Goal: Task Accomplishment & Management: Use online tool/utility

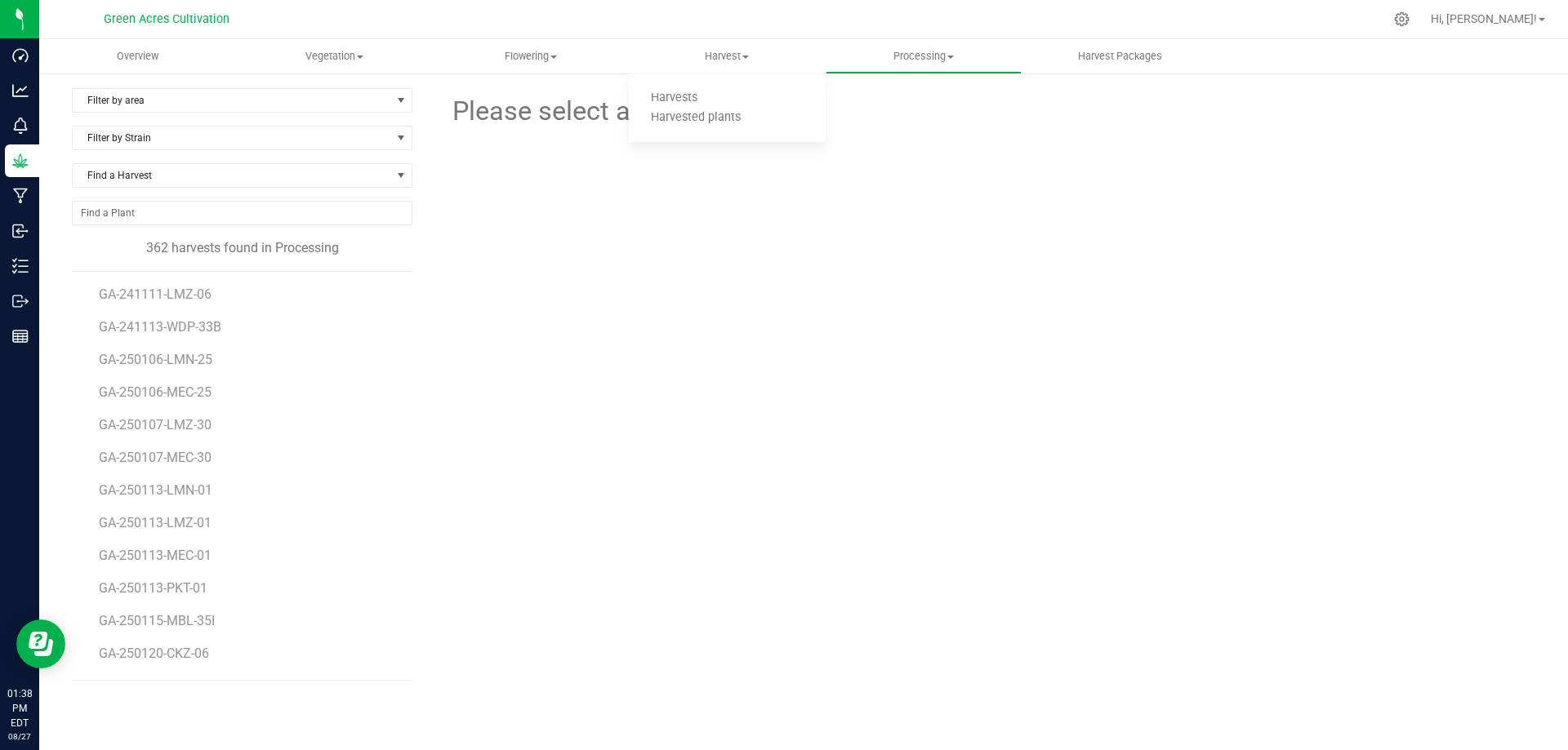
click at [842, 247] on div at bounding box center [987, 221] width 562 height 180
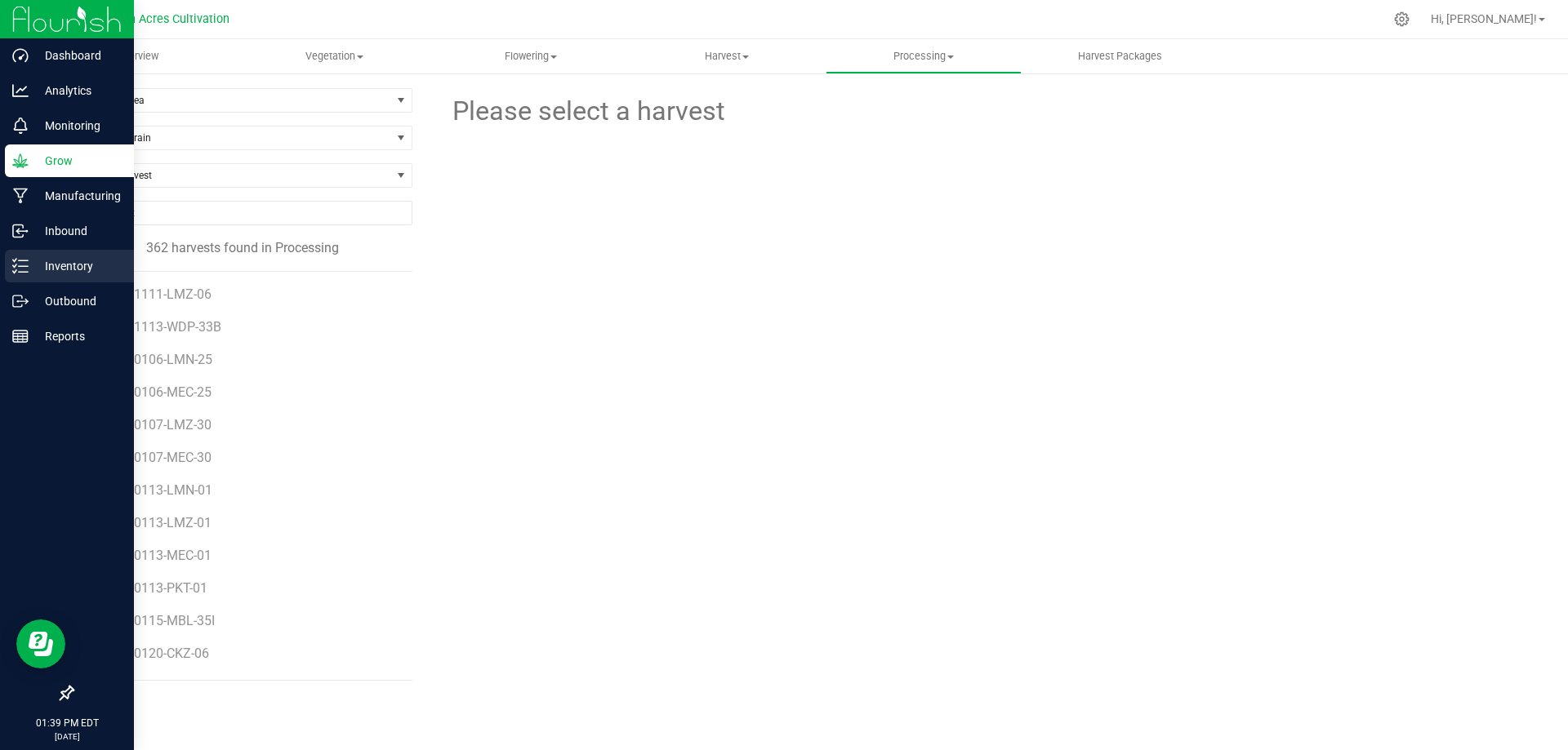
click at [44, 266] on p "Inventory" at bounding box center [78, 266] width 98 height 19
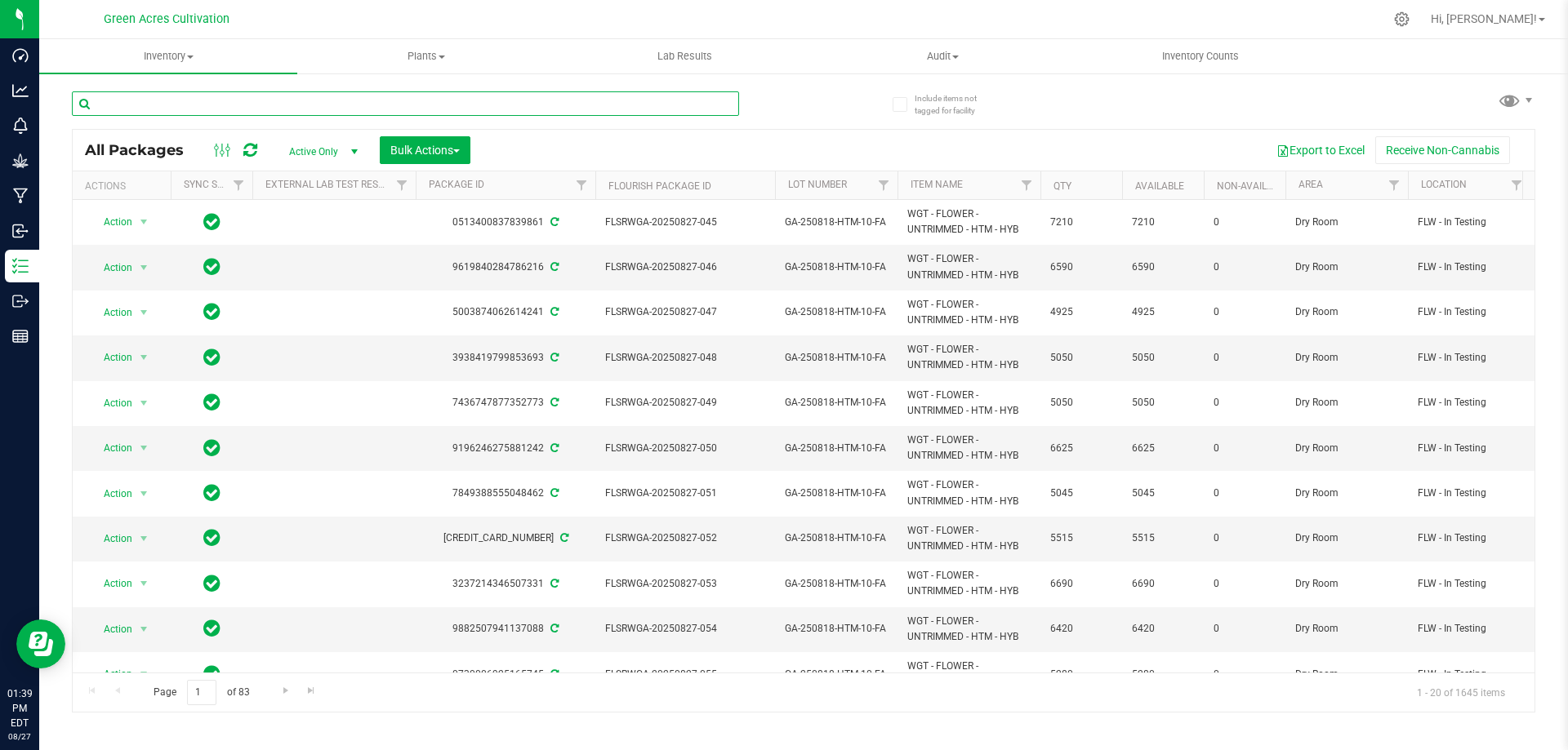
click at [271, 99] on input "text" at bounding box center [405, 103] width 667 height 24
paste input "FLSRWGA-20250805-010"
type input "FLSRWGA-20250805-010"
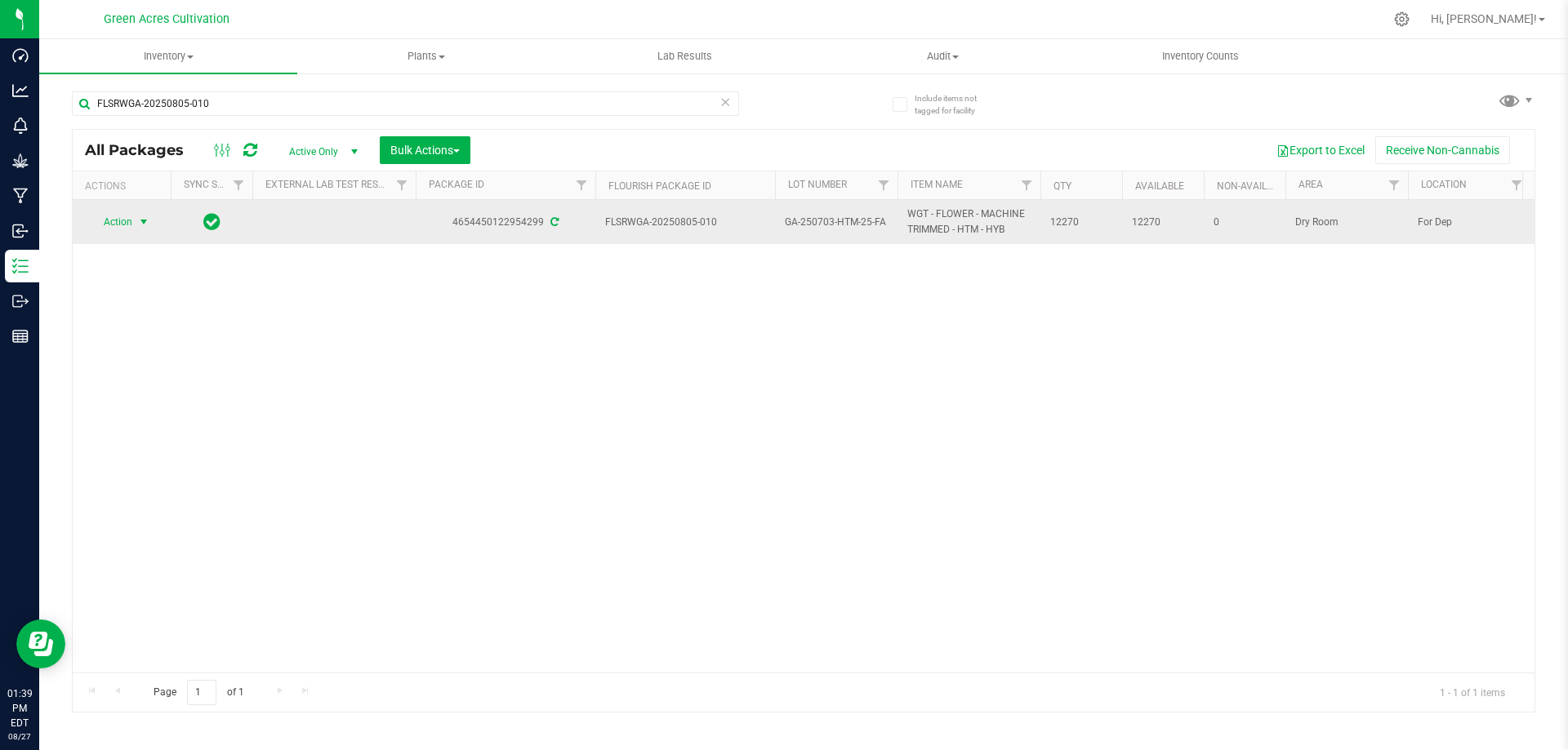
click at [141, 222] on span "select" at bounding box center [144, 222] width 13 height 13
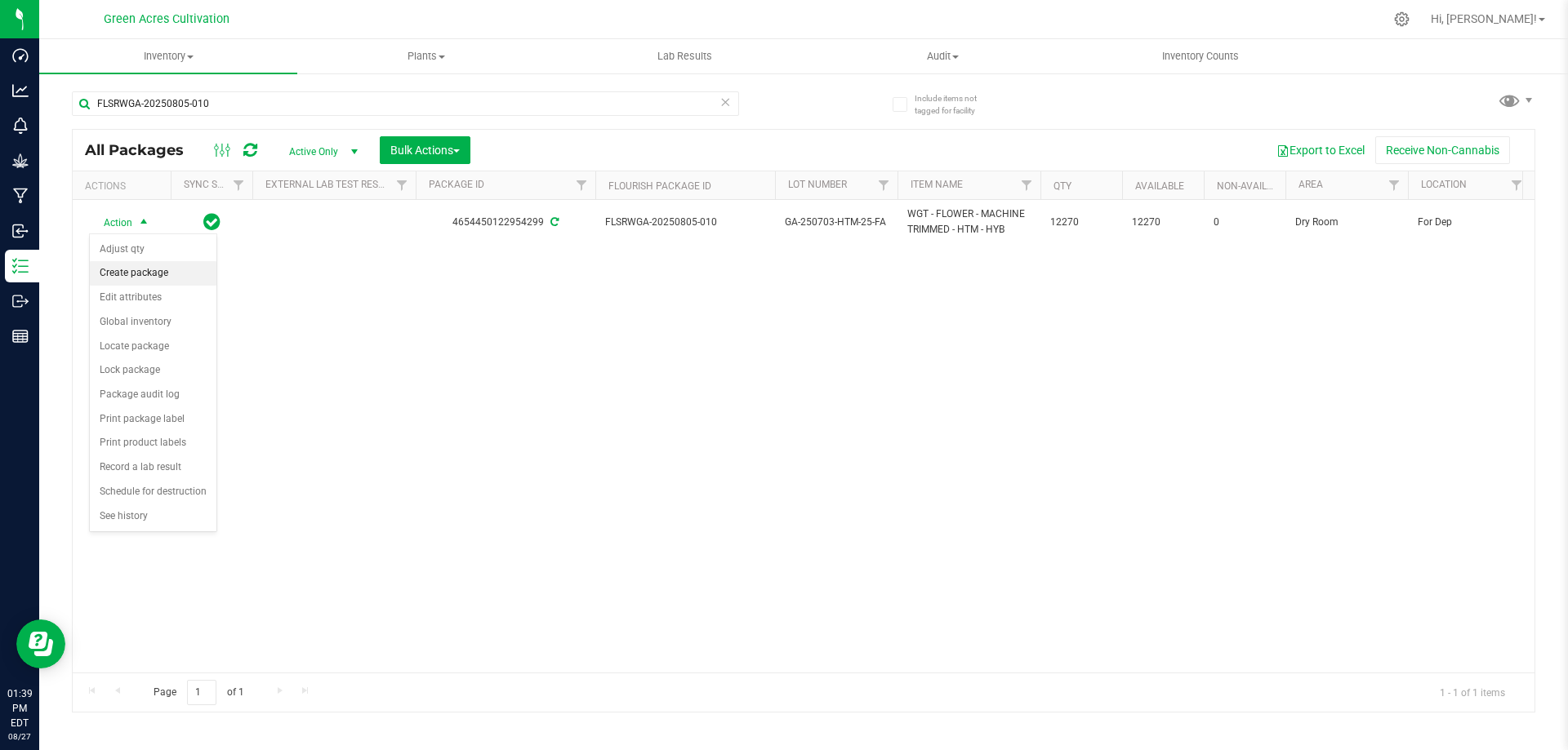
click at [147, 266] on li "Create package" at bounding box center [152, 272] width 126 height 24
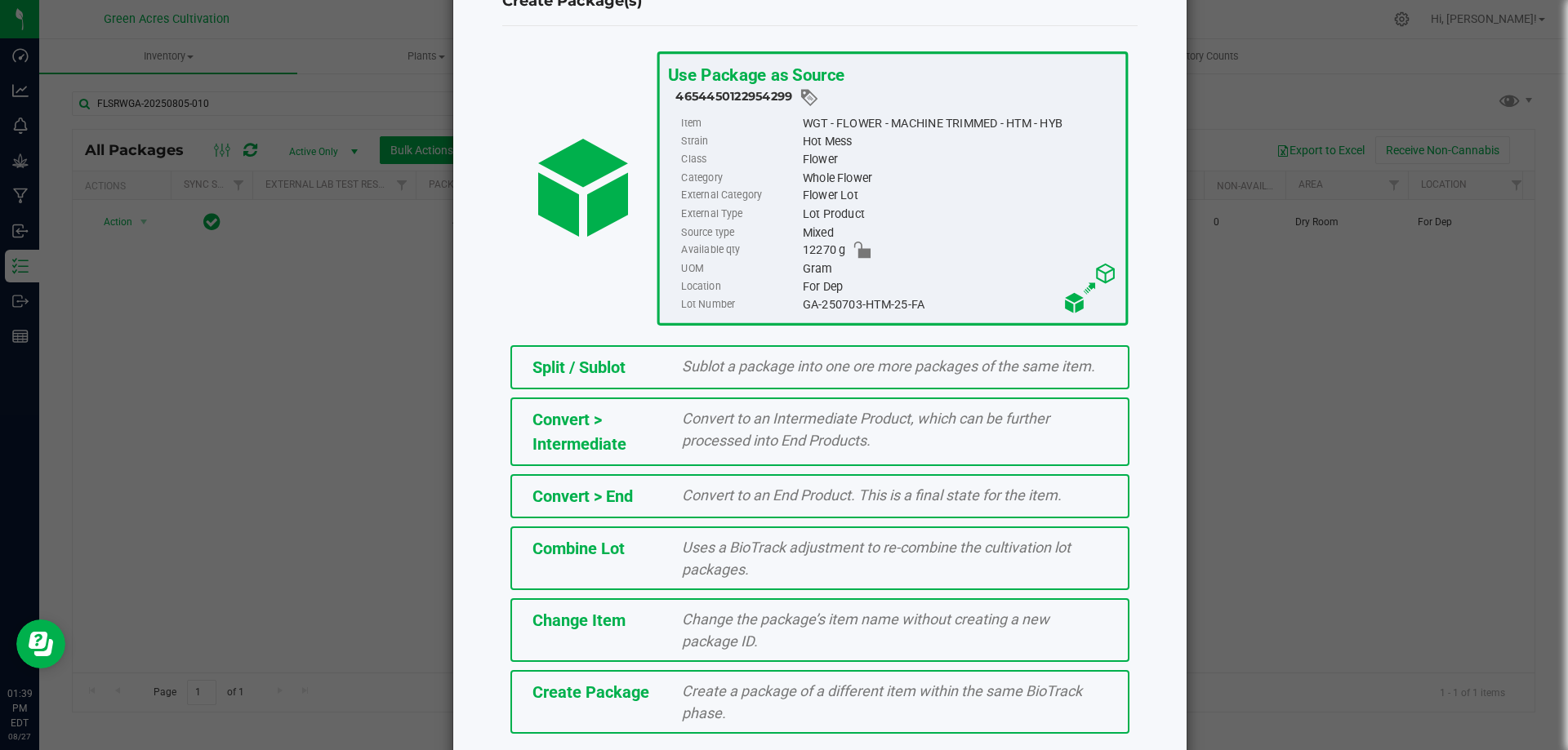
scroll to position [117, 0]
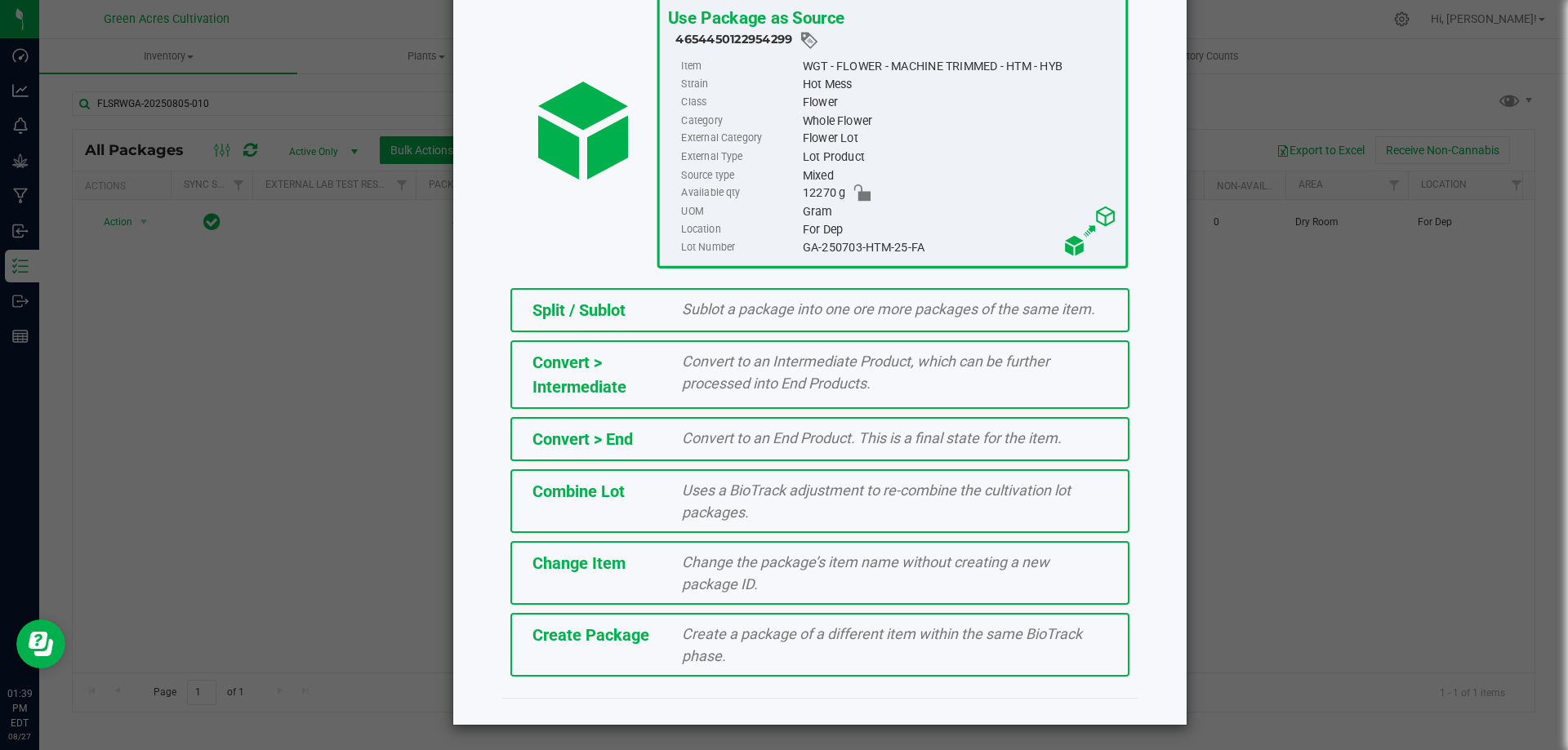
click at [749, 640] on span "Create a package of a different item within the same BioTrack phase." at bounding box center [882, 645] width 401 height 39
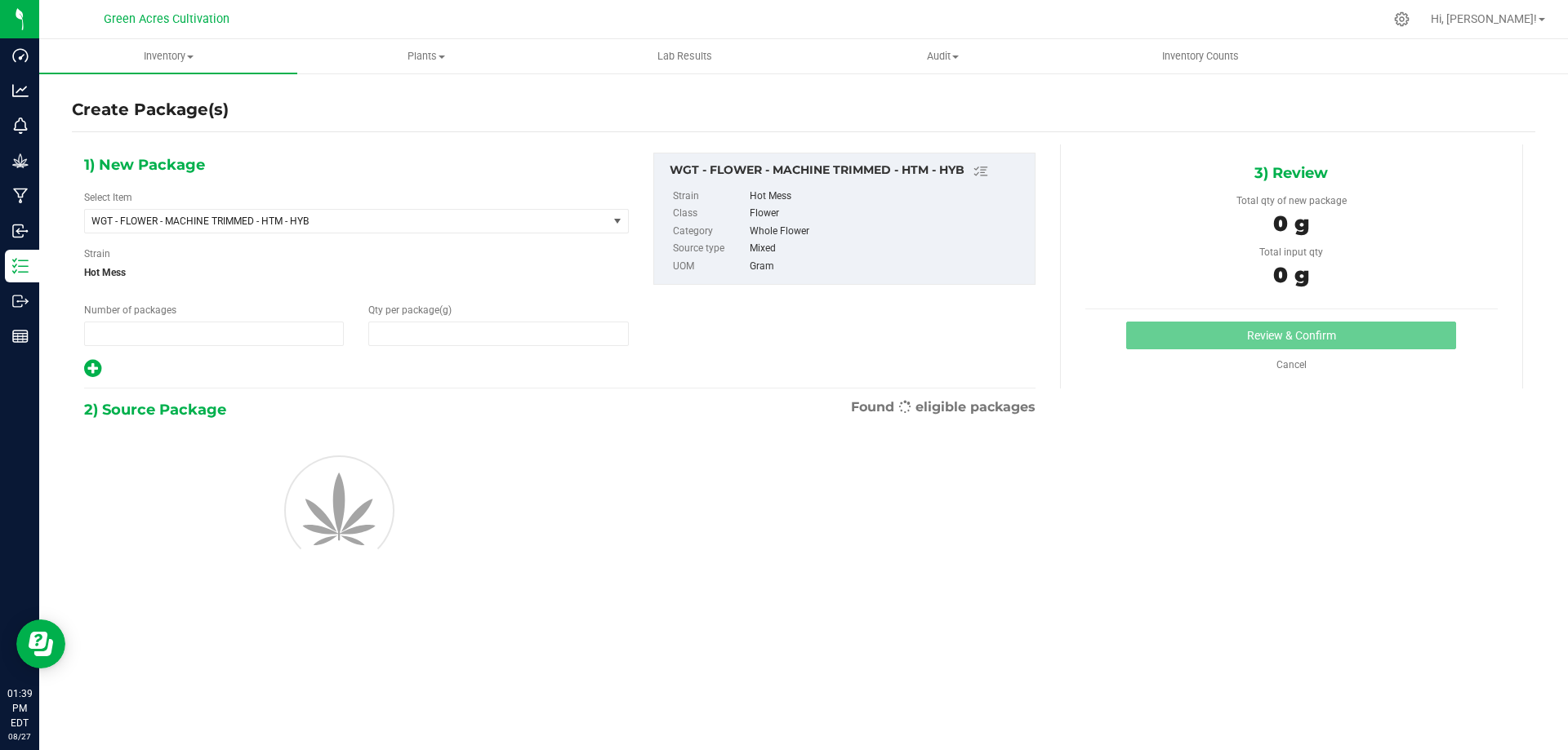
type input "1"
type input "0.0000"
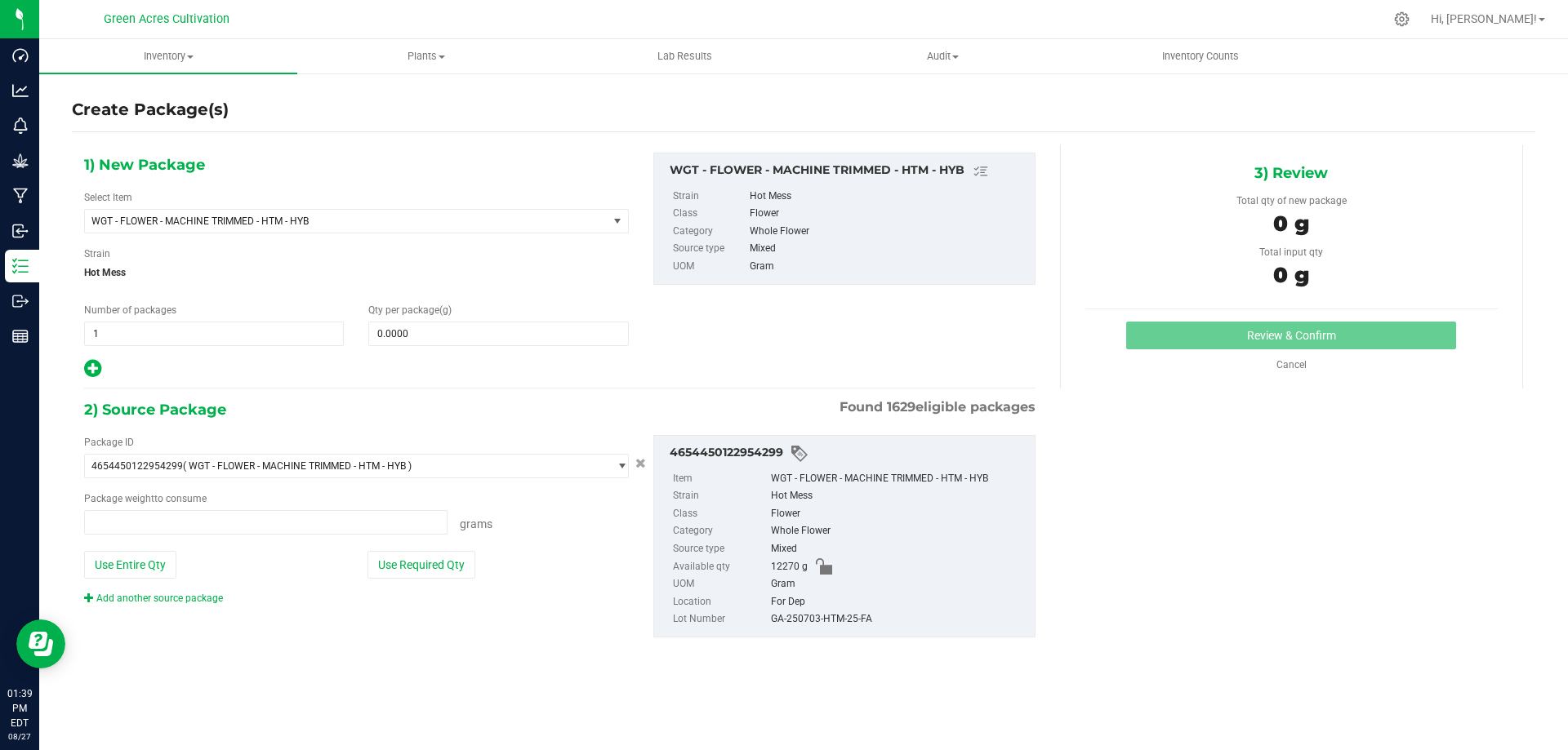
type input "0.0000 g"
click at [270, 217] on span "WGT - FLOWER - MACHINE TRIMMED - HTM - HYB" at bounding box center [336, 221] width 489 height 12
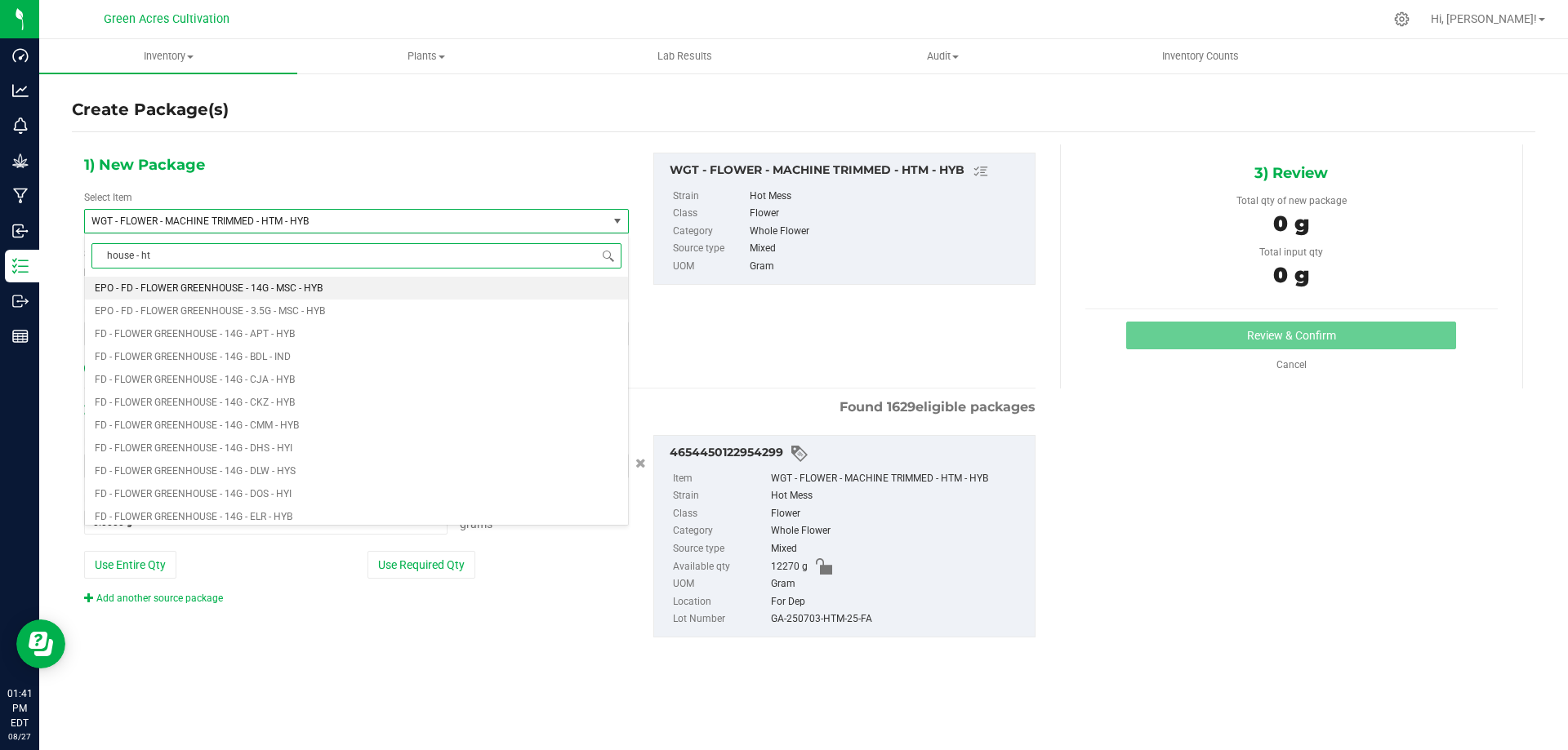
type input "house - htm"
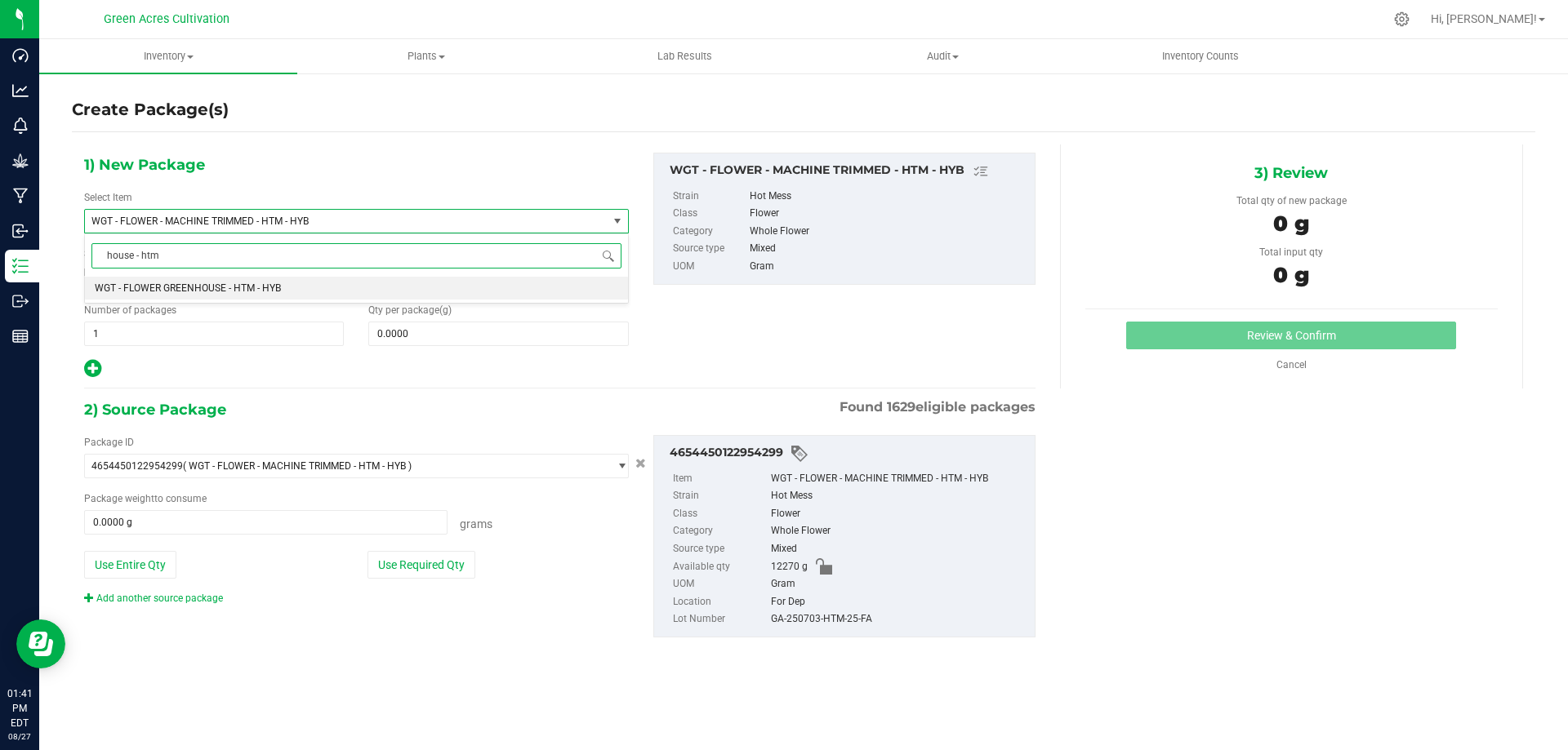
click at [238, 283] on span "WGT - FLOWER GREENHOUSE - HTM - HYB" at bounding box center [187, 288] width 186 height 12
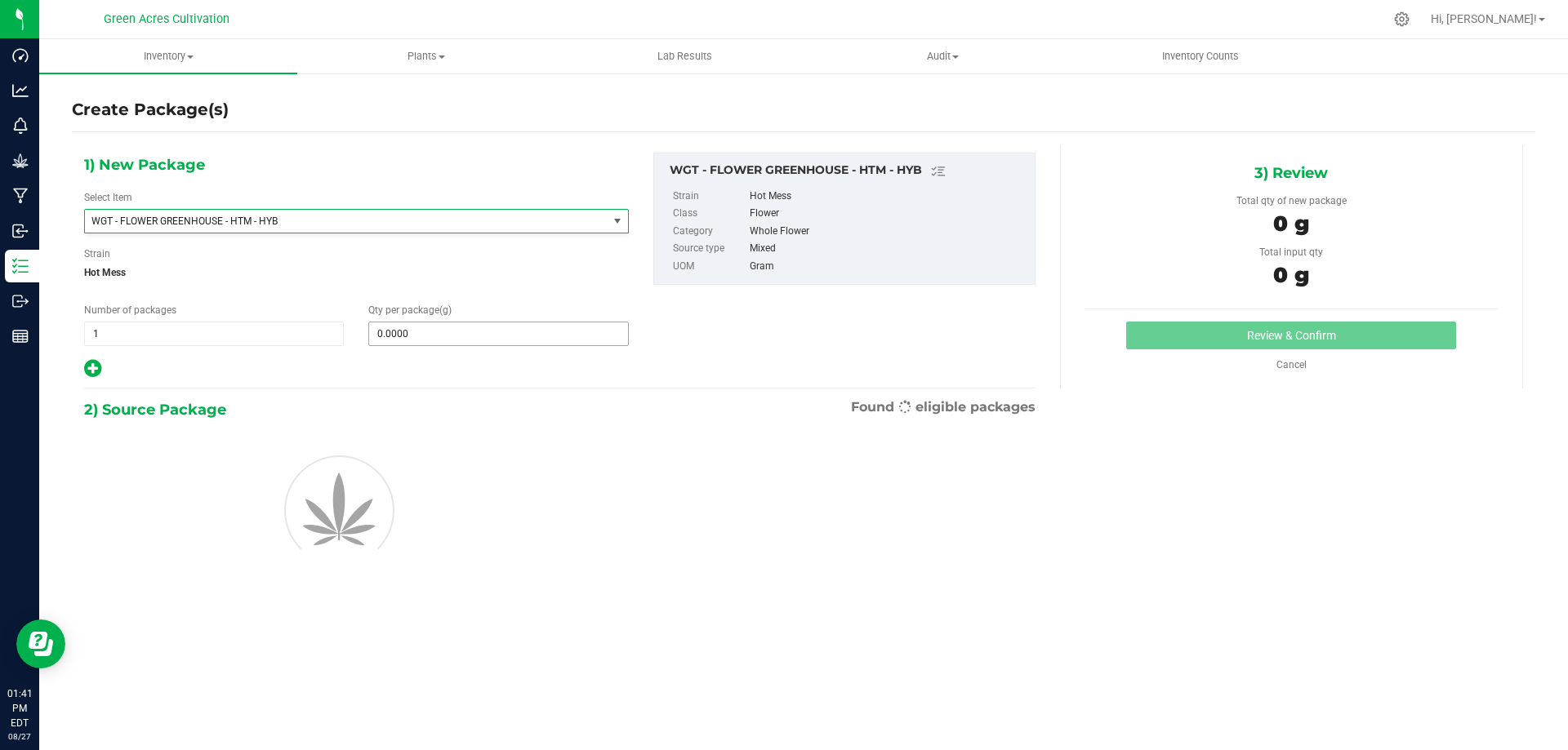
type input "0.0000"
click at [463, 334] on span at bounding box center [498, 333] width 260 height 24
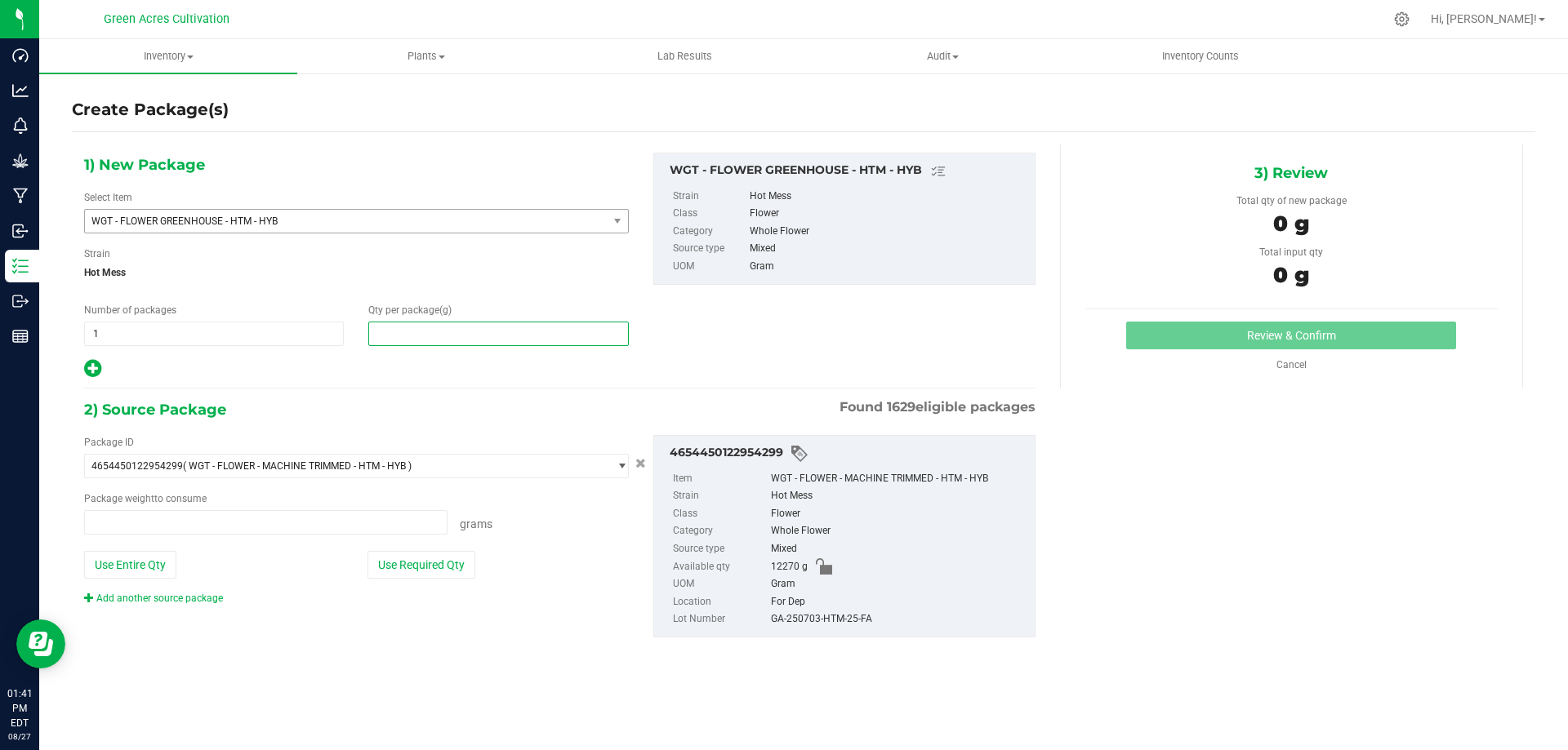
type input "0.0000 g"
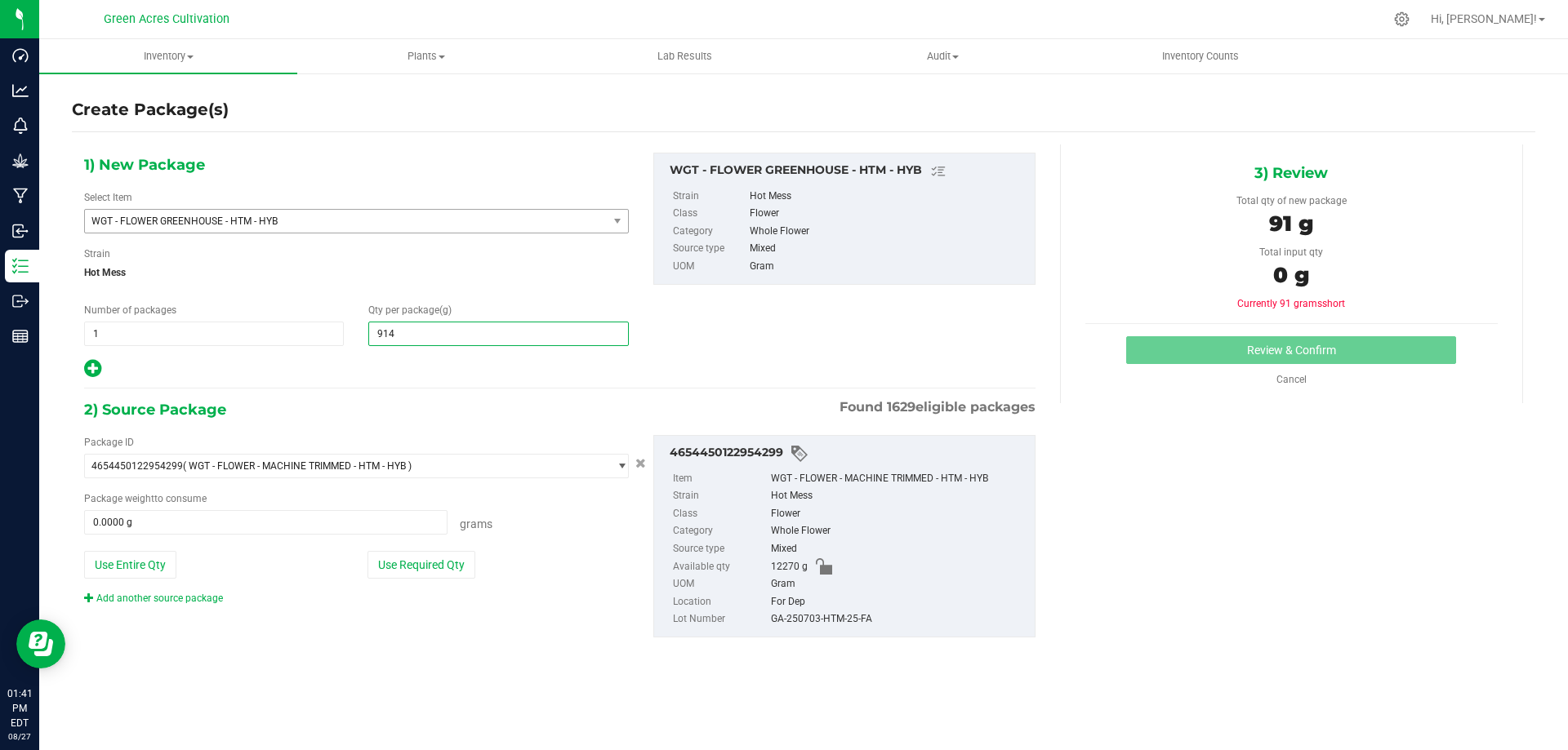
type input "9145"
type input "9,145.0000"
click at [492, 418] on div "2) Source Package Found 1629 eligible packages" at bounding box center [560, 409] width 952 height 24
click at [406, 569] on button "Use Required Qty" at bounding box center [422, 564] width 108 height 28
type input "9145.0000 g"
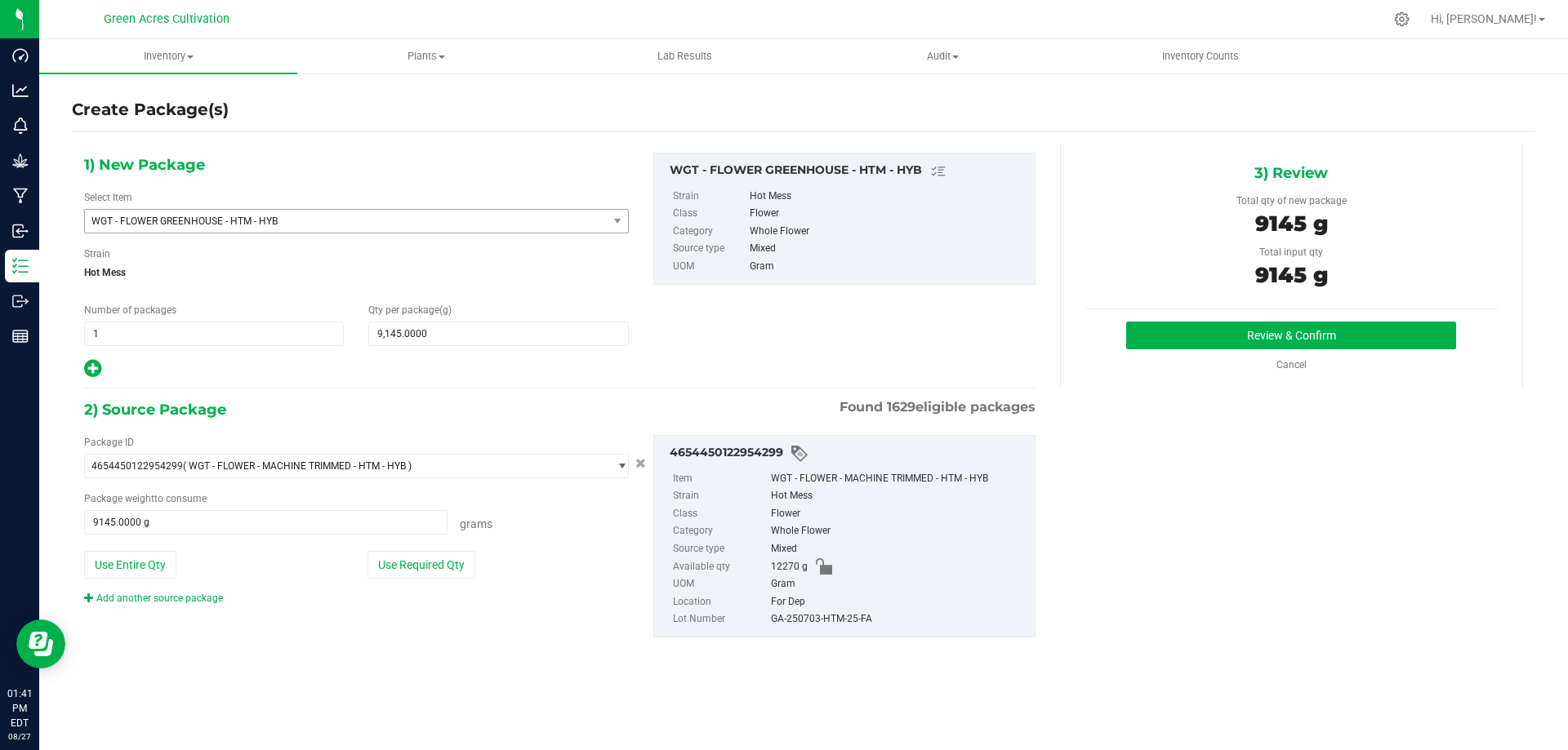
click at [875, 630] on div "4654450122954299 Item WGT - FLOWER - MACHINE TRIMMED - HTM - HYB Strain Hot Mes…" at bounding box center [844, 536] width 382 height 202
click at [875, 630] on div "4654450122954299 Item WGT - FLOWER - MACHINE TRIMMED - HTM - HYB Strain Hot Mes…" at bounding box center [844, 536] width 382 height 202
copy div "GA-250703-HTM-25-FA"
click at [1132, 325] on button "Review & Confirm" at bounding box center [1291, 335] width 330 height 28
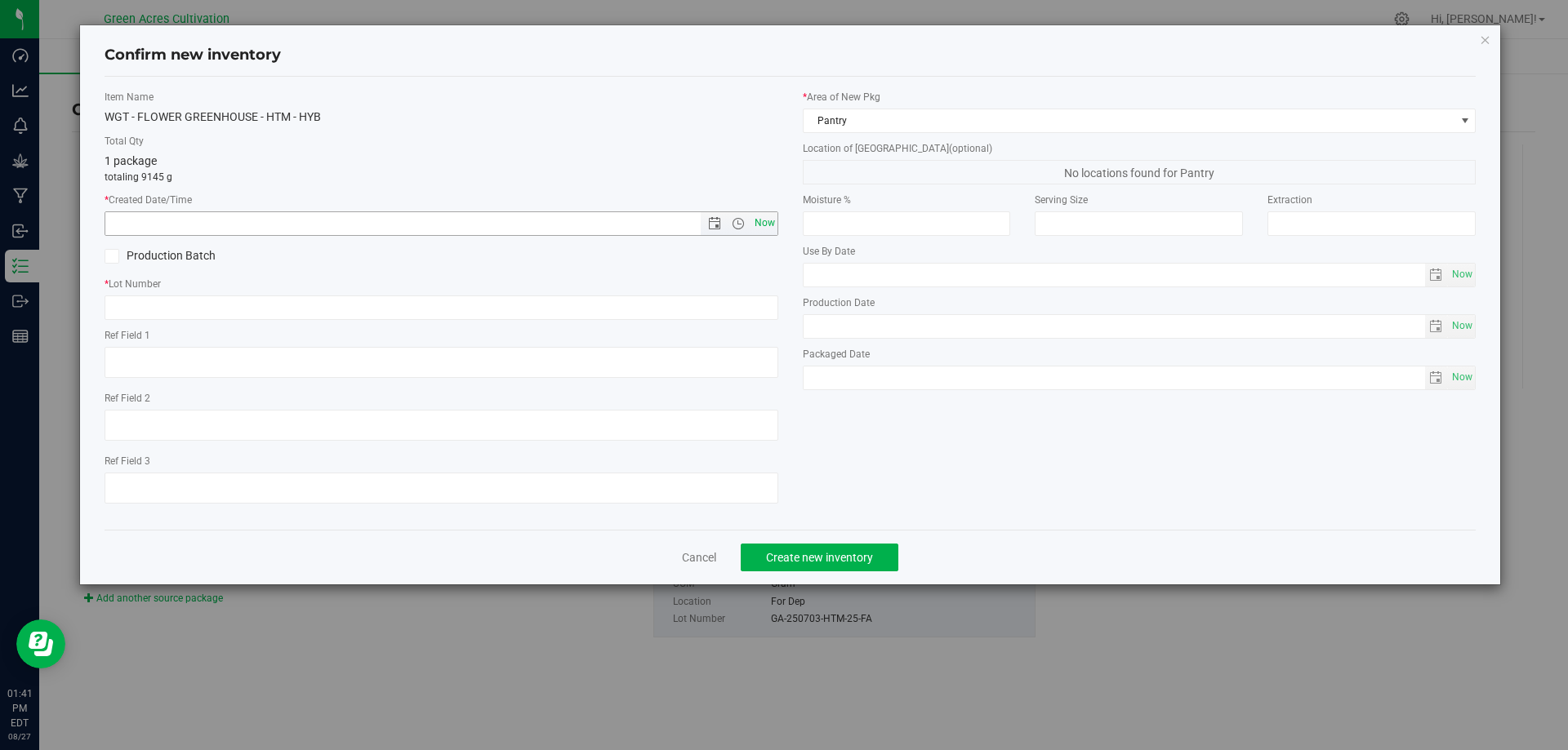
click at [767, 233] on span "Now" at bounding box center [764, 223] width 28 height 24
type input "[DATE] 1:41 PM"
click at [310, 309] on input "text" at bounding box center [442, 307] width 674 height 24
paste input "GA-250703-HTM-25-FA"
type input "GA-250703-HTM-25-FA"
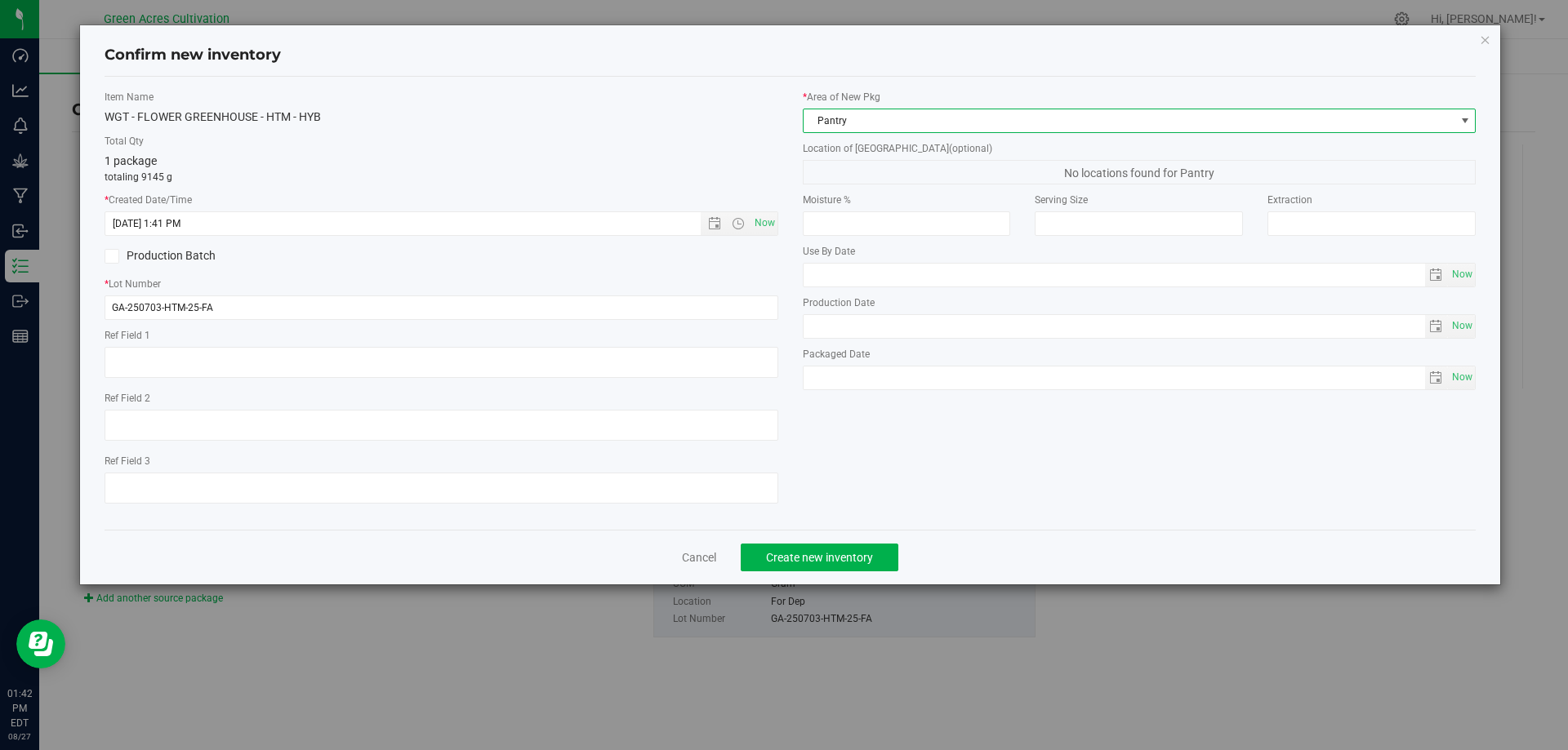
click at [916, 120] on span "Pantry" at bounding box center [1129, 121] width 652 height 23
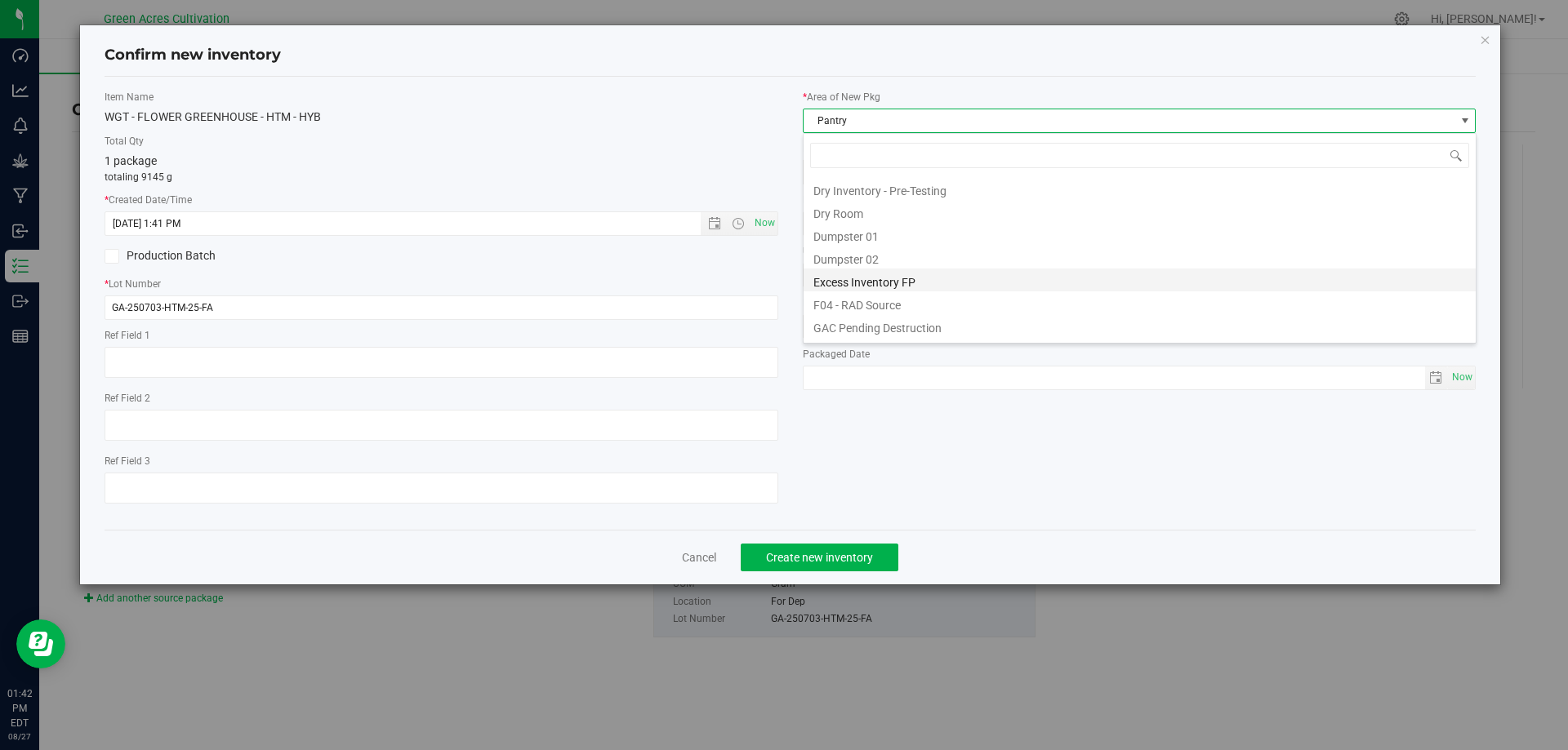
scroll to position [52, 0]
click at [889, 246] on li "Dry Room" at bounding box center [1139, 250] width 672 height 23
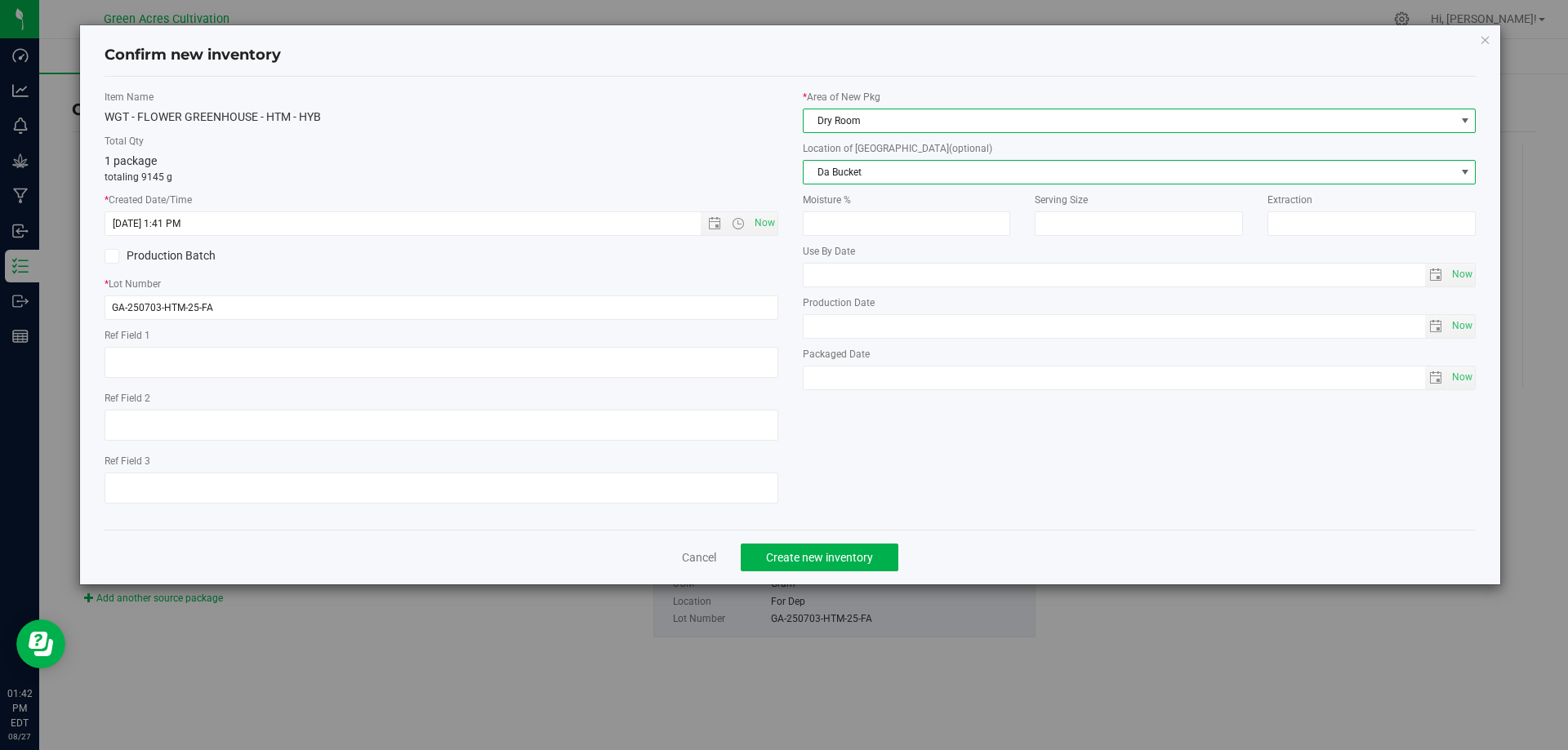
click at [857, 171] on span "Da Bucket" at bounding box center [1129, 172] width 652 height 23
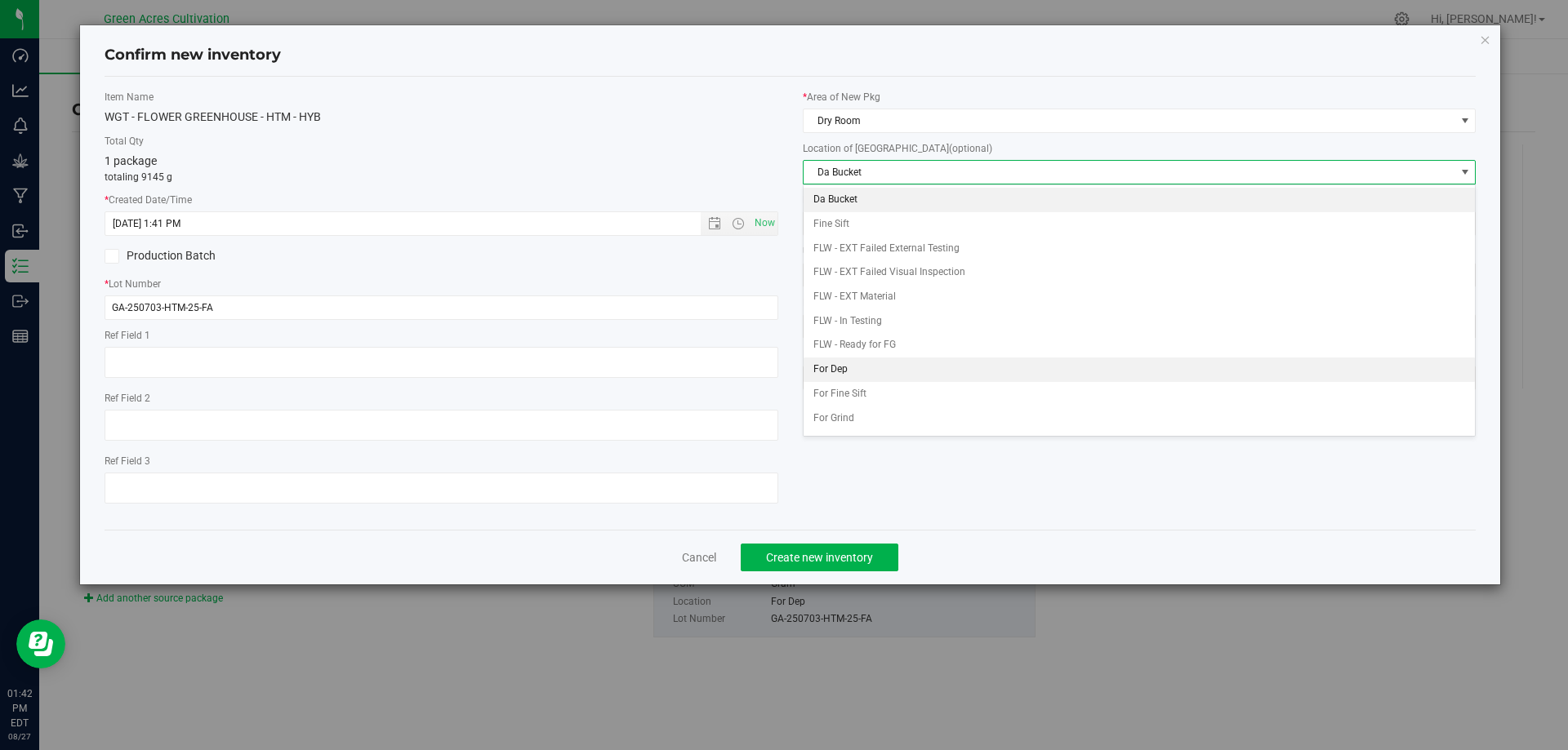
click at [823, 375] on li "For Dep" at bounding box center [1139, 369] width 672 height 24
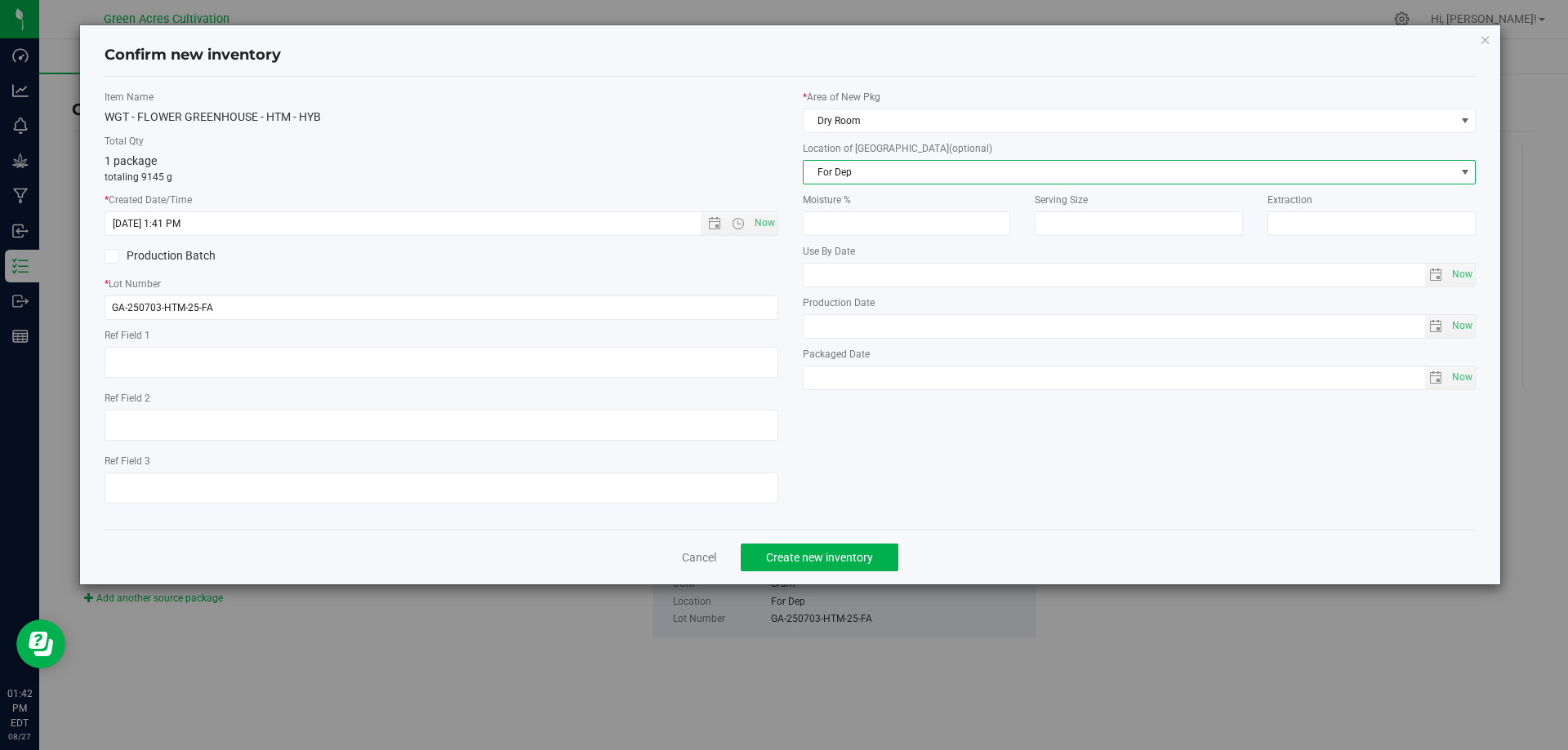
click at [927, 505] on div "Item Name WGT - FLOWER GREENHOUSE - HTM - HYB Total Qty 1 package totaling 9145…" at bounding box center [791, 303] width 1397 height 427
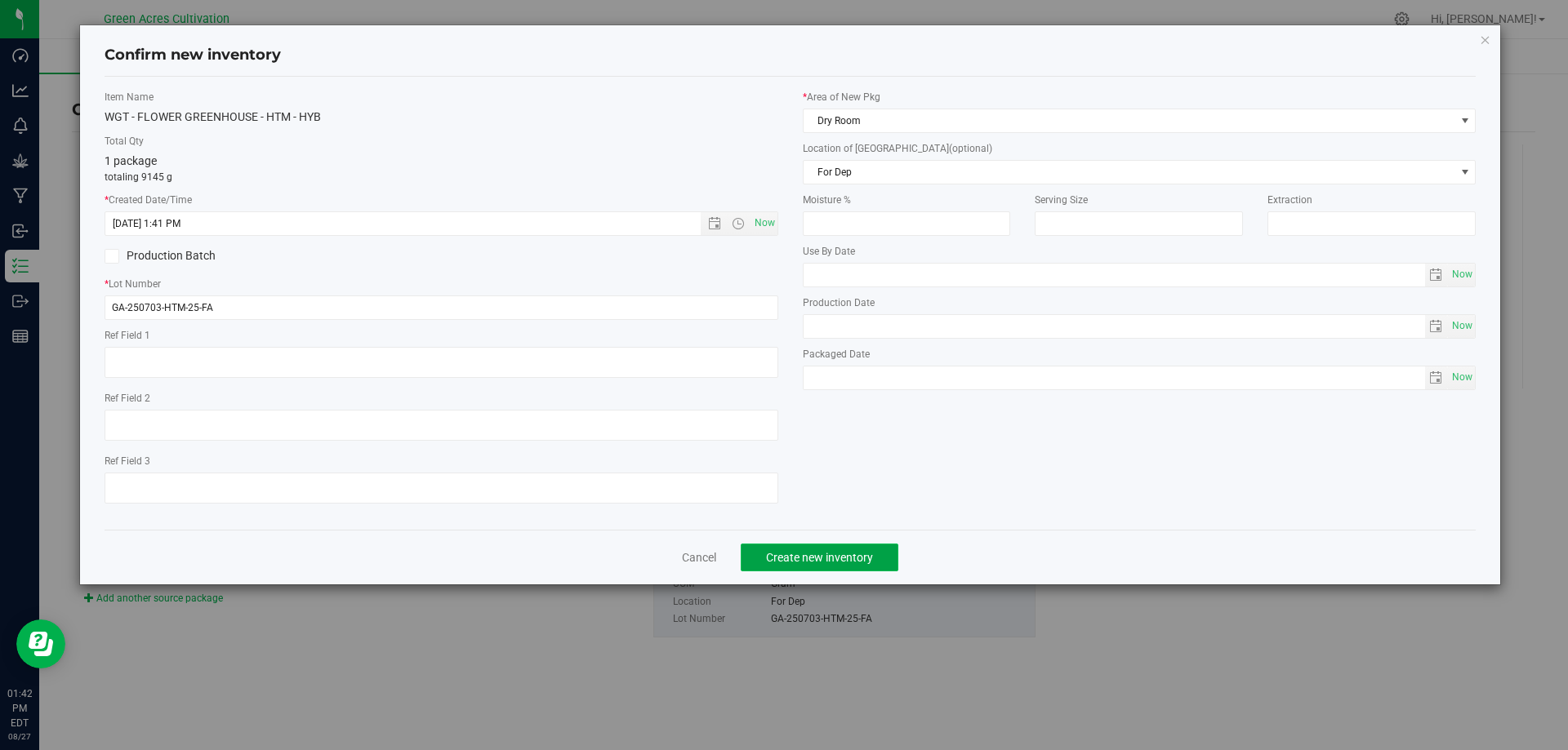
click at [851, 571] on button "Create new inventory" at bounding box center [820, 557] width 158 height 28
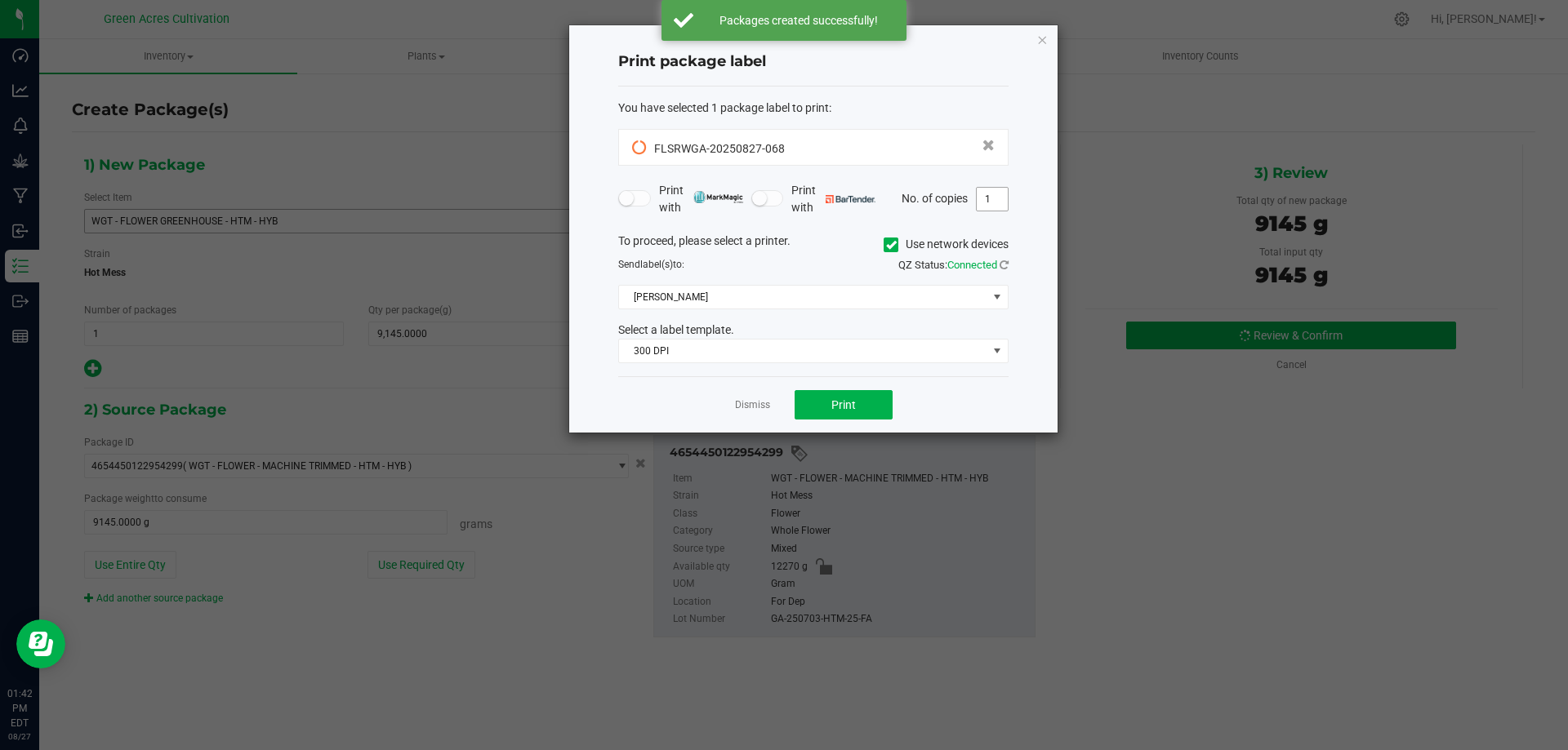
click at [997, 201] on input "1" at bounding box center [992, 199] width 31 height 23
type input "2"
click at [895, 239] on span at bounding box center [891, 245] width 14 height 14
click at [0, 0] on input "Use network devices" at bounding box center [0, 0] width 0 height 0
click at [865, 303] on span at bounding box center [803, 297] width 368 height 23
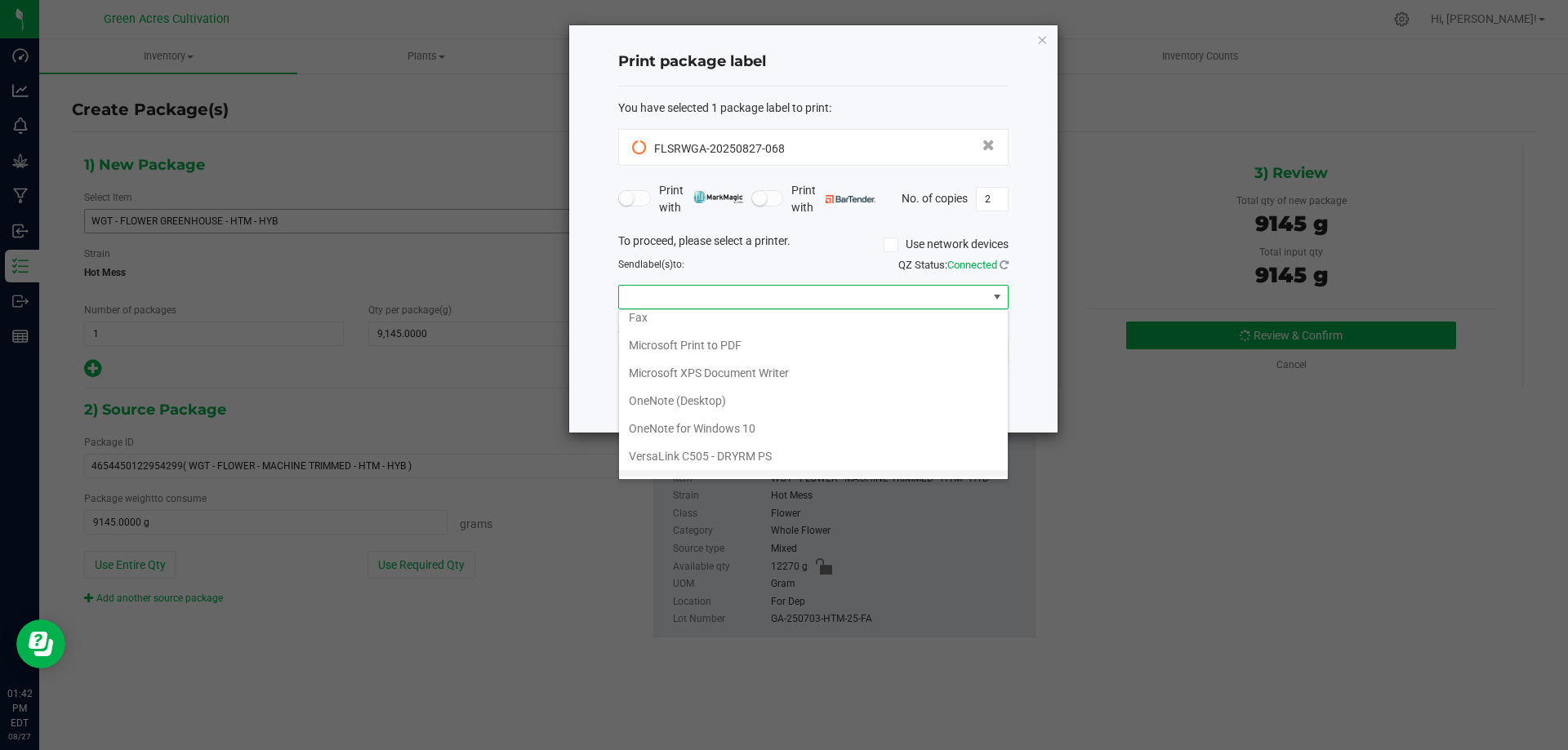
scroll to position [59, 0]
click at [702, 462] on ZPL "ZDesigner ZD420-203dpi ZPL" at bounding box center [814, 462] width 389 height 28
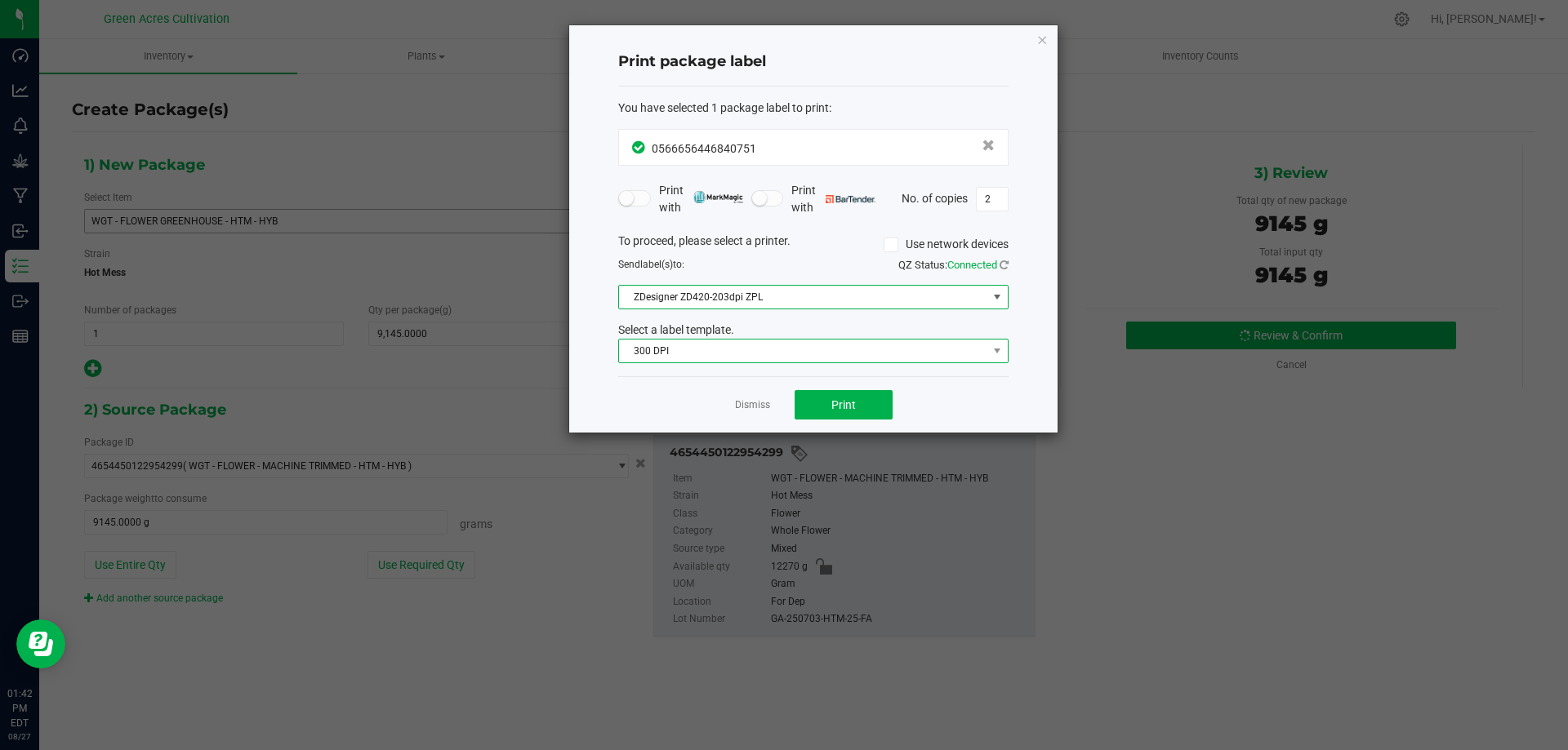
click at [714, 360] on span "300 DPI" at bounding box center [803, 351] width 368 height 23
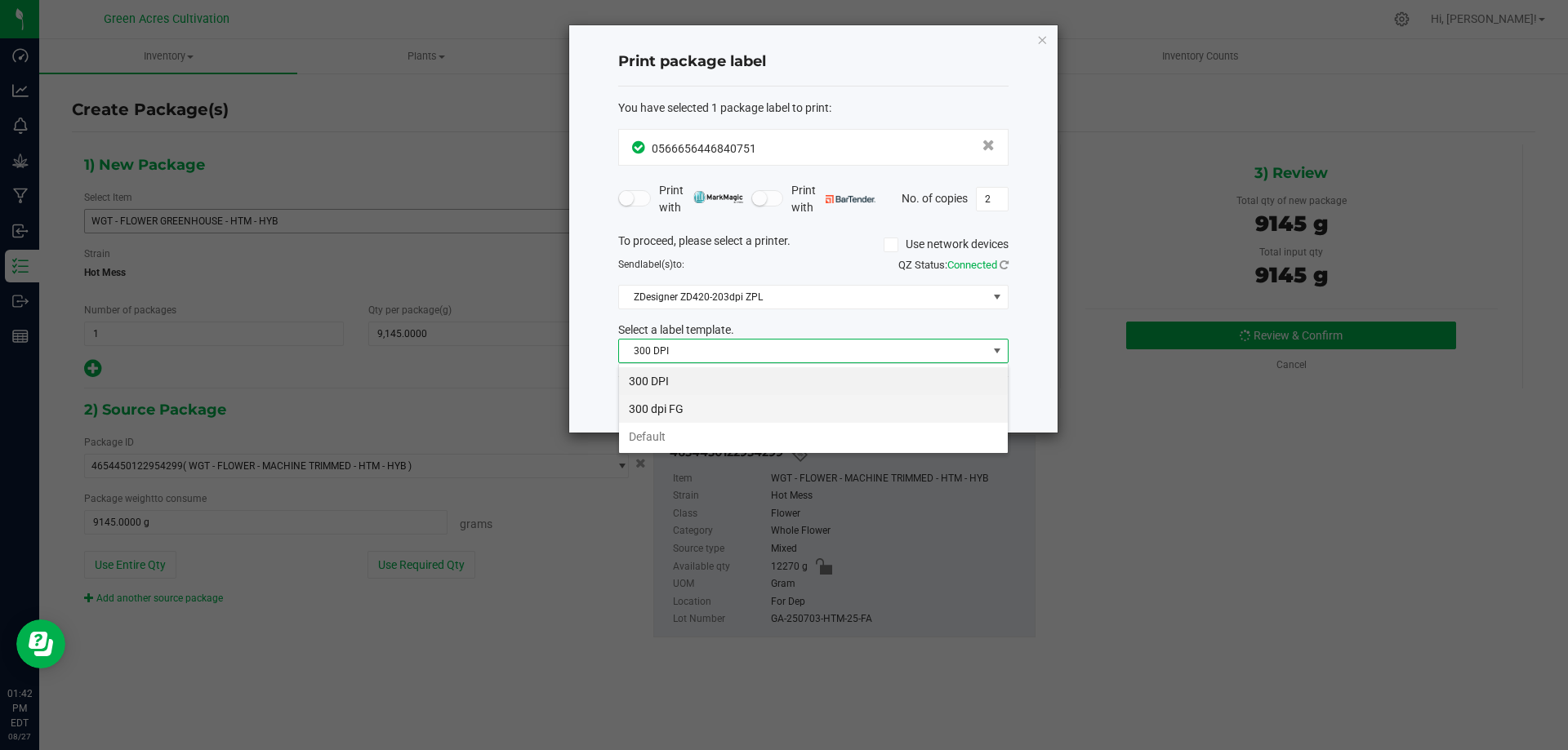
scroll to position [24, 390]
click at [655, 443] on li "Default" at bounding box center [814, 436] width 389 height 28
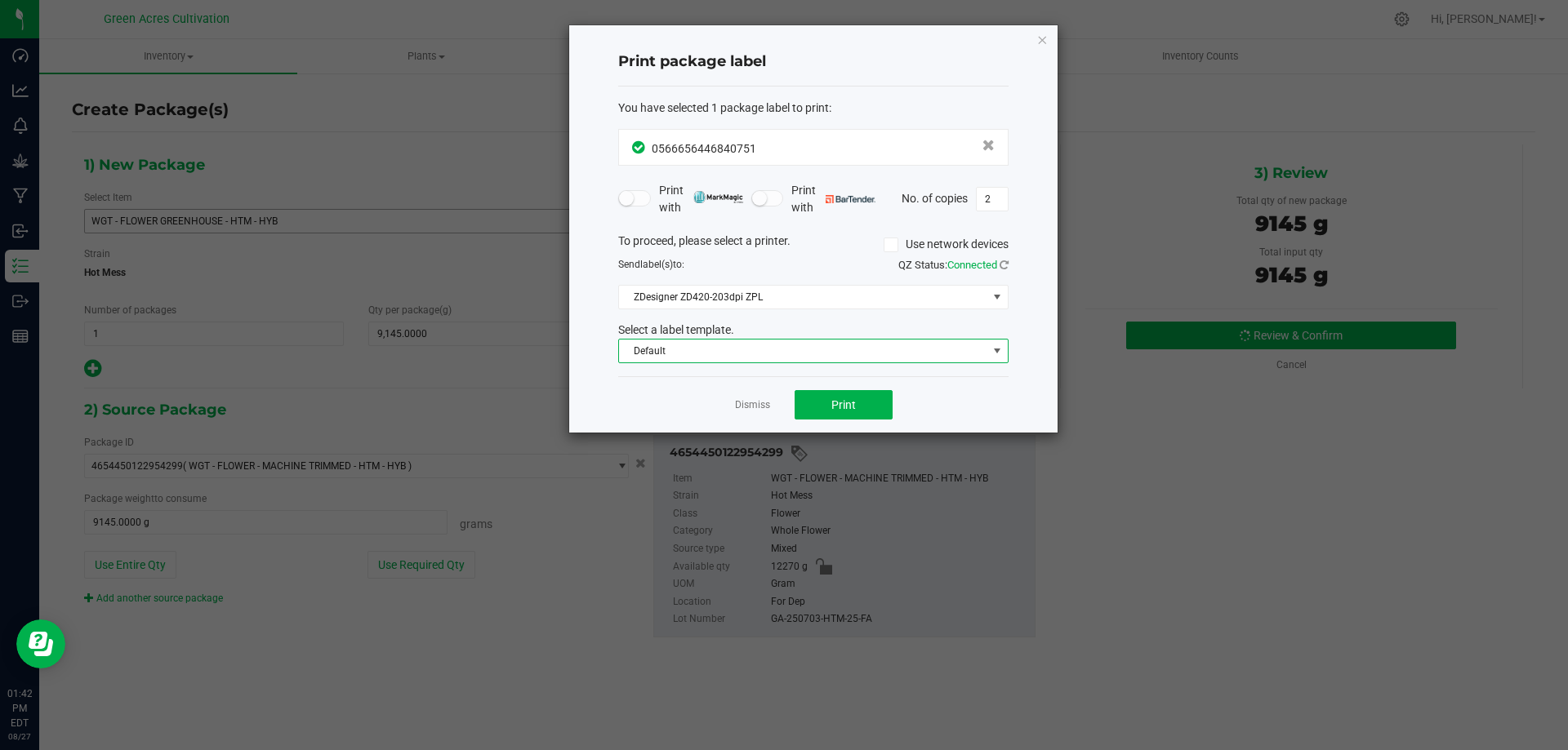
click at [934, 405] on div "Dismiss Print" at bounding box center [813, 404] width 390 height 57
click at [836, 403] on span "Print" at bounding box center [843, 405] width 24 height 13
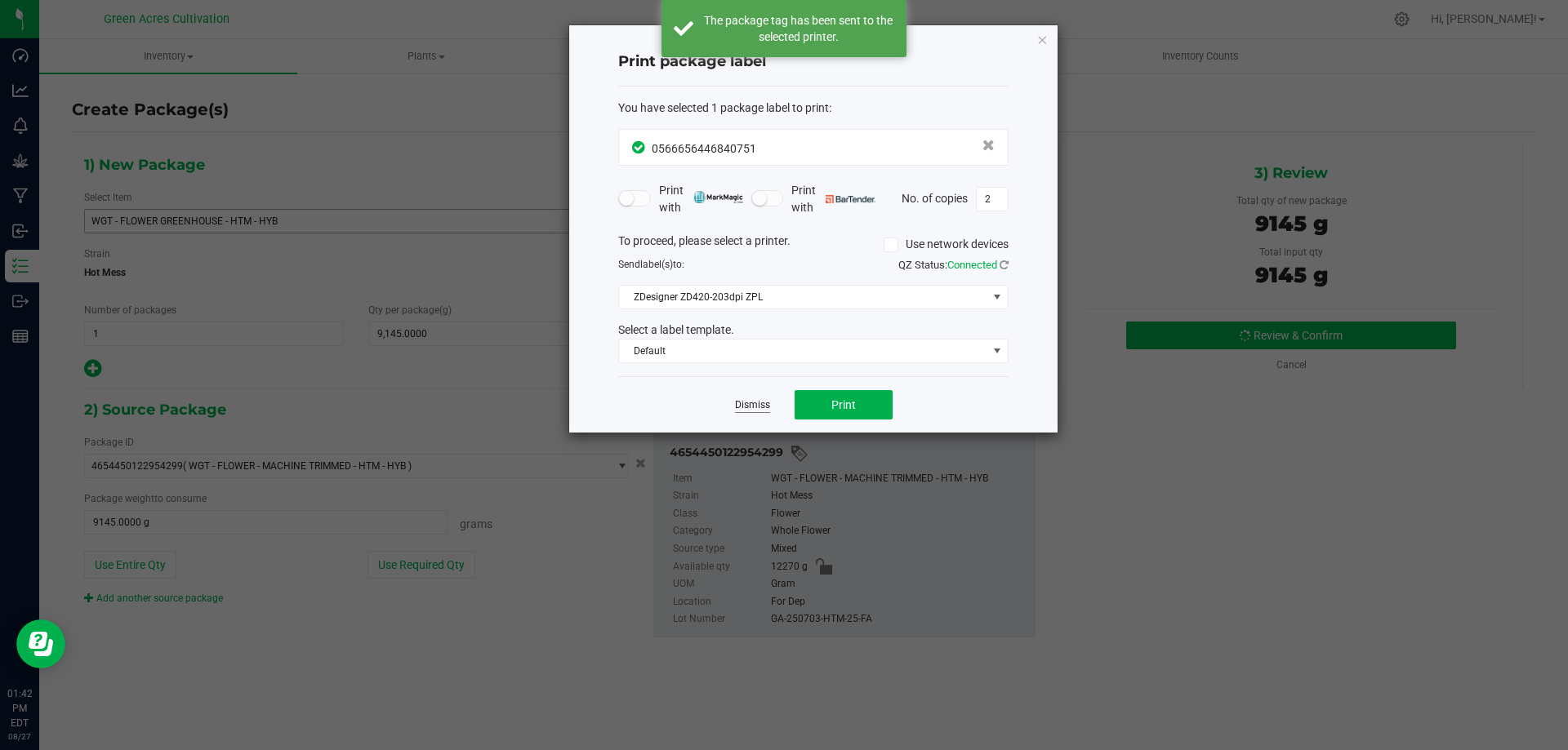
click at [740, 407] on link "Dismiss" at bounding box center [752, 405] width 35 height 13
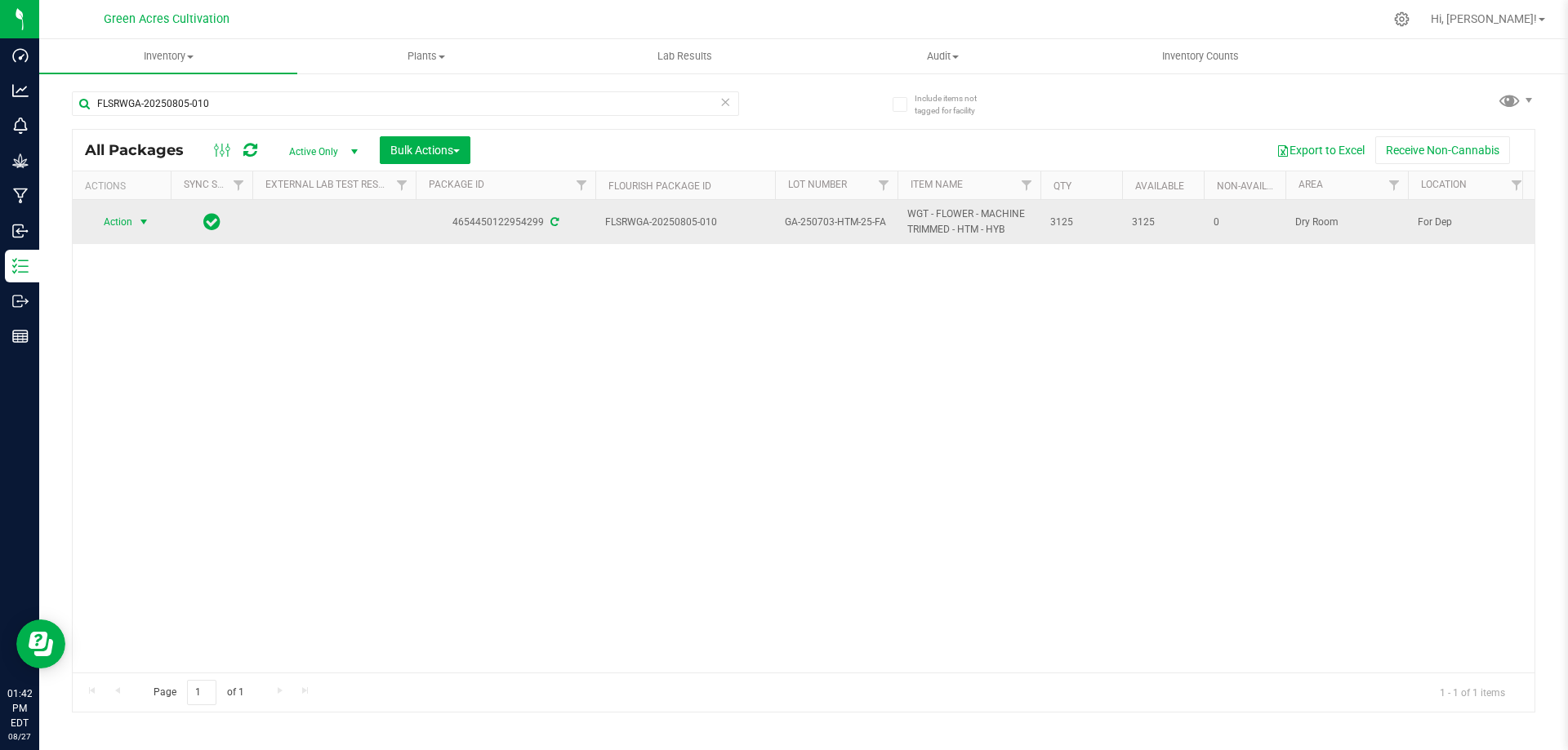
click at [126, 211] on span "Action" at bounding box center [111, 222] width 44 height 23
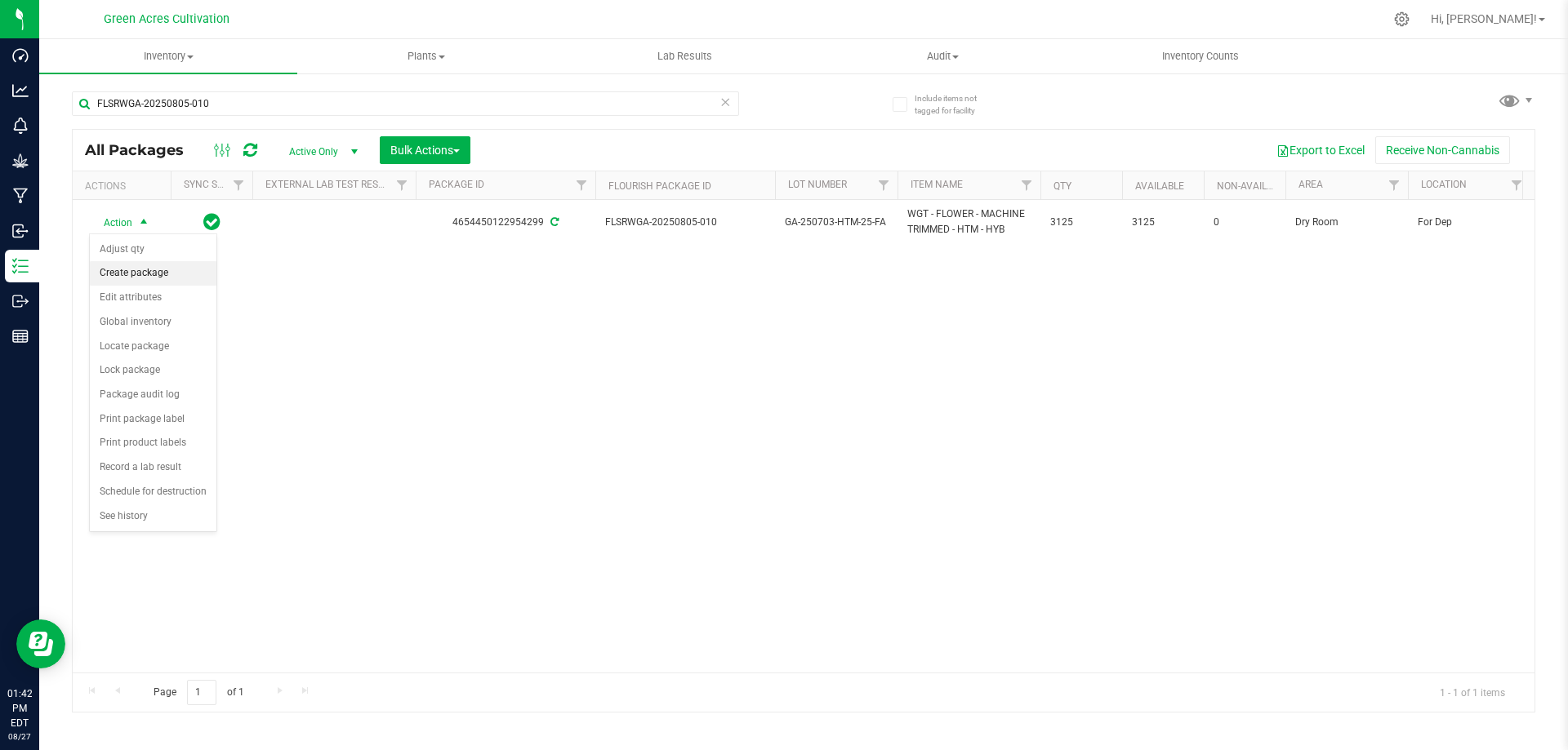
click at [152, 278] on li "Create package" at bounding box center [152, 272] width 126 height 24
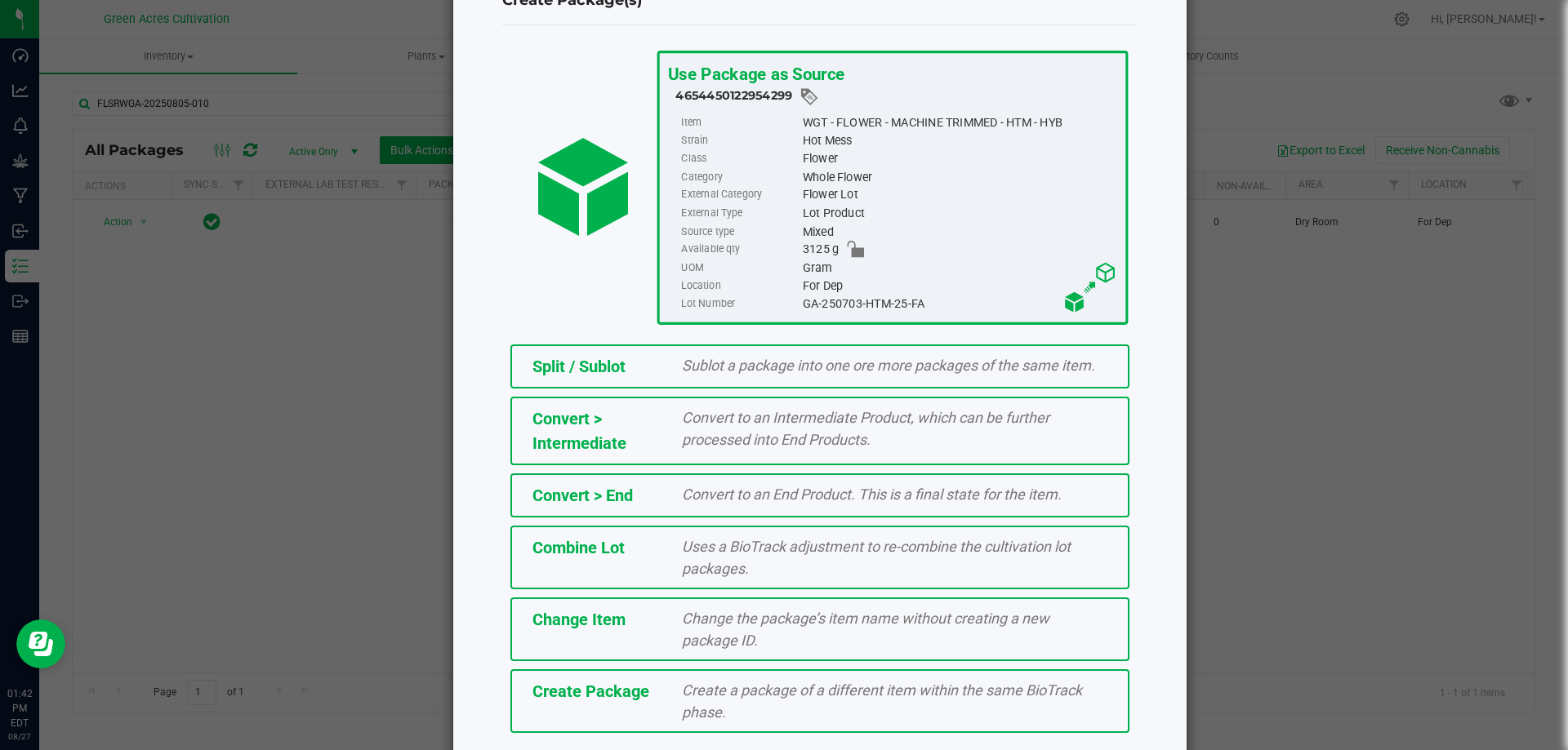
scroll to position [117, 0]
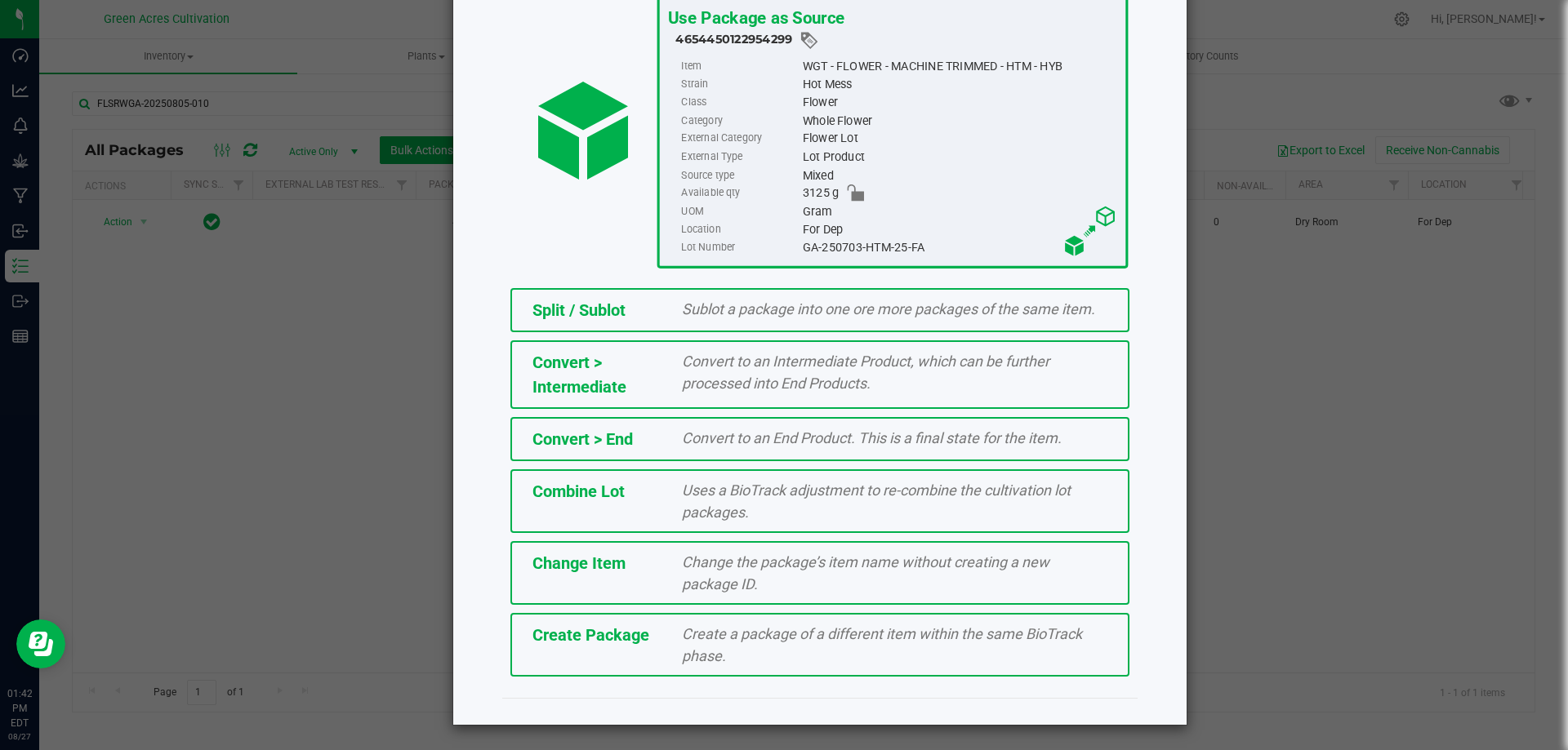
click at [709, 642] on span "Create a package of a different item within the same BioTrack phase." at bounding box center [882, 645] width 401 height 39
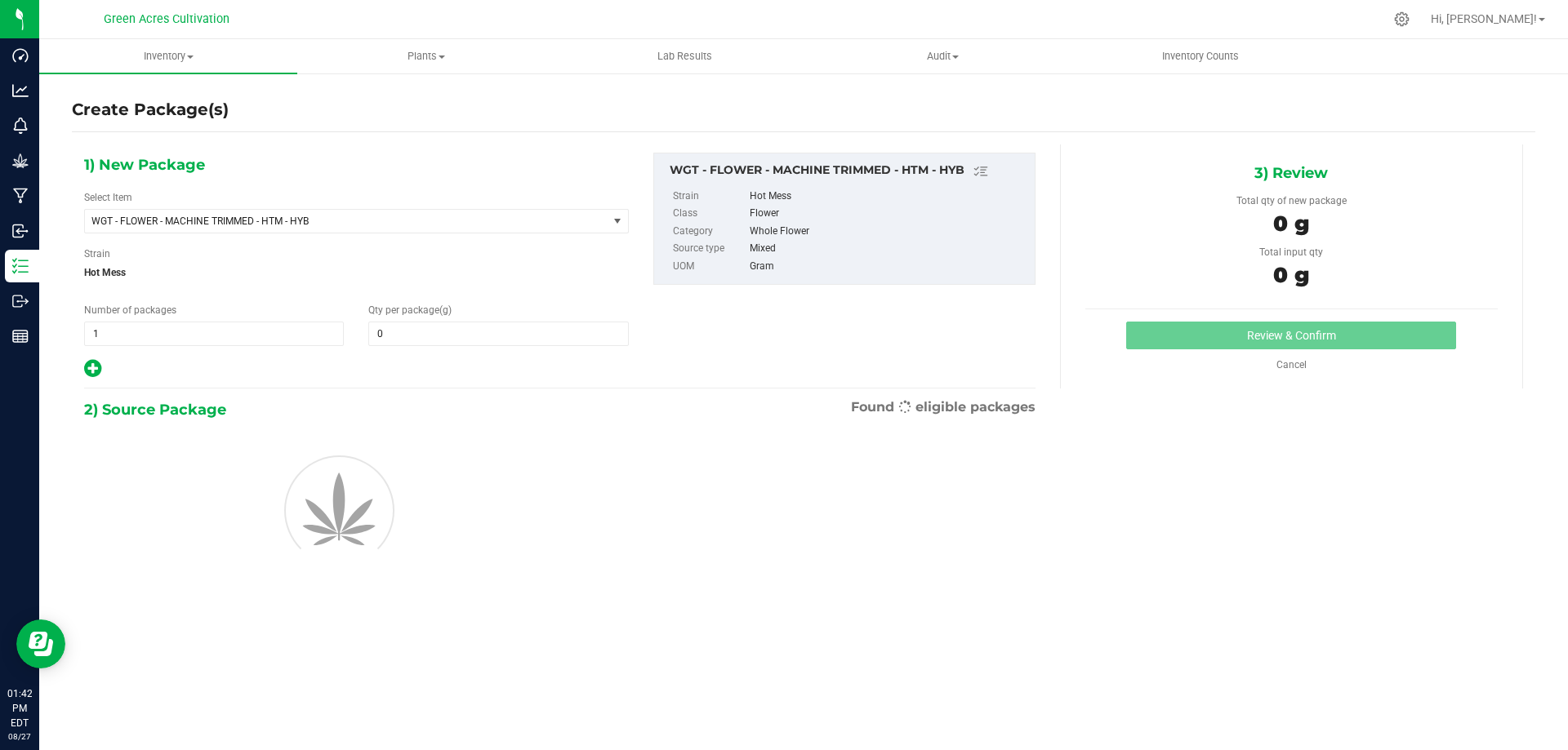
type input "0.0000"
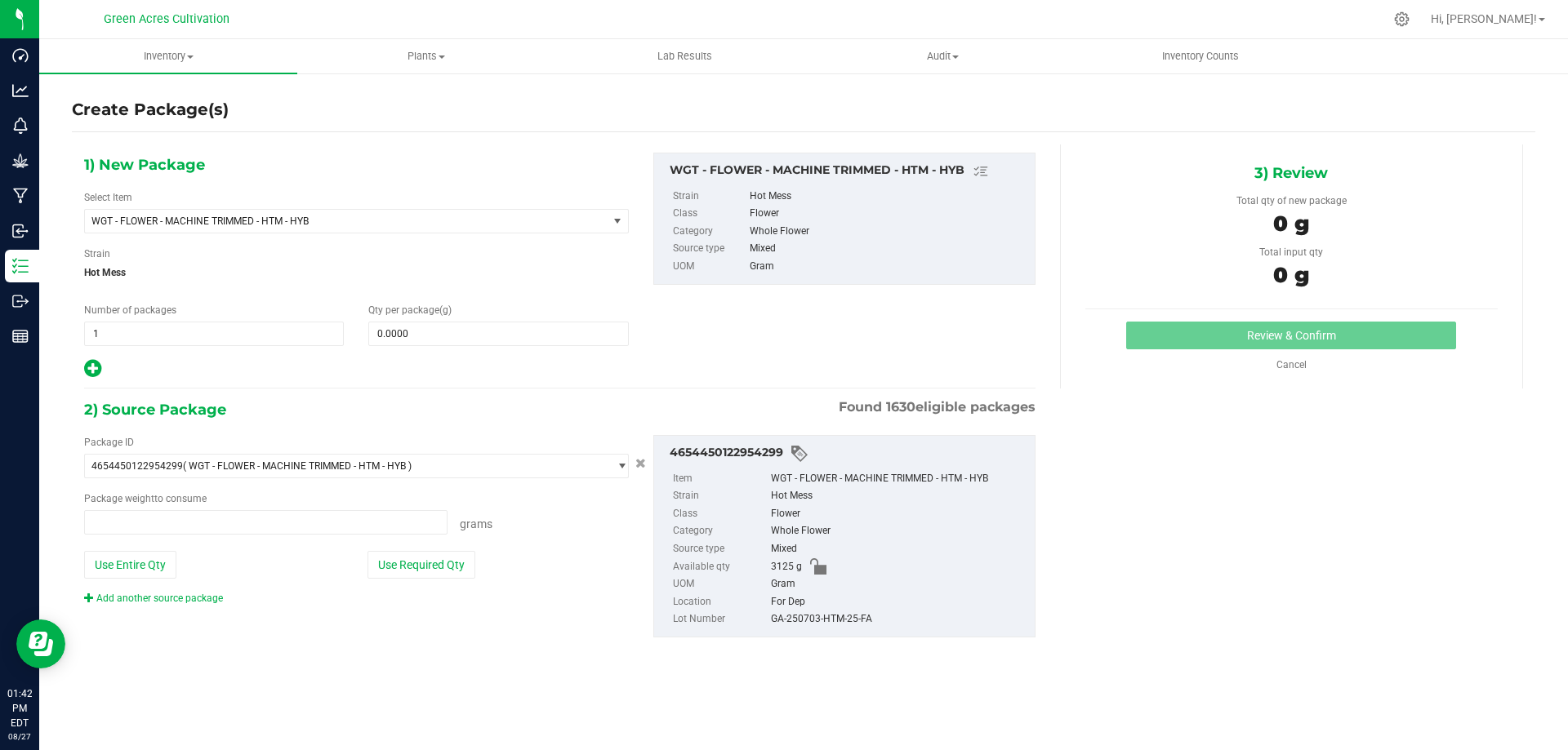
type input "0.0000 g"
click at [413, 328] on span at bounding box center [498, 333] width 260 height 24
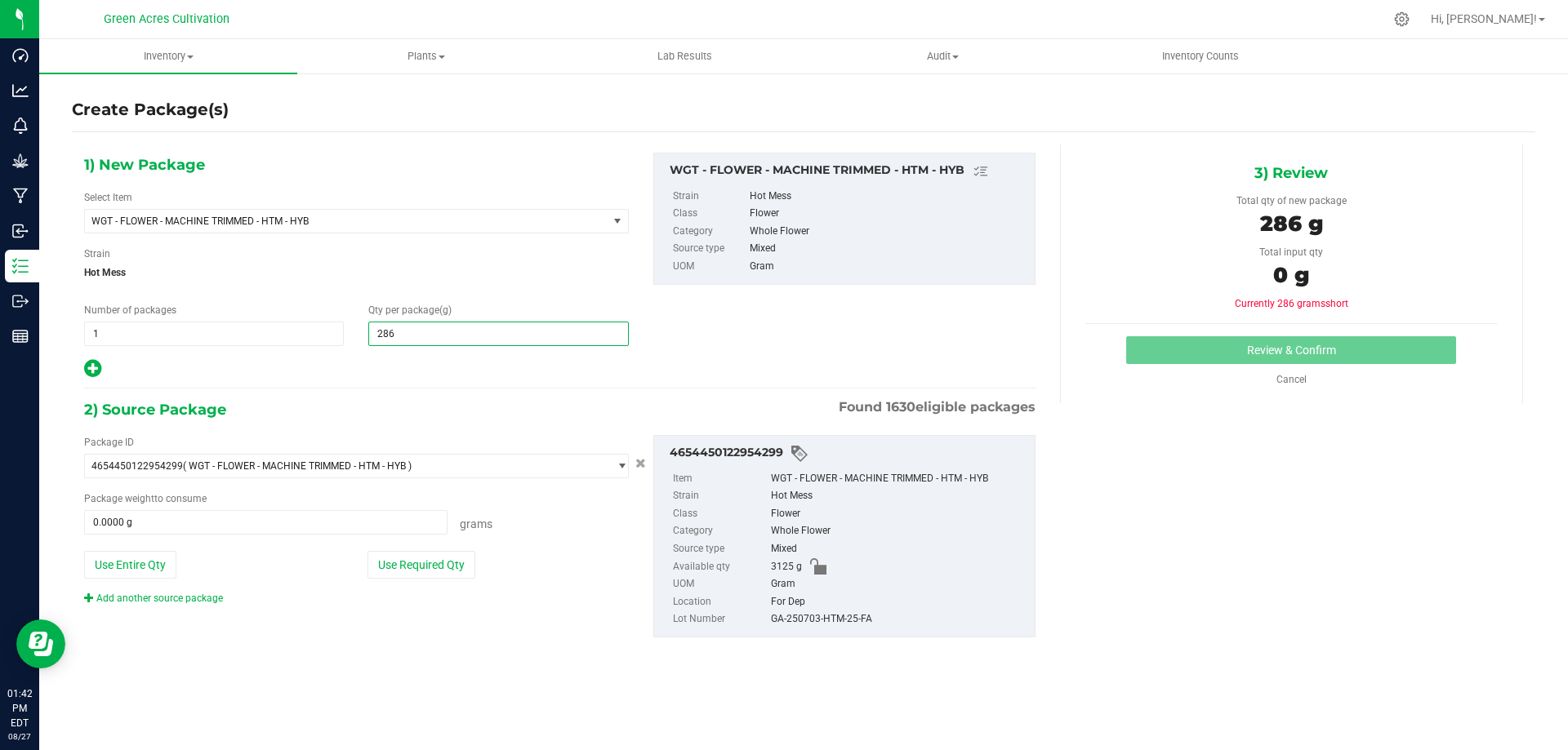
type input "2865"
type input "2,865.0000"
click at [465, 384] on div "1) New Package Select Item WGT - FLOWER - MACHINE TRIMMED - HTM - HYB 007UP - F…" at bounding box center [560, 408] width 976 height 528
click at [408, 572] on button "Use Required Qty" at bounding box center [422, 564] width 108 height 28
type input "2865.0000 g"
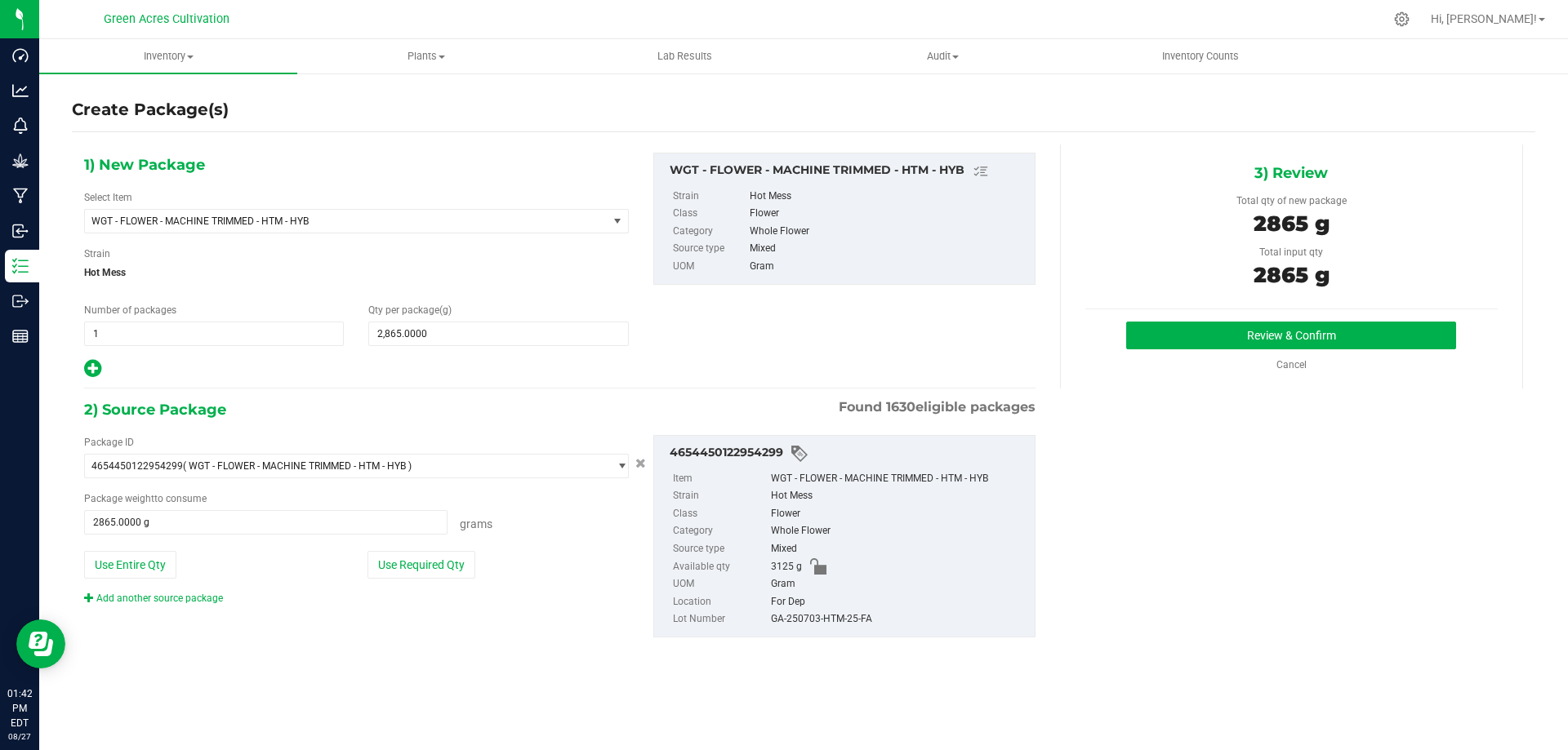
click at [796, 612] on div "GA-250703-HTM-25-FA" at bounding box center [899, 619] width 255 height 18
copy div "GA-250703-HTM-25-FA"
click at [1233, 320] on div "3) Review Total qty of new package 2865 g Total input qty 2865 g Review & Confi…" at bounding box center [1292, 267] width 463 height 245
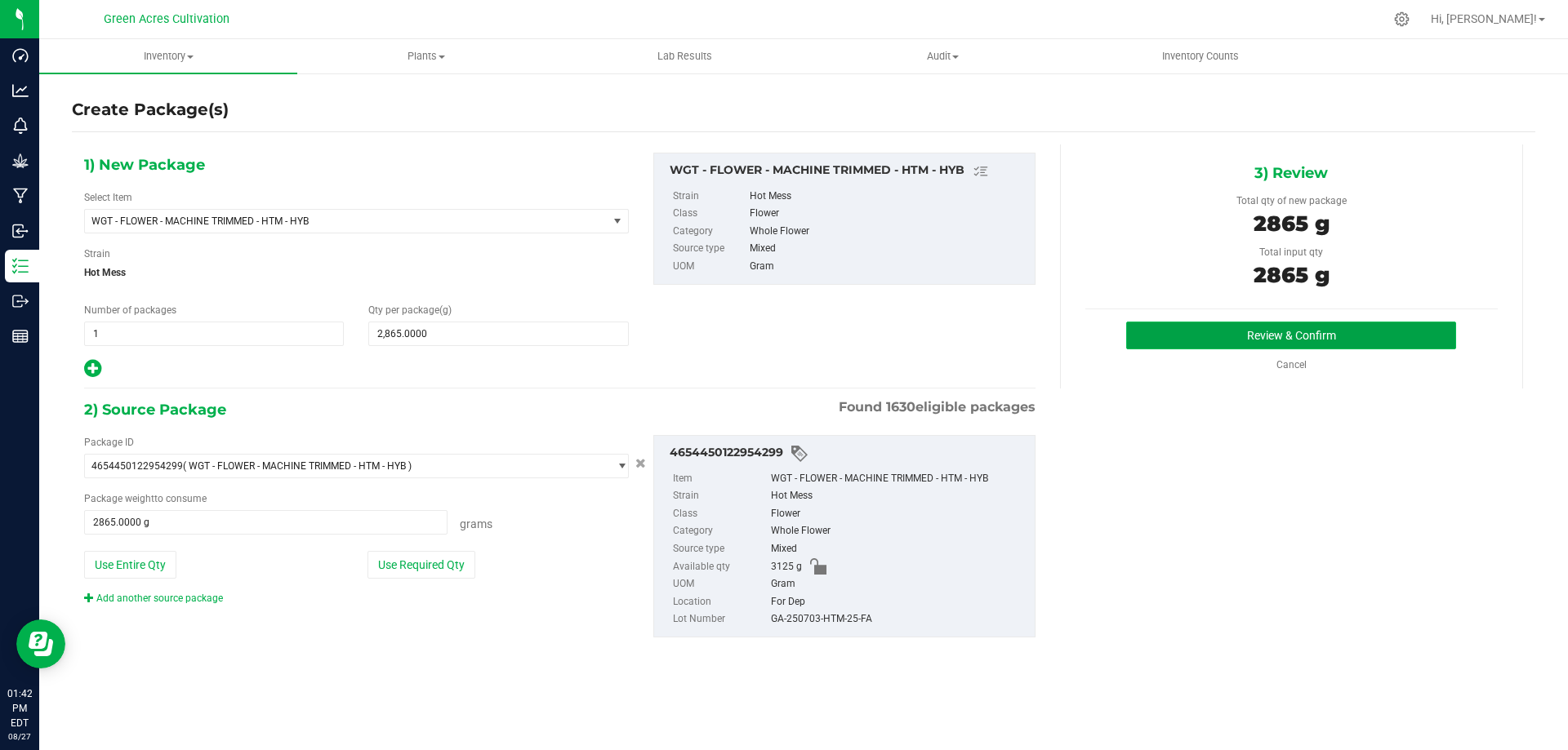
click at [1233, 325] on button "Review & Confirm" at bounding box center [1291, 335] width 330 height 28
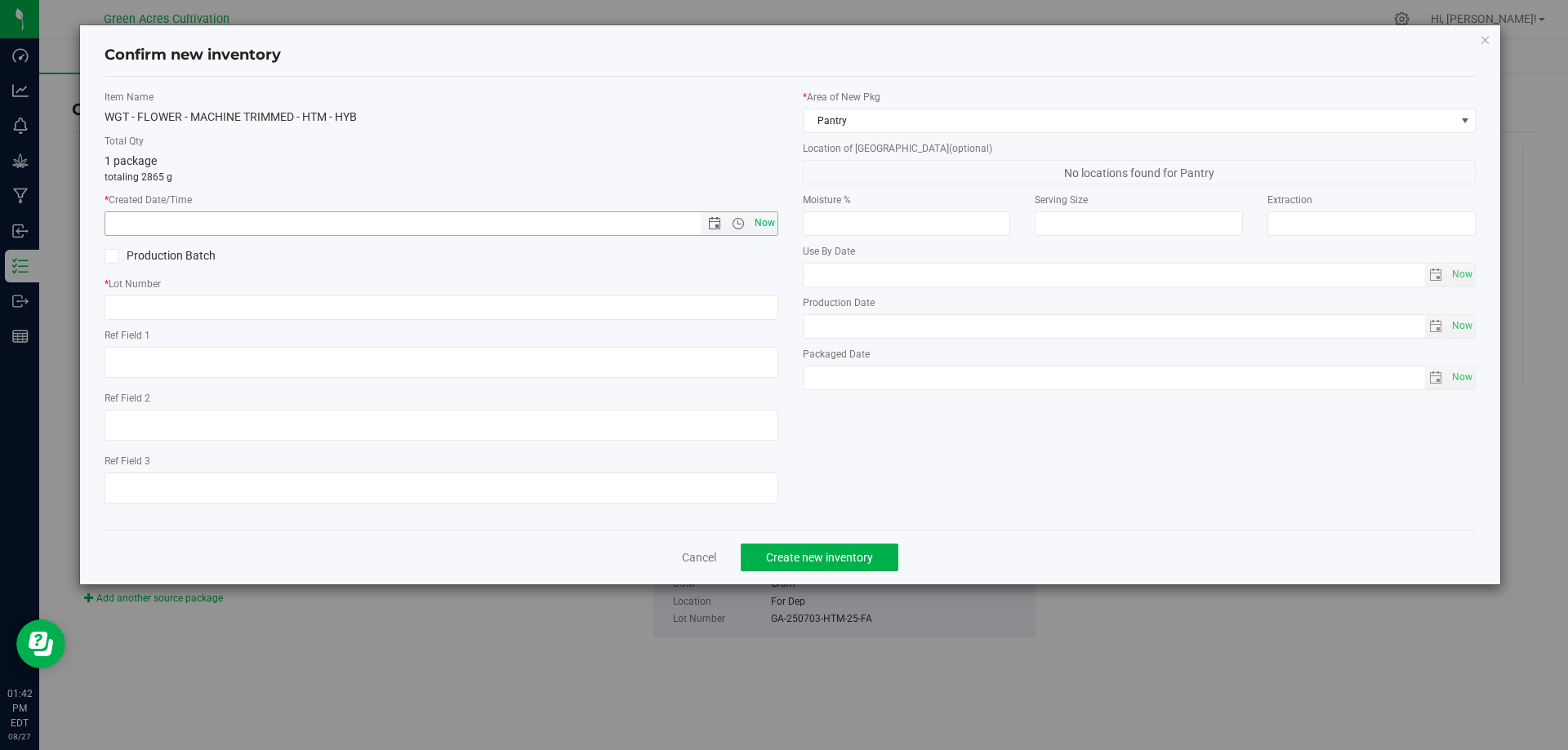
click at [766, 221] on span "Now" at bounding box center [764, 223] width 28 height 24
type input "[DATE] 1:42 PM"
click at [327, 320] on div "Item Name WGT - FLOWER - MACHINE TRIMMED - HTM - HYB Total Qty 1 package totali…" at bounding box center [441, 303] width 698 height 427
click at [322, 309] on input "text" at bounding box center [442, 307] width 674 height 24
paste input "GA-250703-HTM-25-FA"
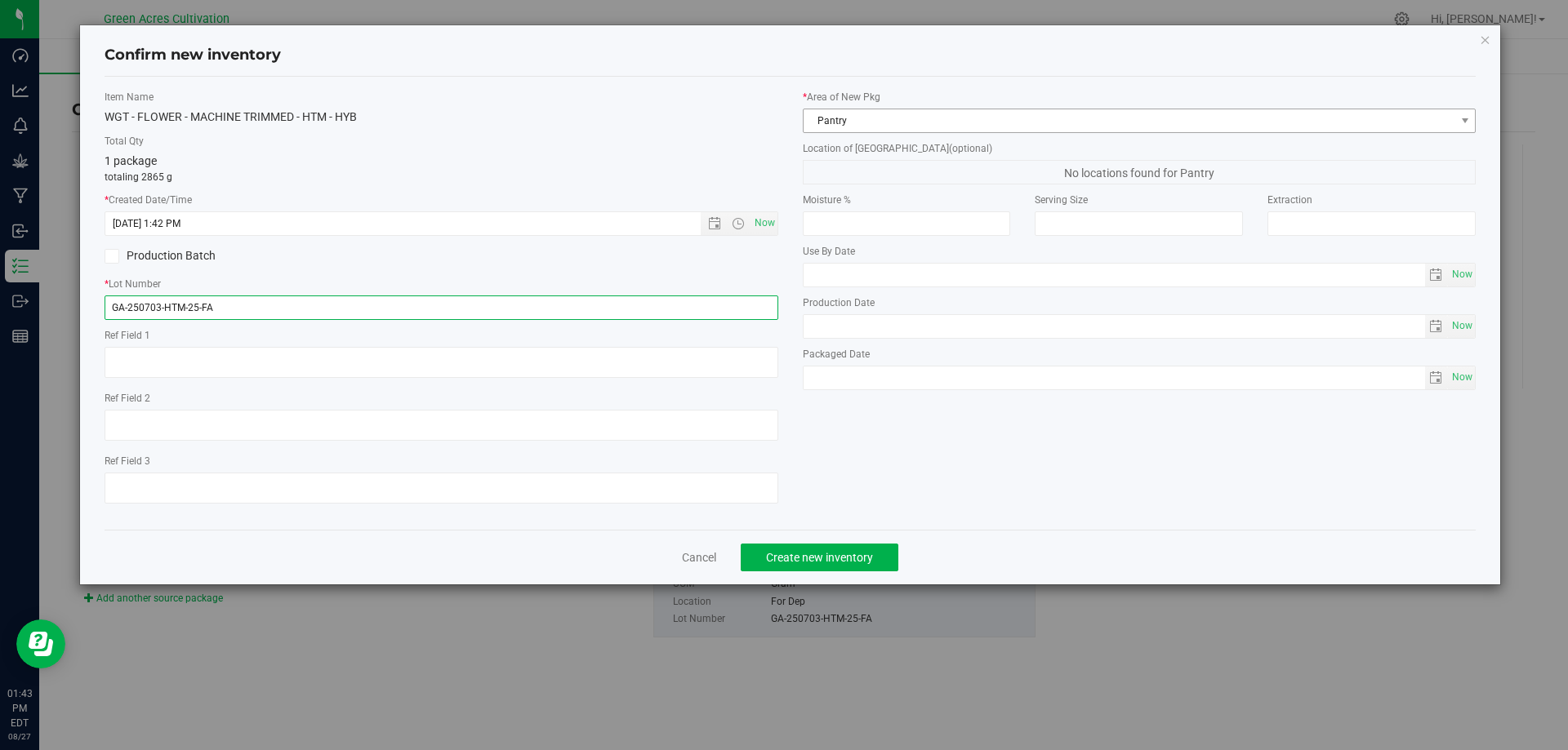
type input "GA-250703-HTM-25-FA"
click at [836, 116] on span "Pantry" at bounding box center [1129, 121] width 652 height 23
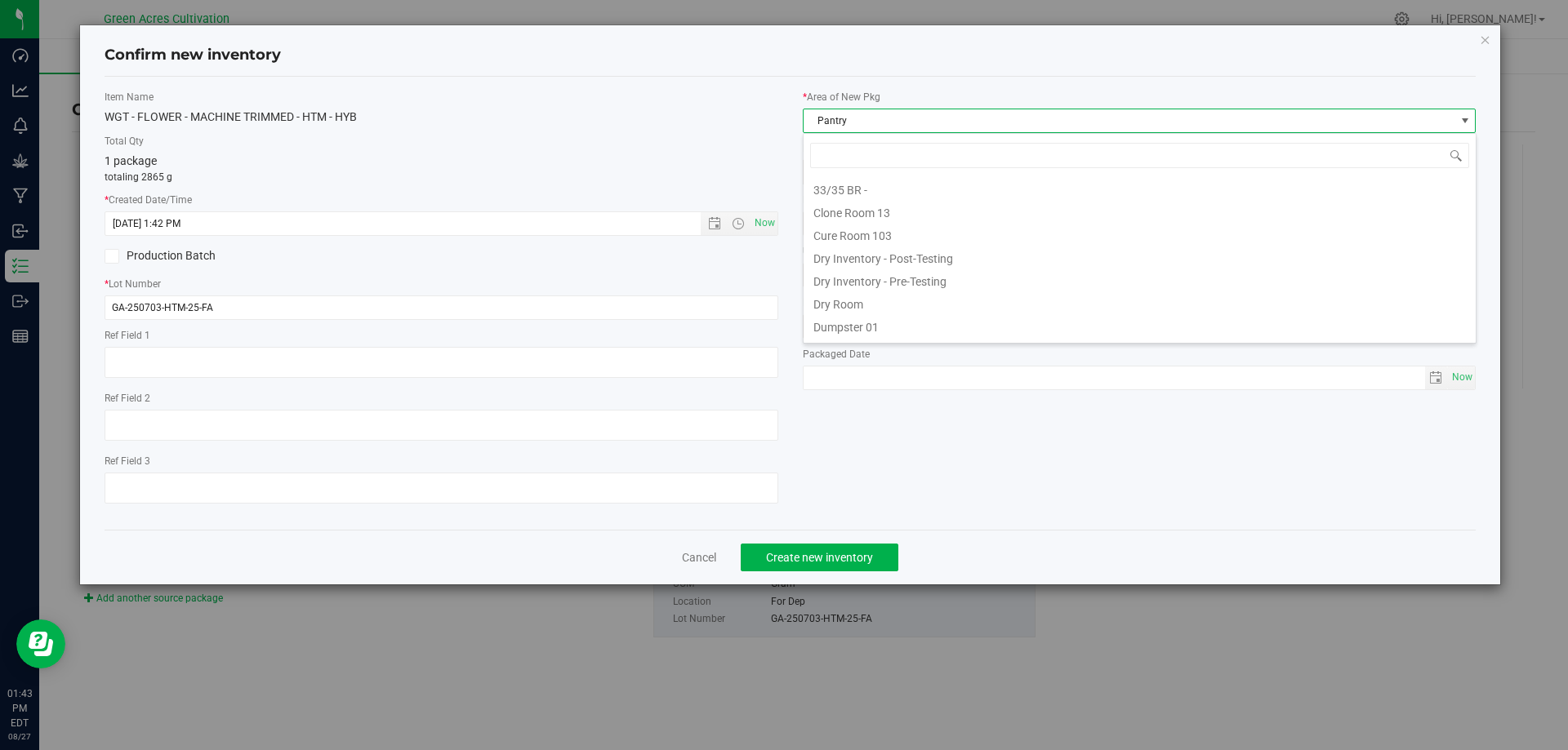
scroll to position [24, 674]
type input "dry"
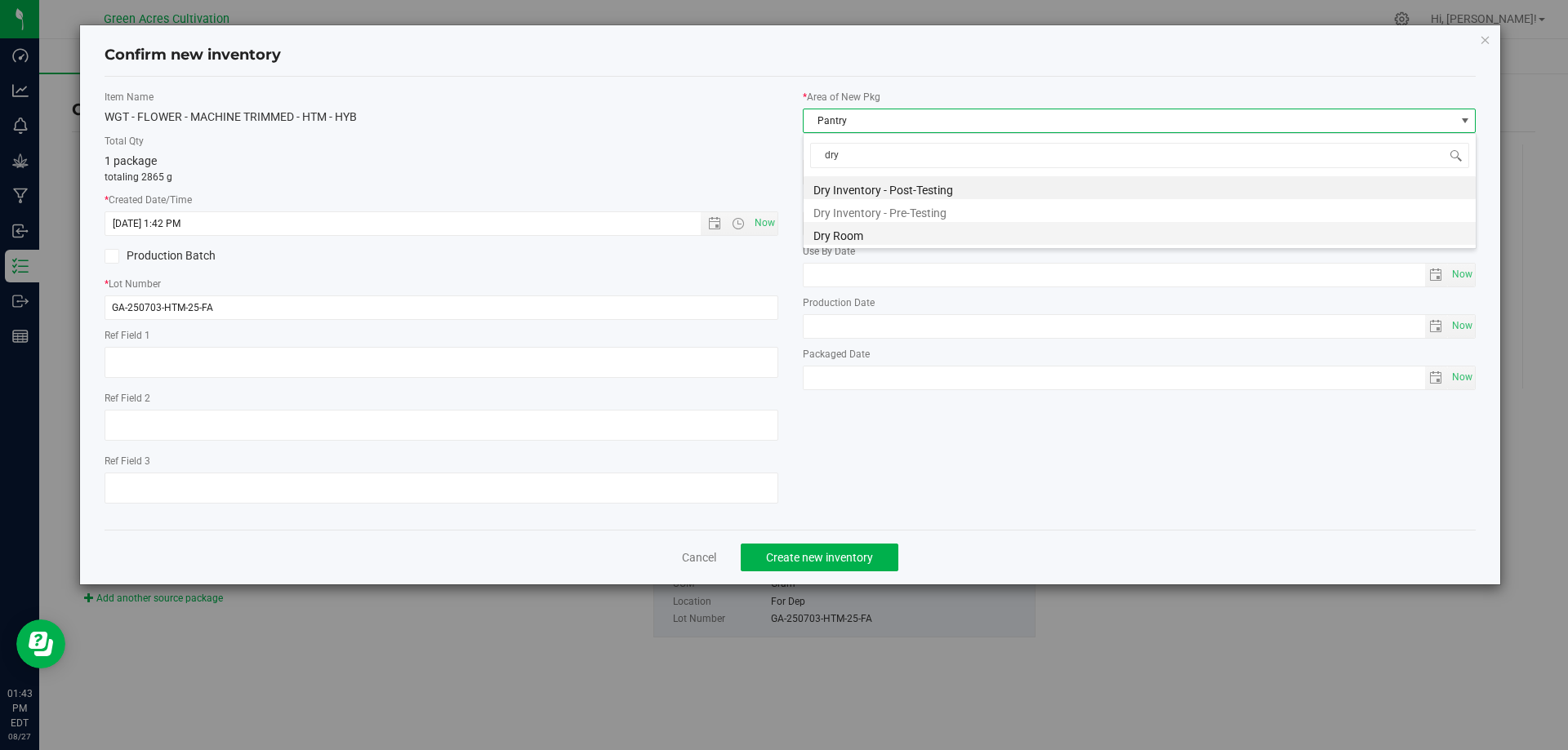
click at [847, 223] on li "Dry Room" at bounding box center [1139, 234] width 672 height 23
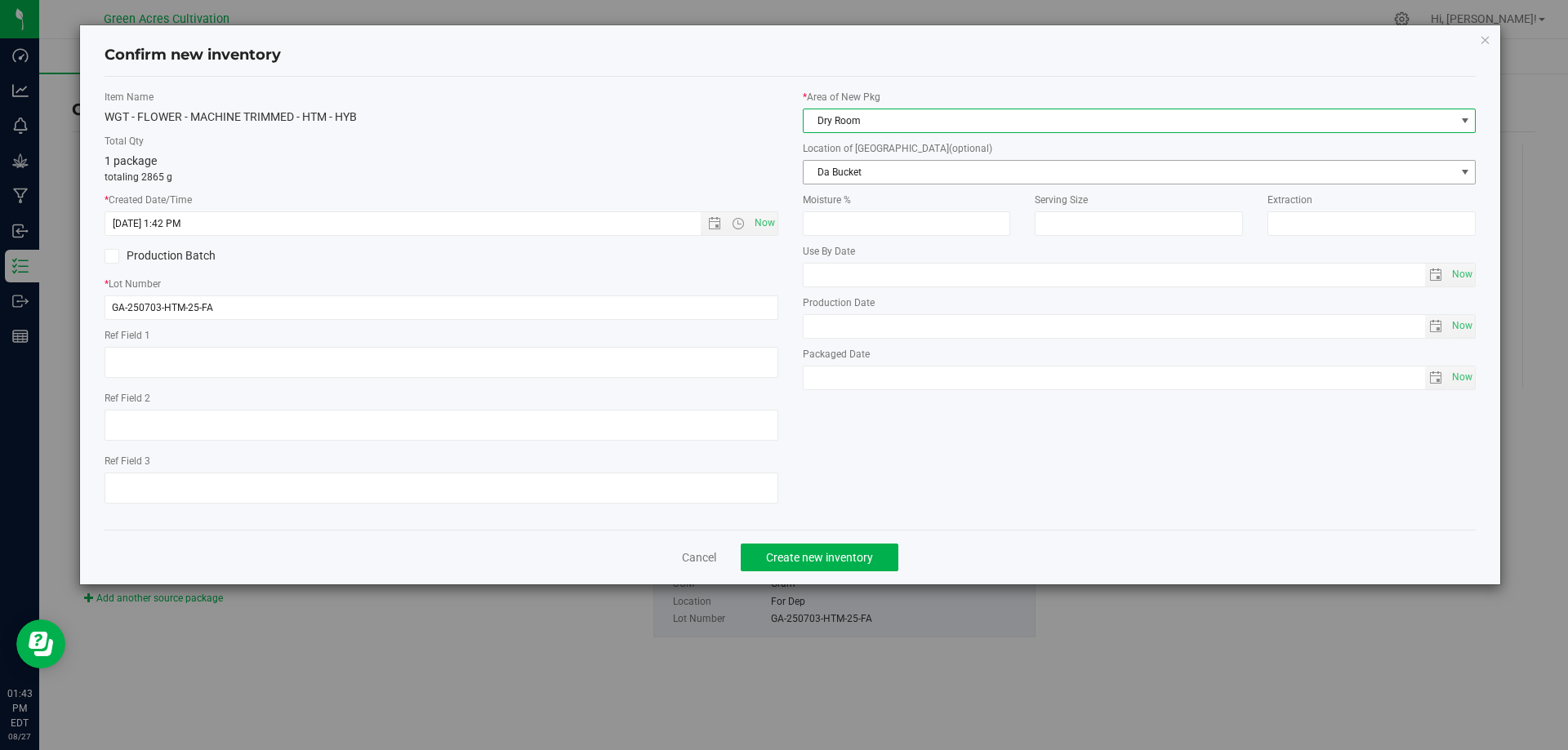
click at [859, 162] on span "Da Bucket" at bounding box center [1129, 172] width 652 height 23
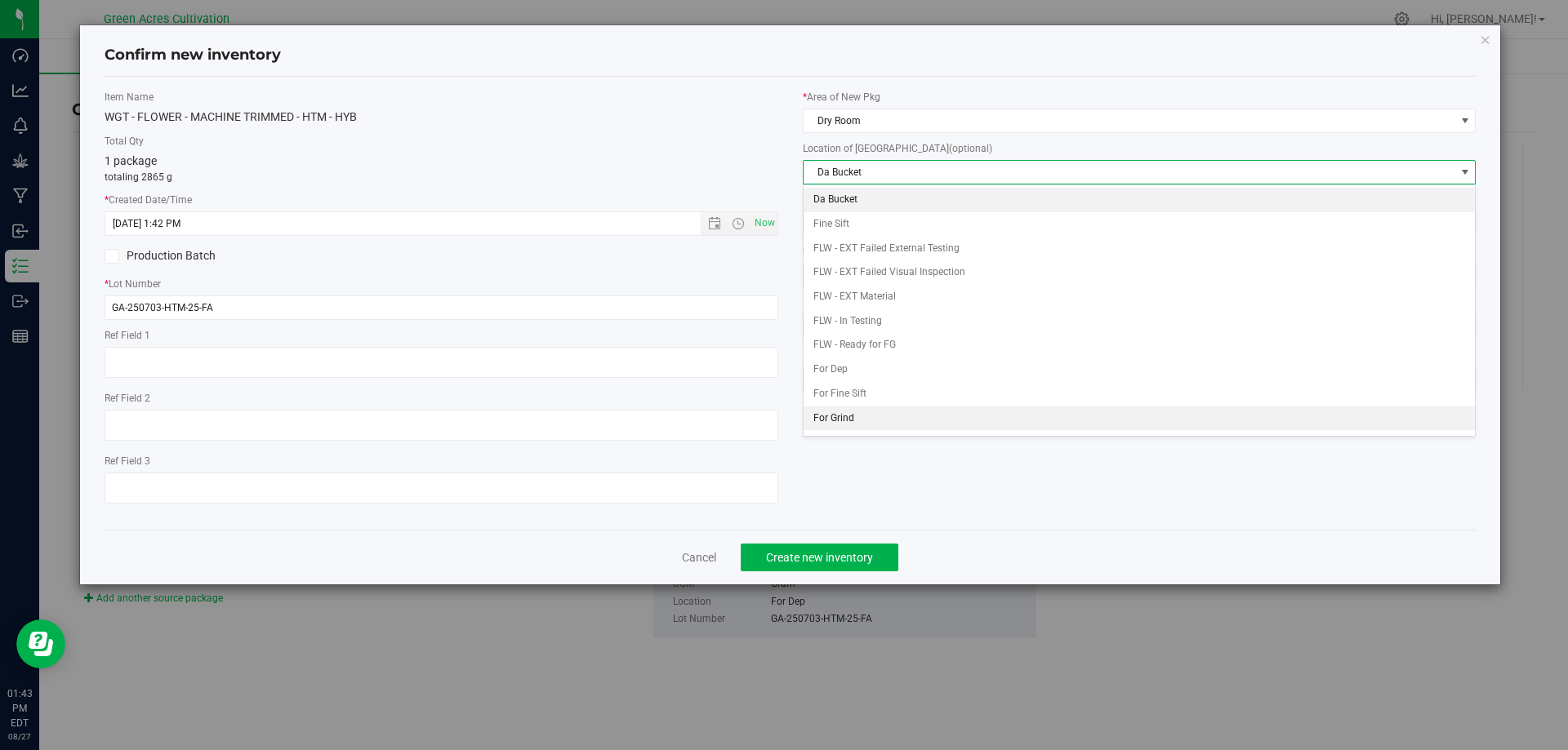
click at [835, 416] on li "For Grind" at bounding box center [1139, 418] width 672 height 24
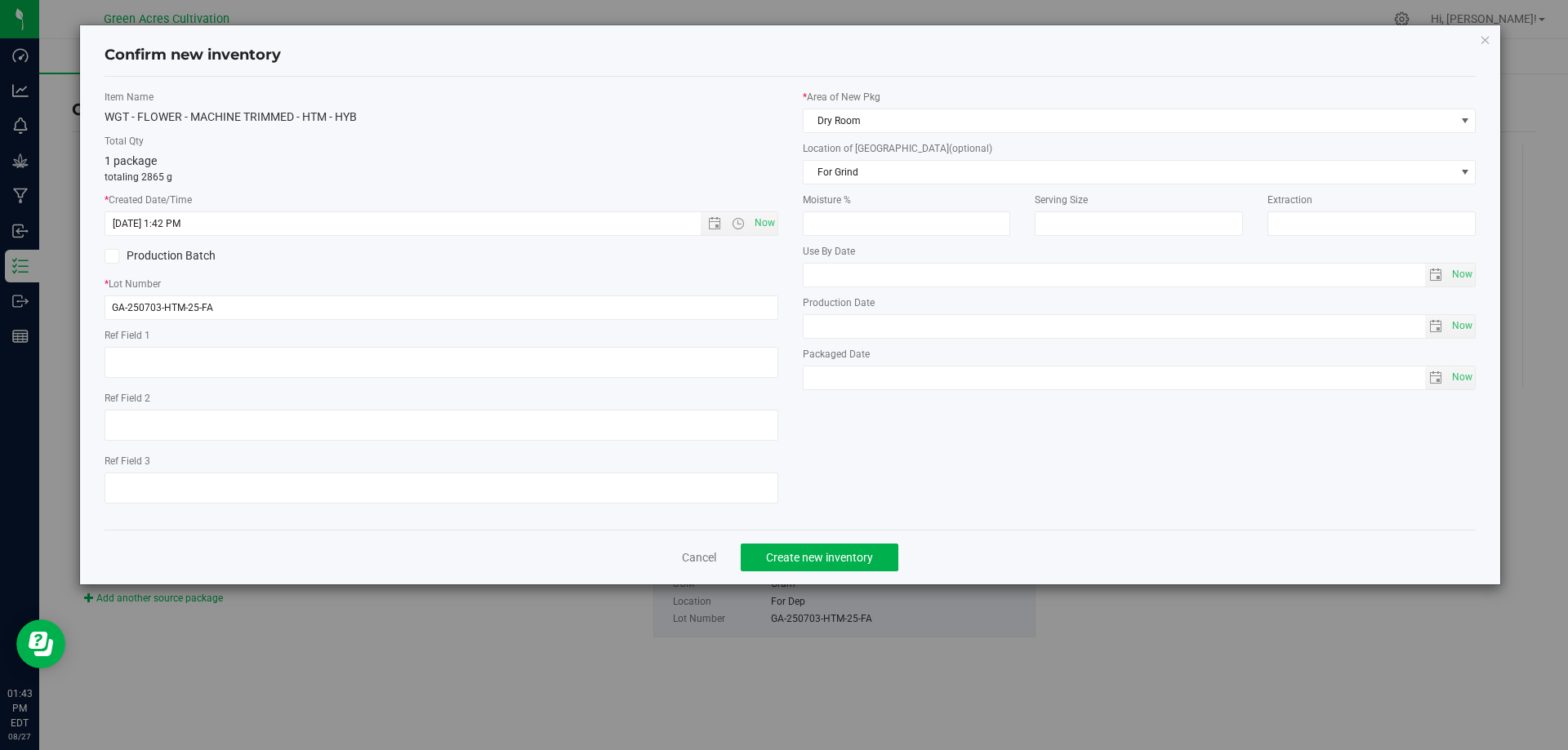
click at [915, 469] on div "Item Name WGT - FLOWER - MACHINE TRIMMED - HTM - HYB Total Qty 1 package totali…" at bounding box center [791, 303] width 1397 height 427
click at [820, 561] on span "Create new inventory" at bounding box center [819, 557] width 107 height 13
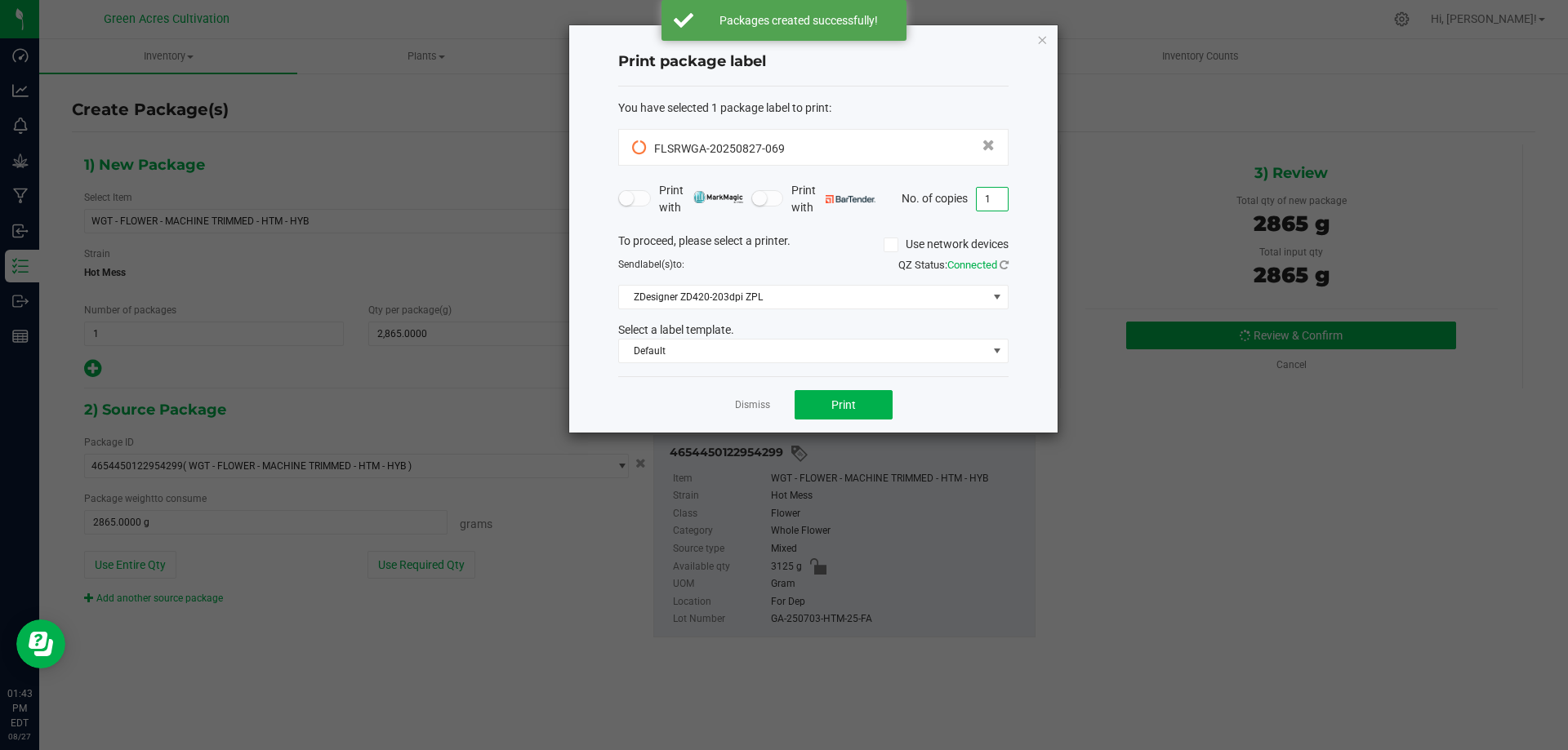
click at [1003, 194] on input "1" at bounding box center [992, 199] width 31 height 23
type input "2"
click at [1024, 266] on div "Print package label You have selected 1 package label to print : FLSRWGA-202508…" at bounding box center [813, 228] width 488 height 407
click at [851, 400] on span "Print" at bounding box center [843, 405] width 24 height 13
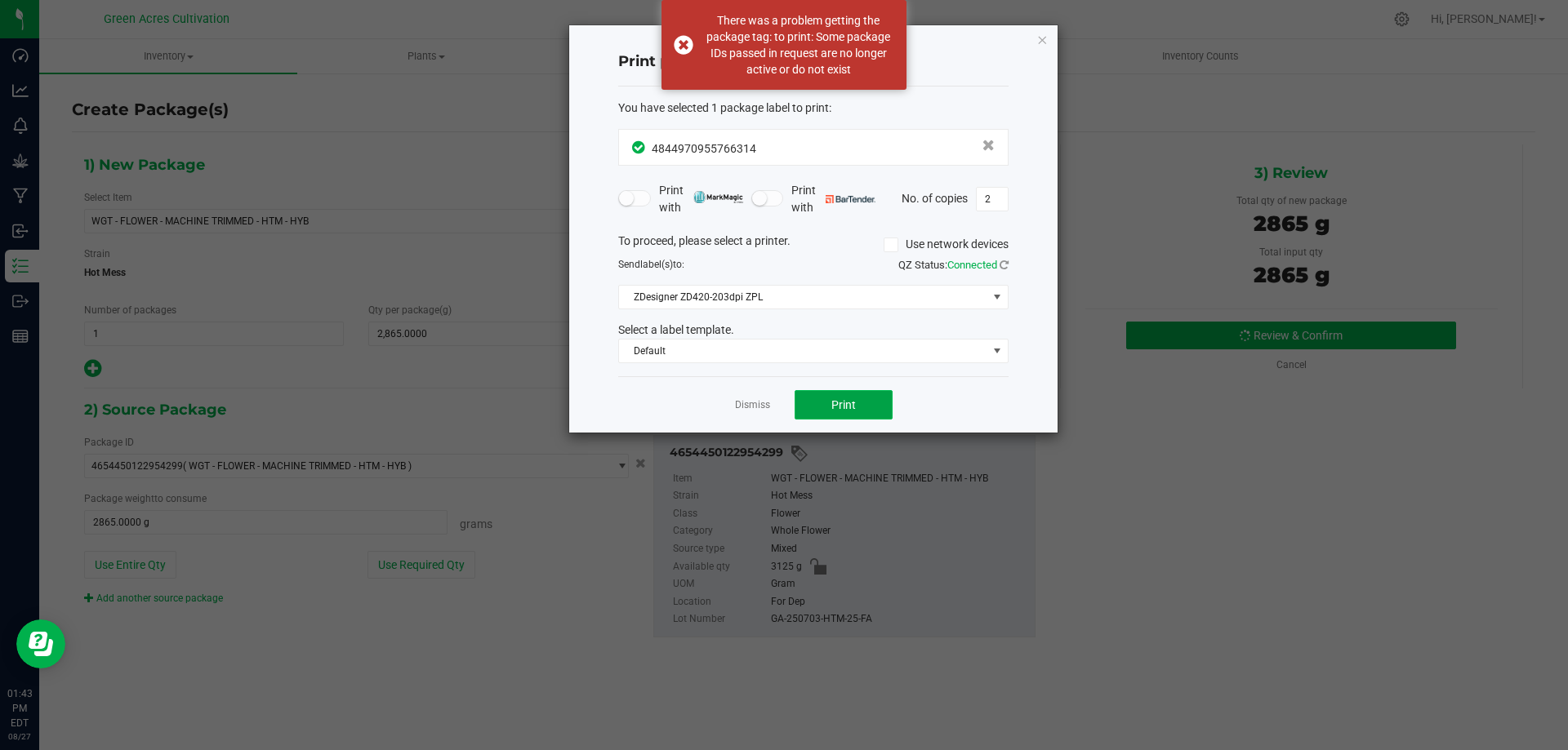
click at [851, 400] on span "Print" at bounding box center [843, 405] width 24 height 13
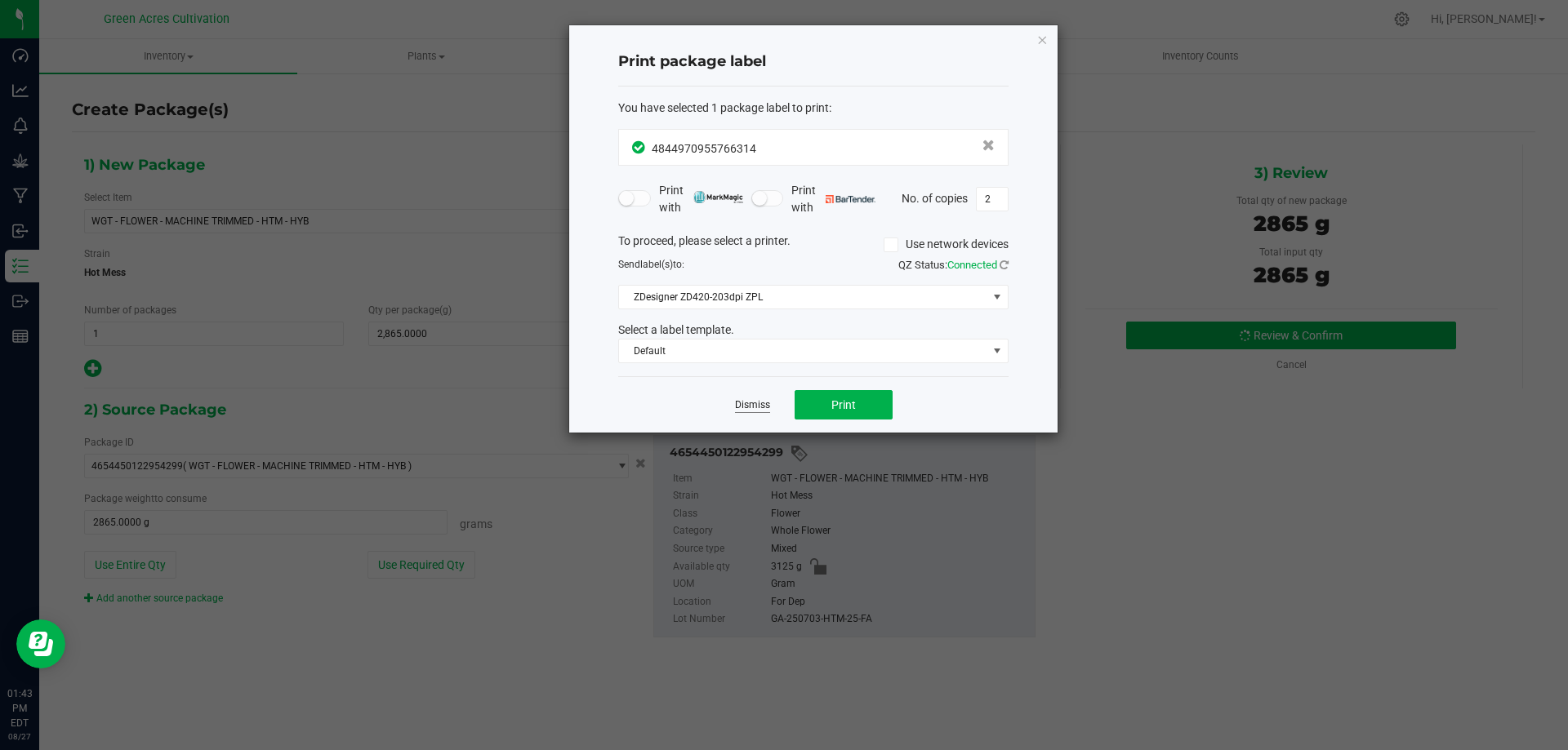
click at [760, 402] on link "Dismiss" at bounding box center [752, 405] width 35 height 13
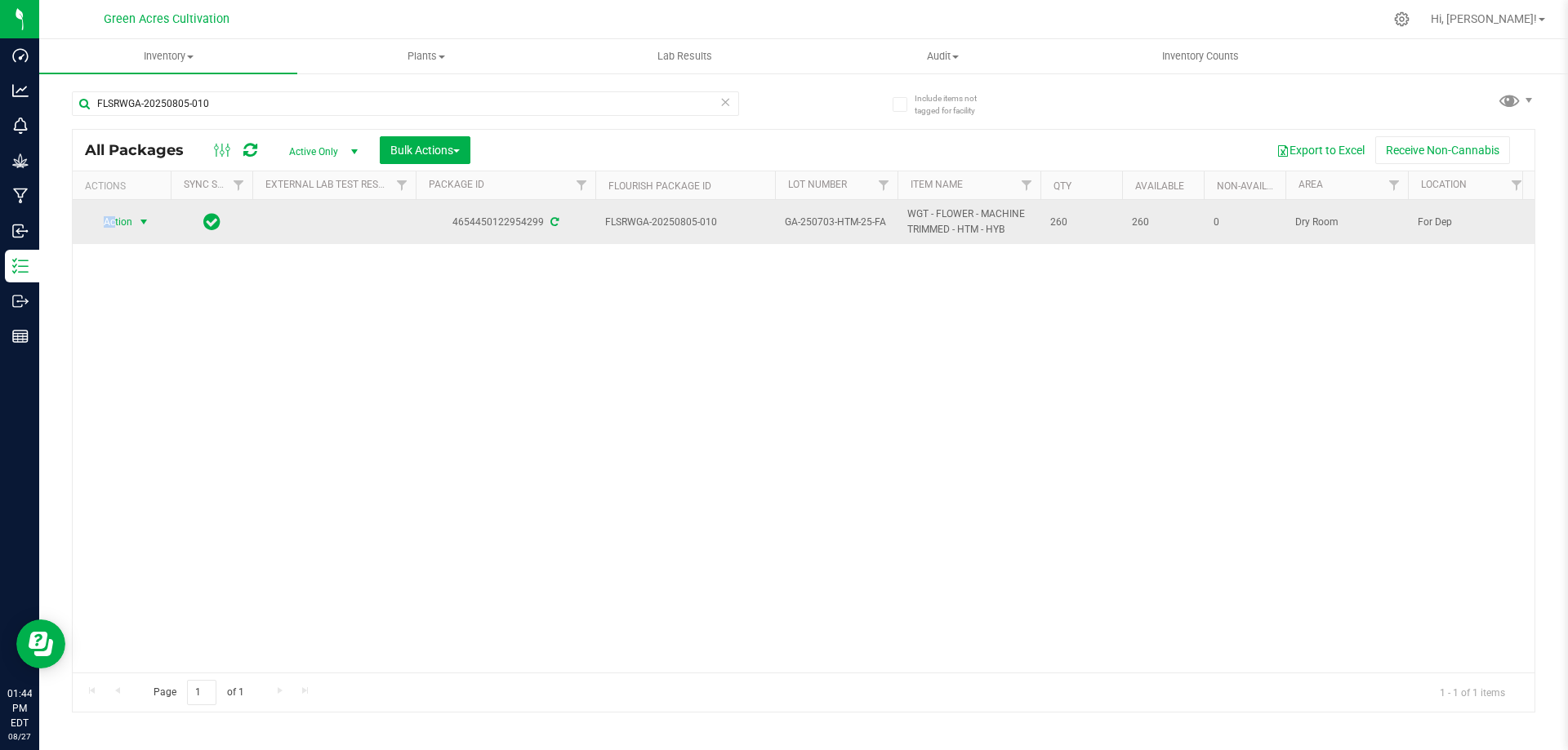
click at [115, 210] on td "Action Action Adjust qty Create package Edit attributes Global inventory Locate…" at bounding box center [121, 222] width 98 height 44
click at [126, 219] on span "Action" at bounding box center [111, 222] width 44 height 23
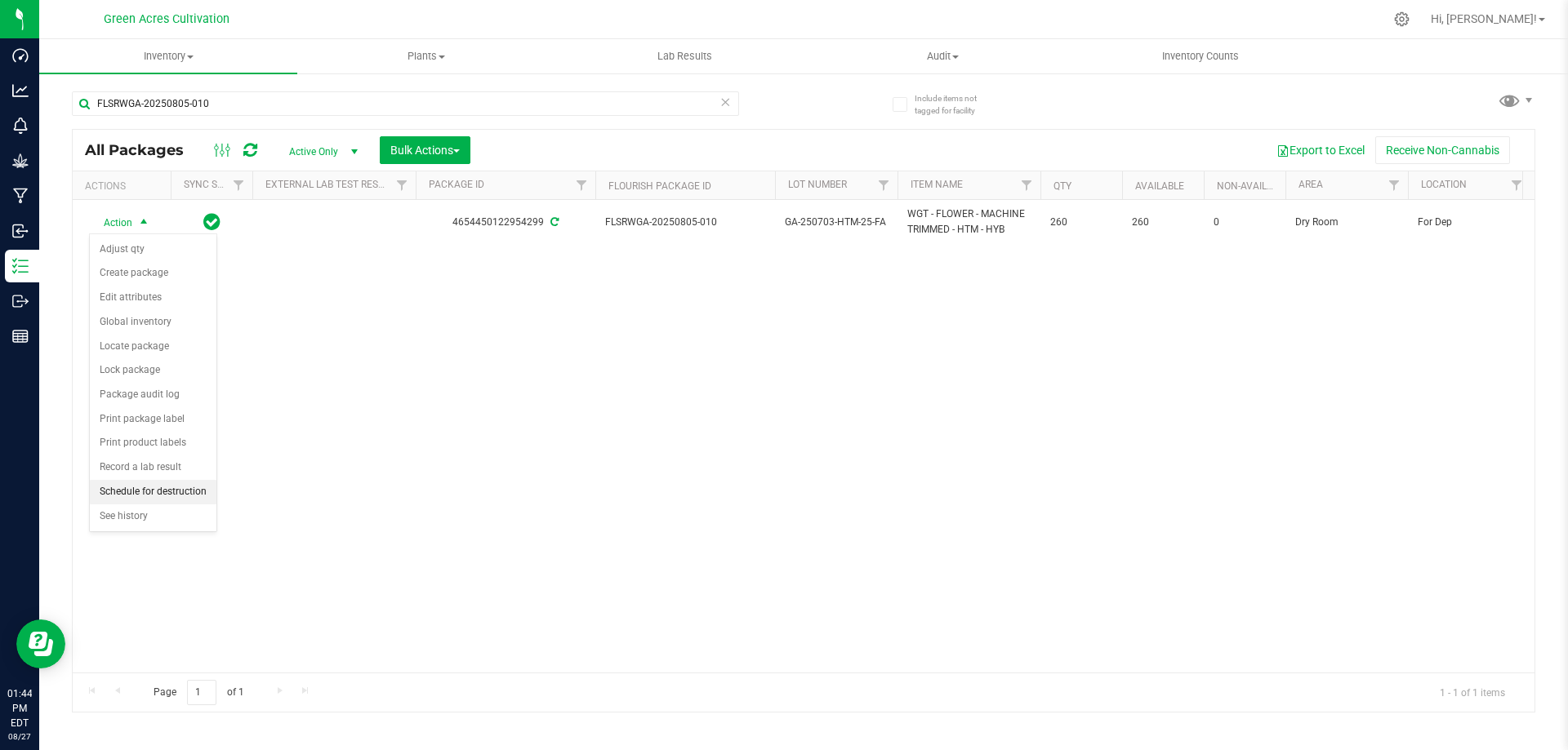
click at [133, 491] on li "Schedule for destruction" at bounding box center [152, 492] width 126 height 24
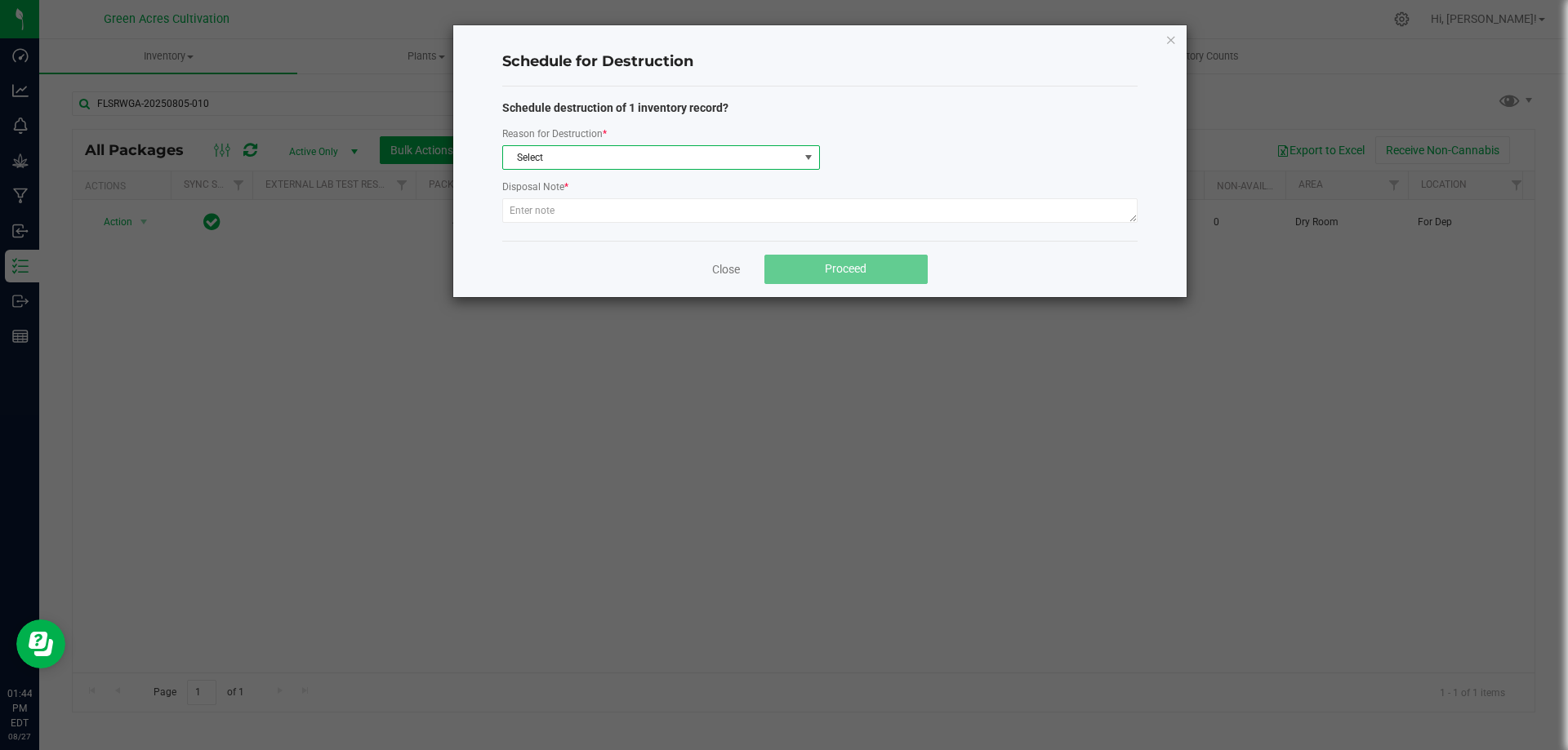
click at [613, 160] on span "Select" at bounding box center [650, 158] width 296 height 23
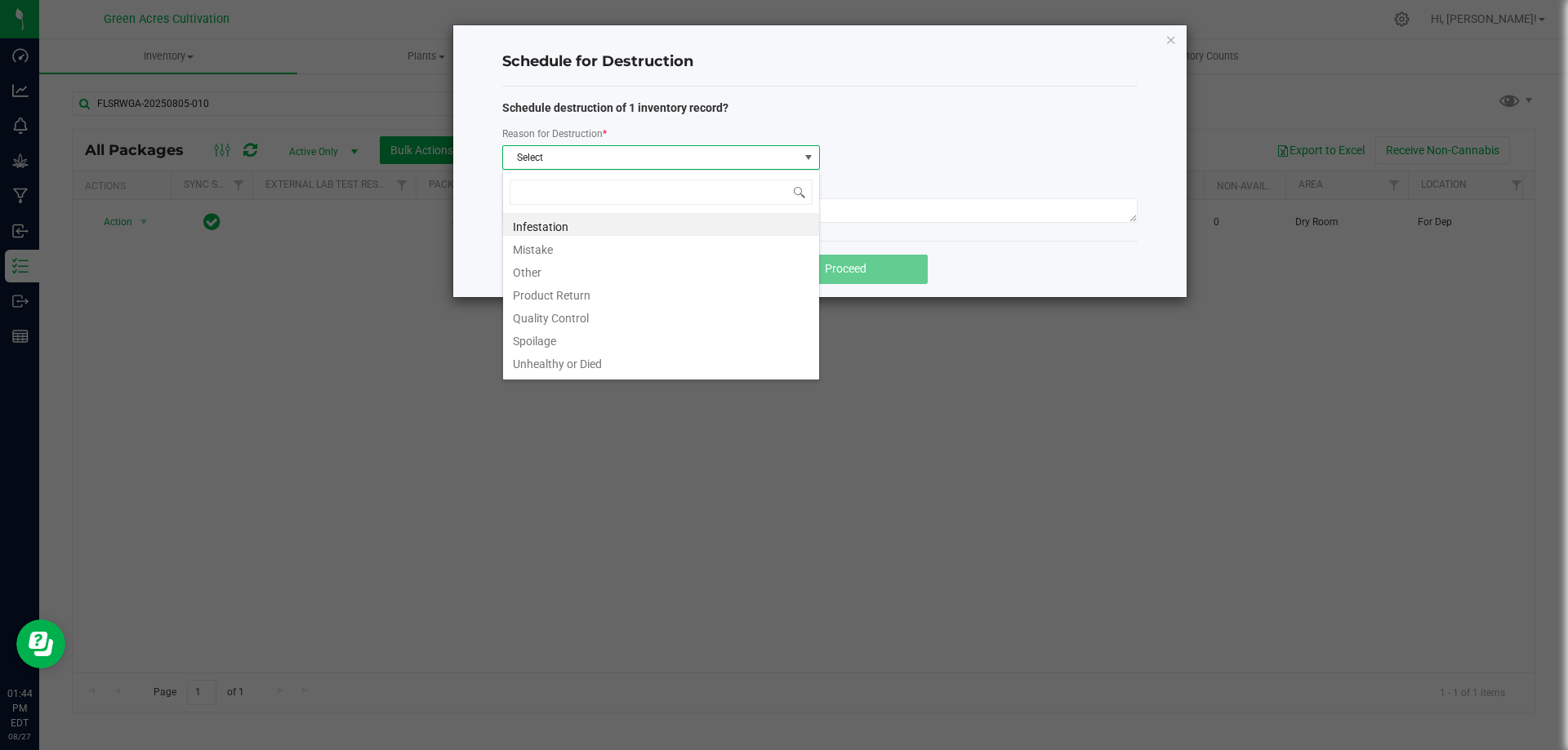
scroll to position [24, 318]
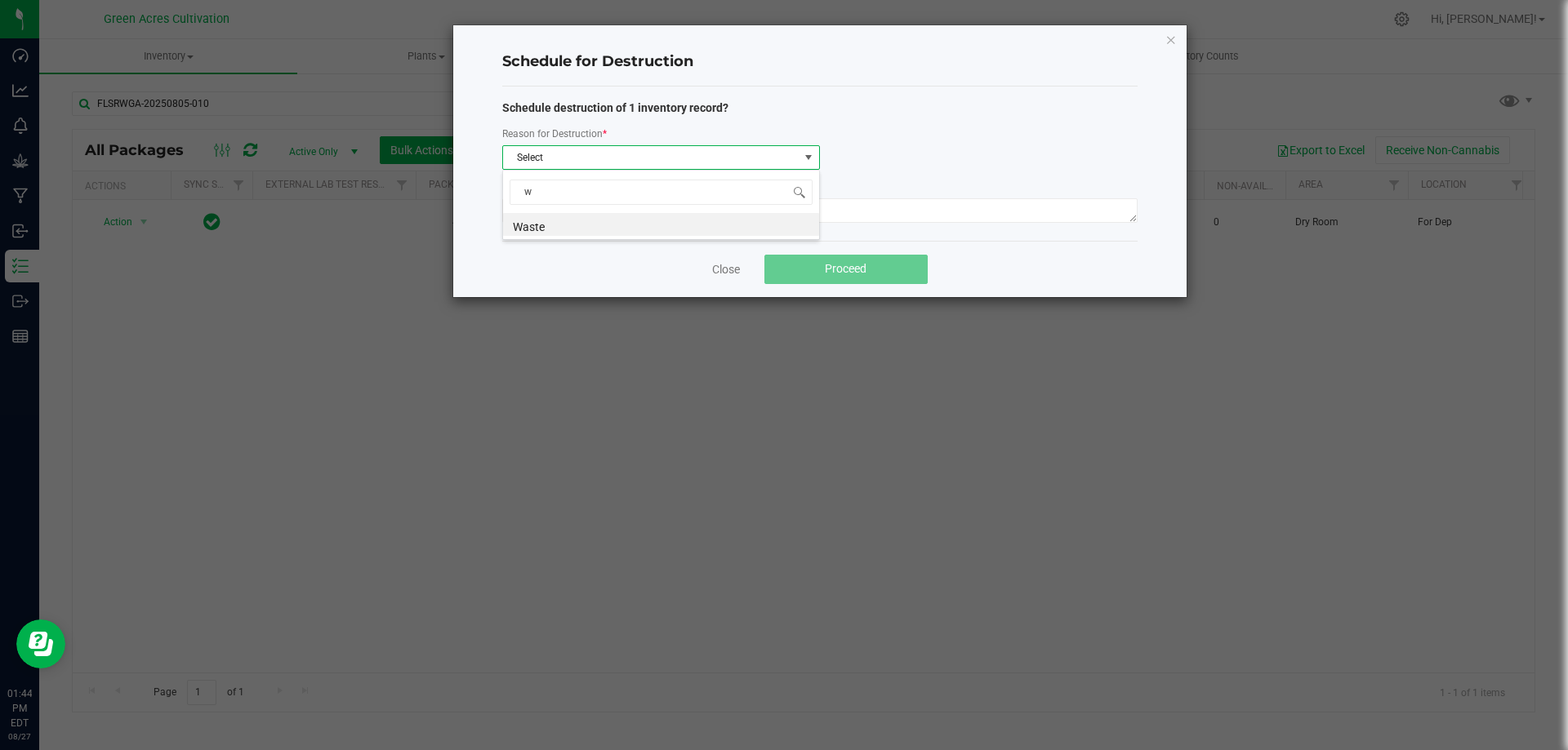
type input "wa"
click at [579, 225] on li "Waste" at bounding box center [661, 224] width 316 height 23
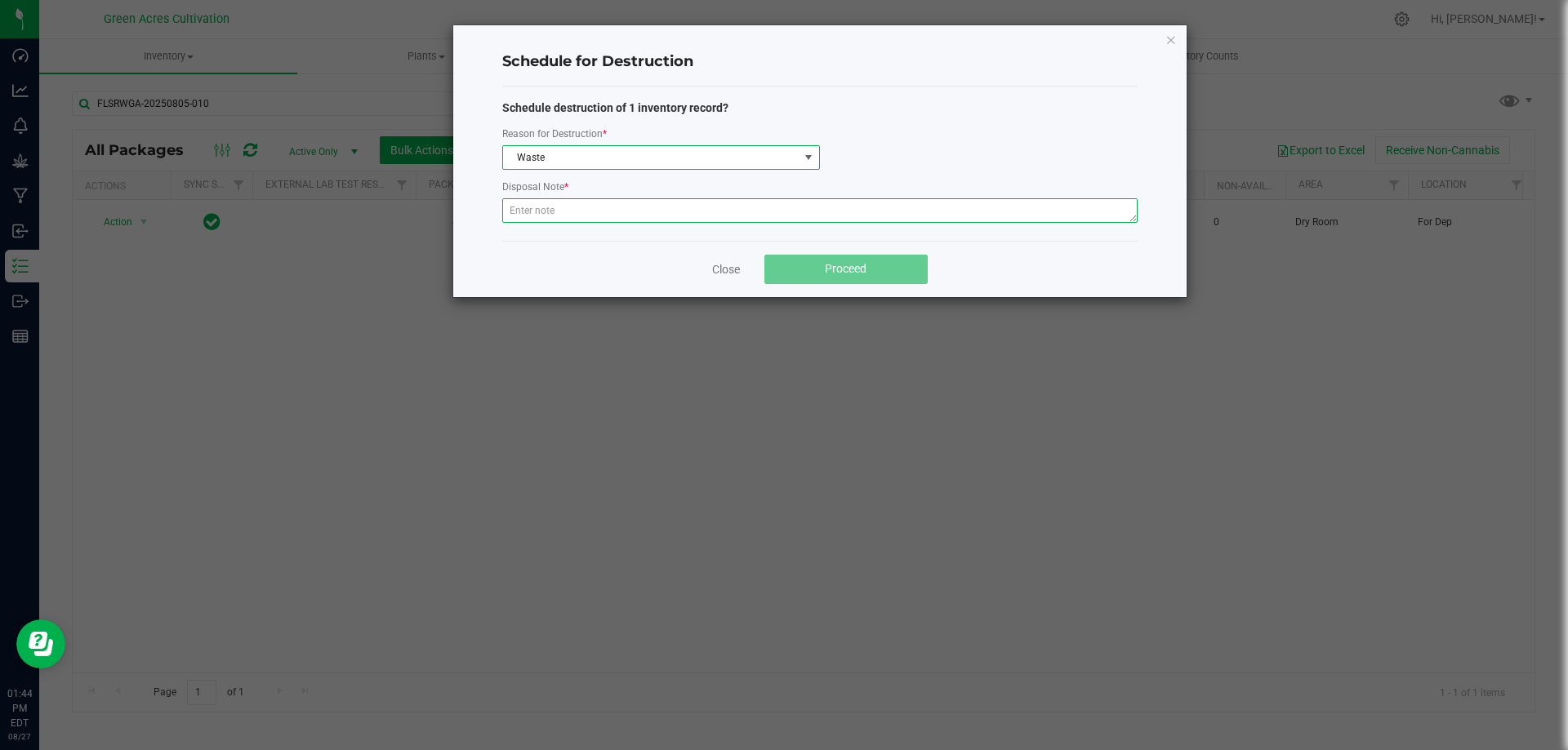
click at [575, 215] on textarea at bounding box center [821, 210] width 636 height 24
type textarea "p"
type textarea "POST QC"
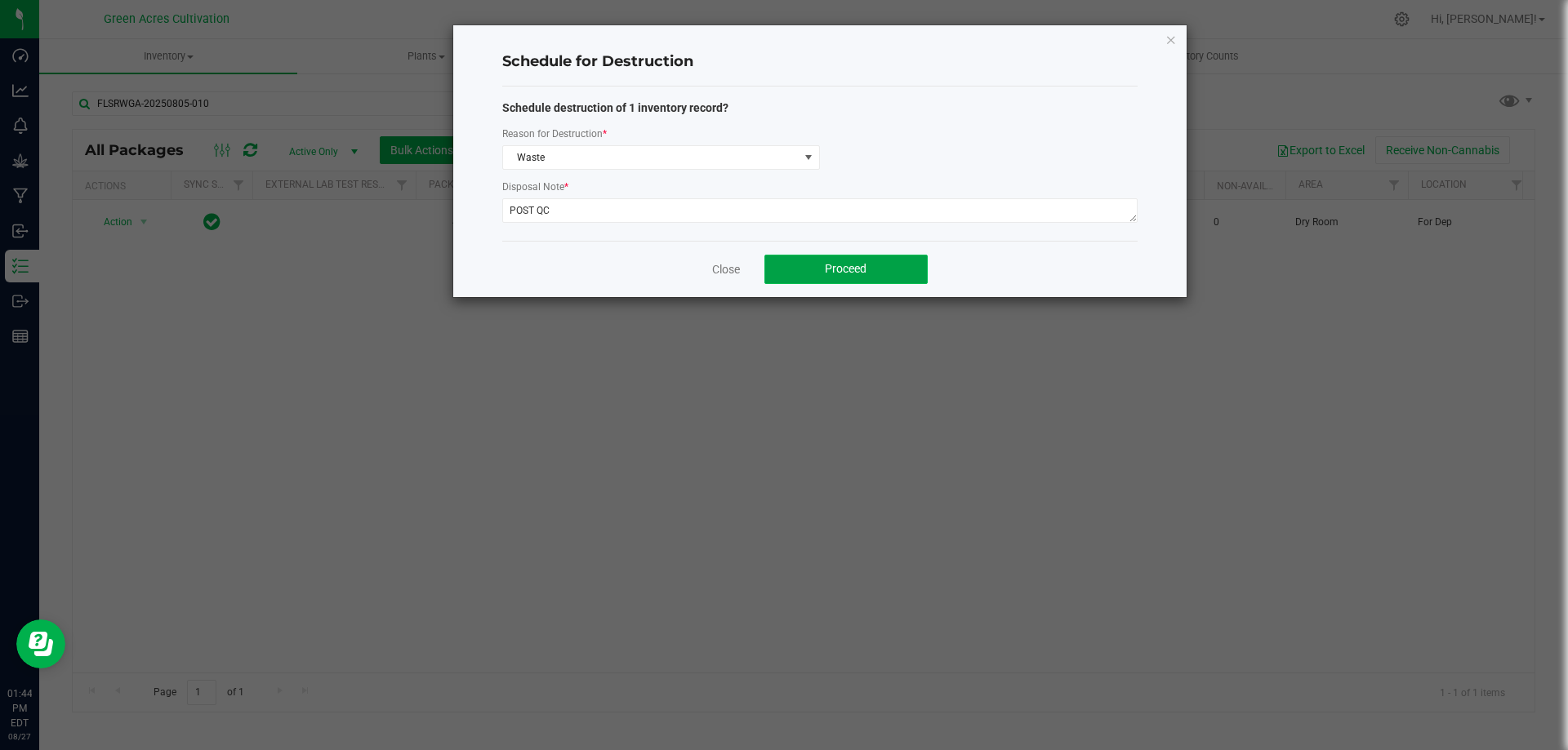
click at [888, 263] on button "Proceed" at bounding box center [847, 270] width 164 height 30
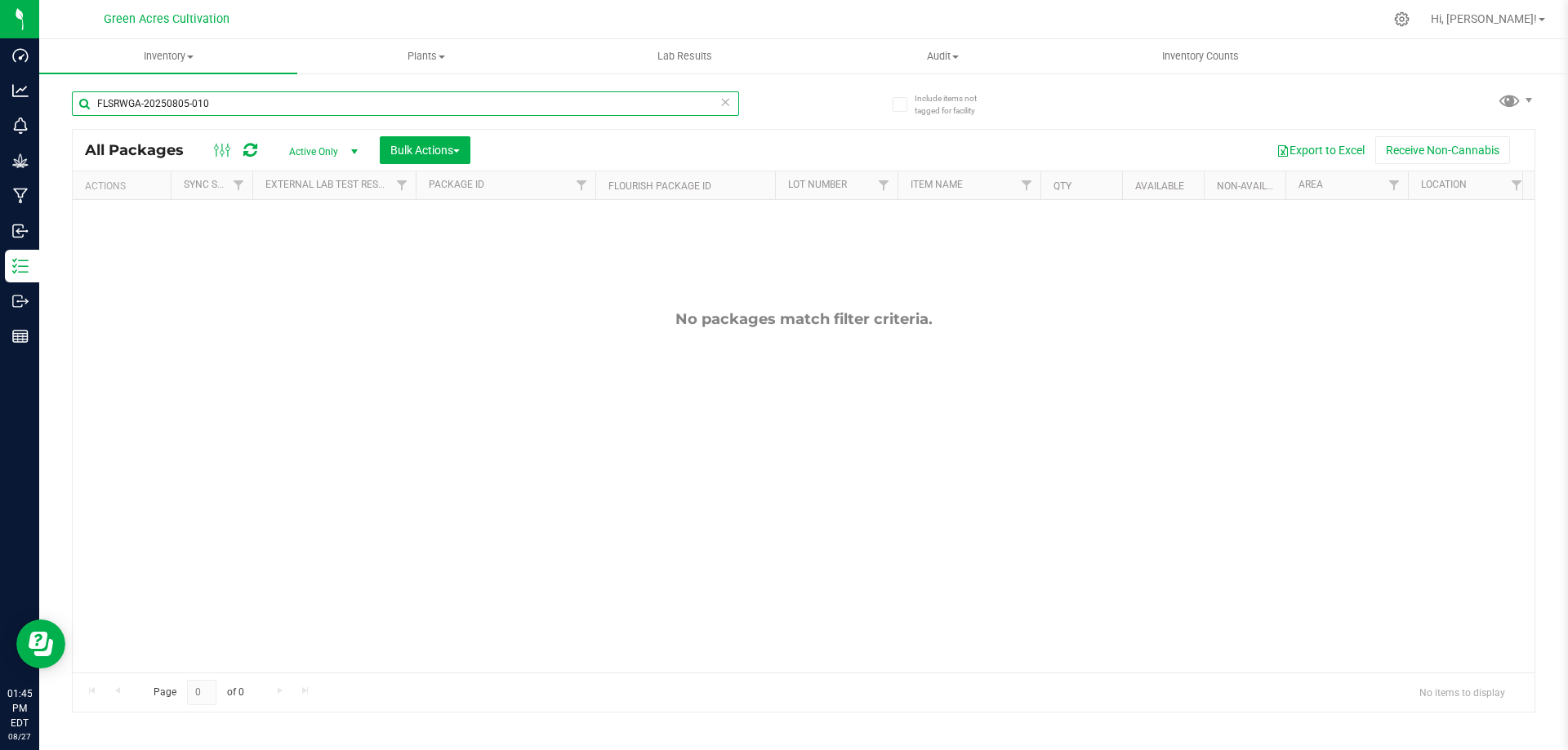
drag, startPoint x: 260, startPoint y: 104, endPoint x: 92, endPoint y: 104, distance: 168.0
click at [92, 104] on input "FLSRWGA-20250805-010" at bounding box center [405, 103] width 667 height 24
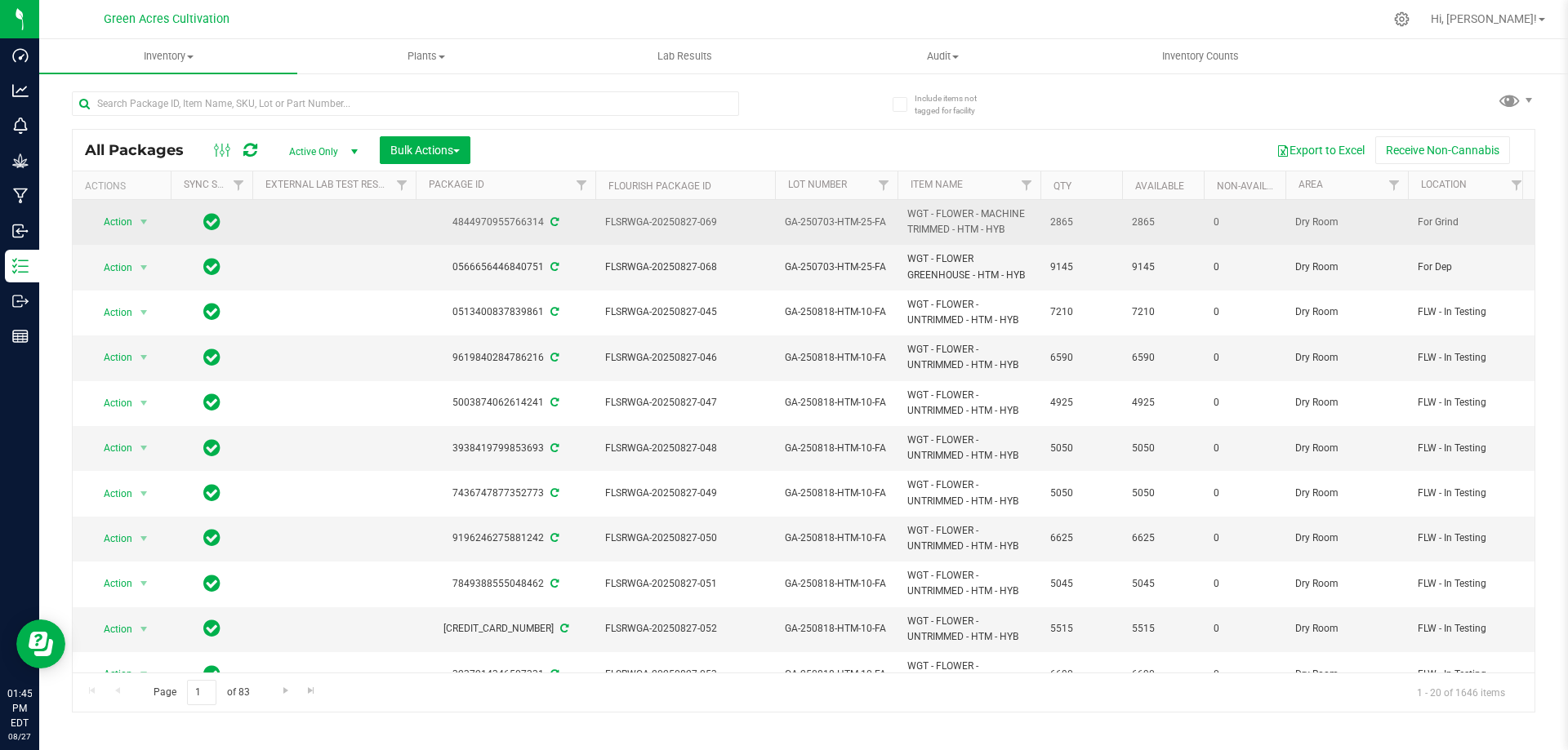
click at [922, 221] on span "WGT - FLOWER - MACHINE TRIMMED - HTM - HYB" at bounding box center [969, 222] width 123 height 31
copy tr "WGT - FLOWER - MACHINE TRIMMED - HTM - HYB"
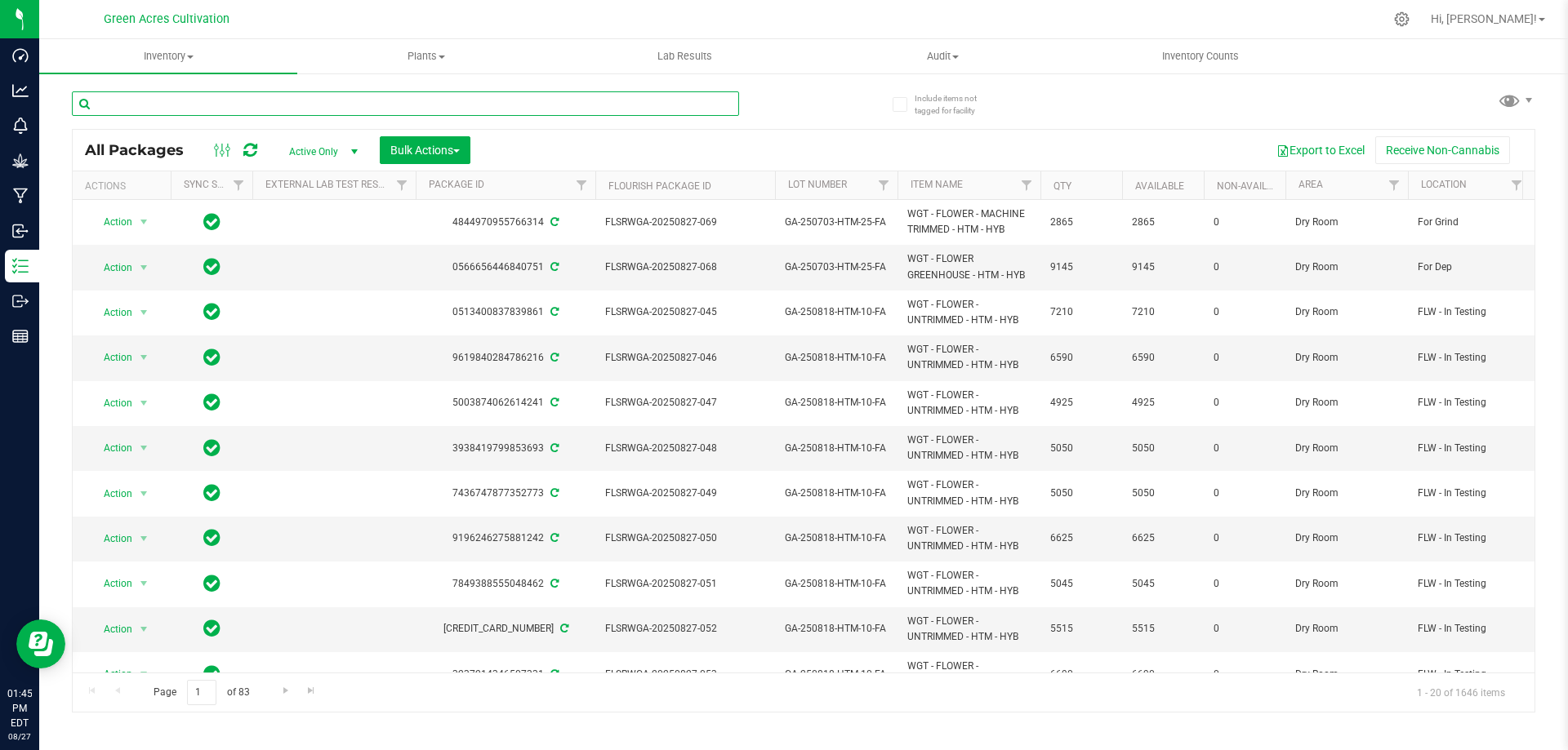
click at [114, 99] on input "text" at bounding box center [405, 103] width 667 height 24
paste input "WGT - FLOWER - MACHINE TRIMMED - HTM - HYB"
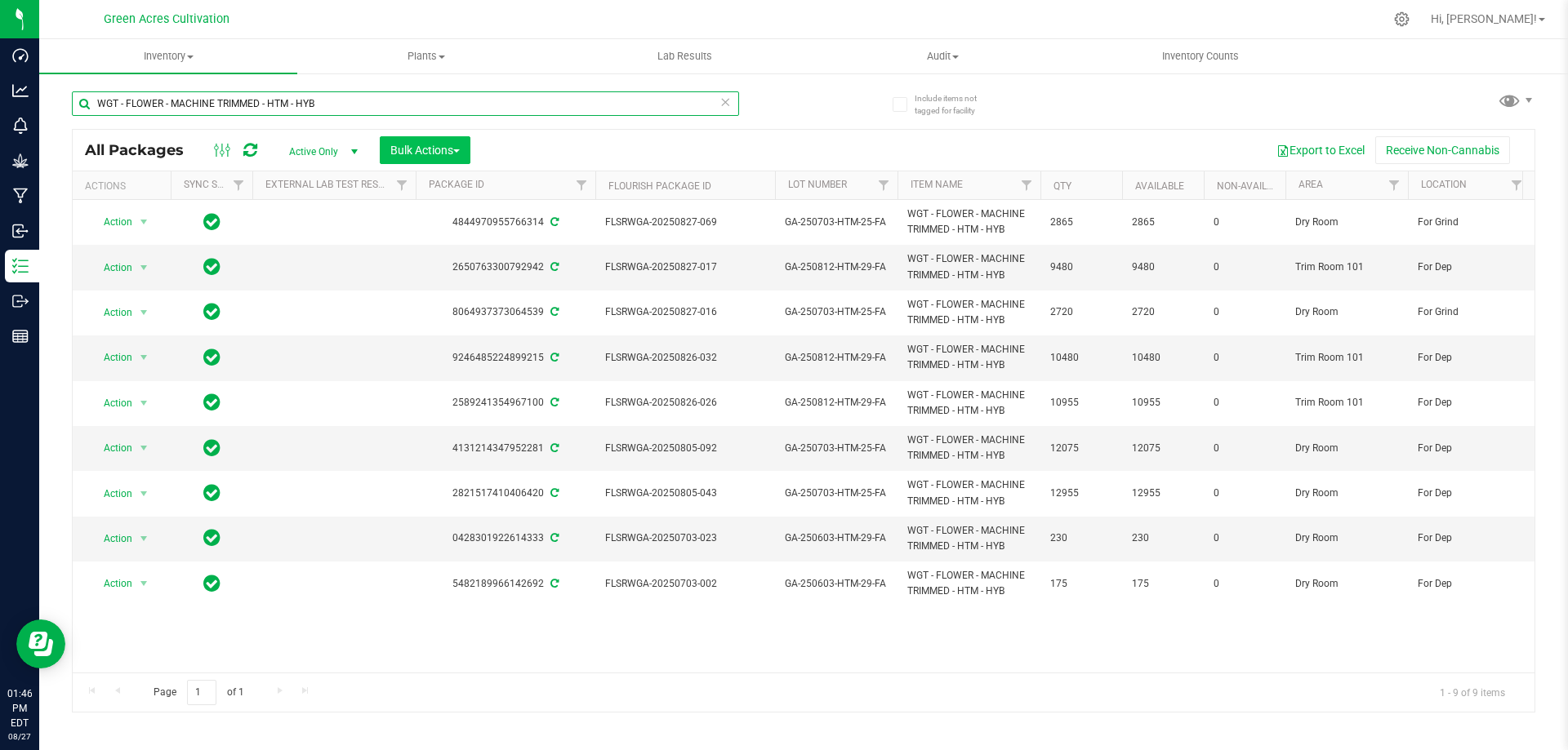
type input "WGT - FLOWER - MACHINE TRIMMED - HTM - HYB"
click at [463, 147] on button "Bulk Actions" at bounding box center [425, 150] width 91 height 28
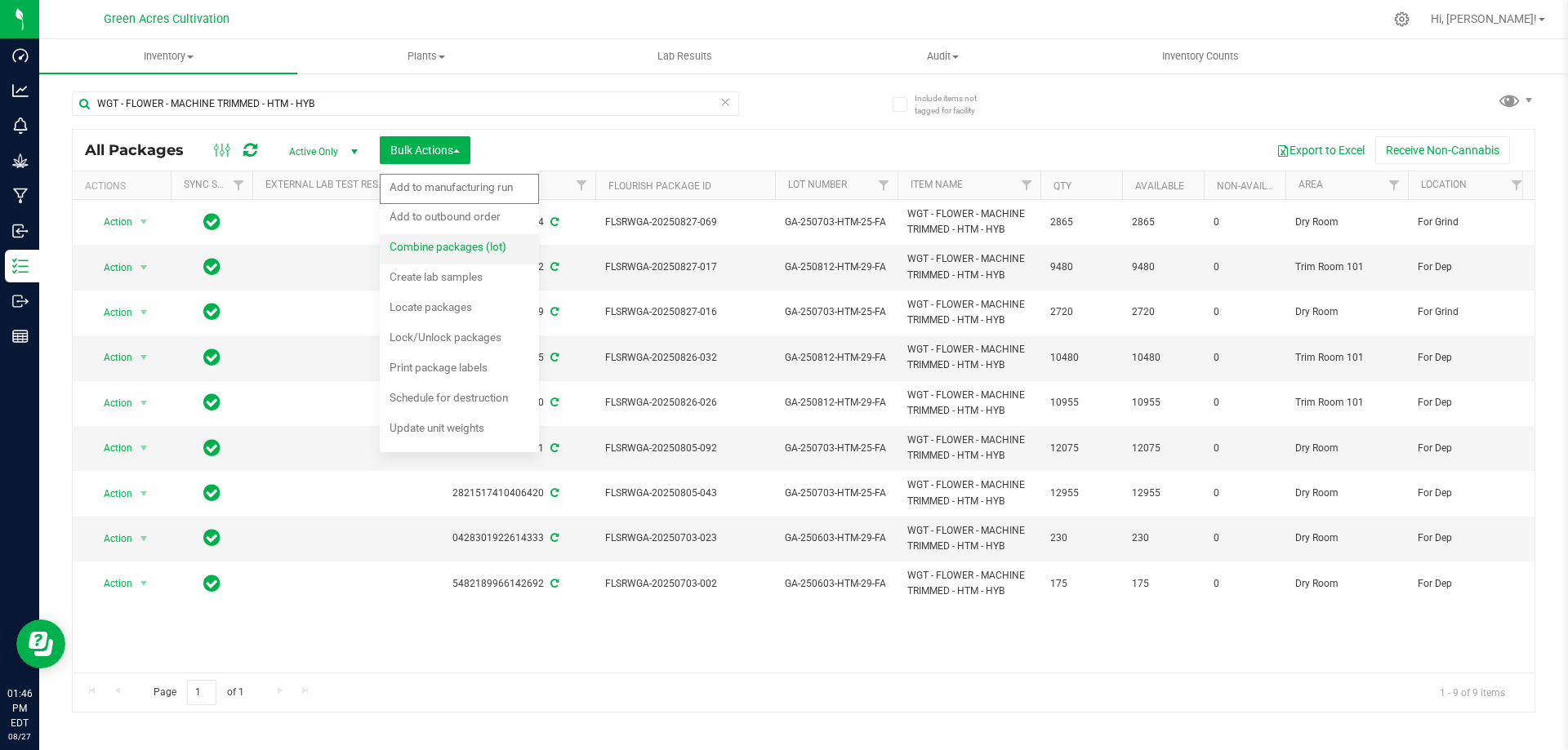
click at [436, 248] on span "Combine packages (lot)" at bounding box center [448, 246] width 117 height 13
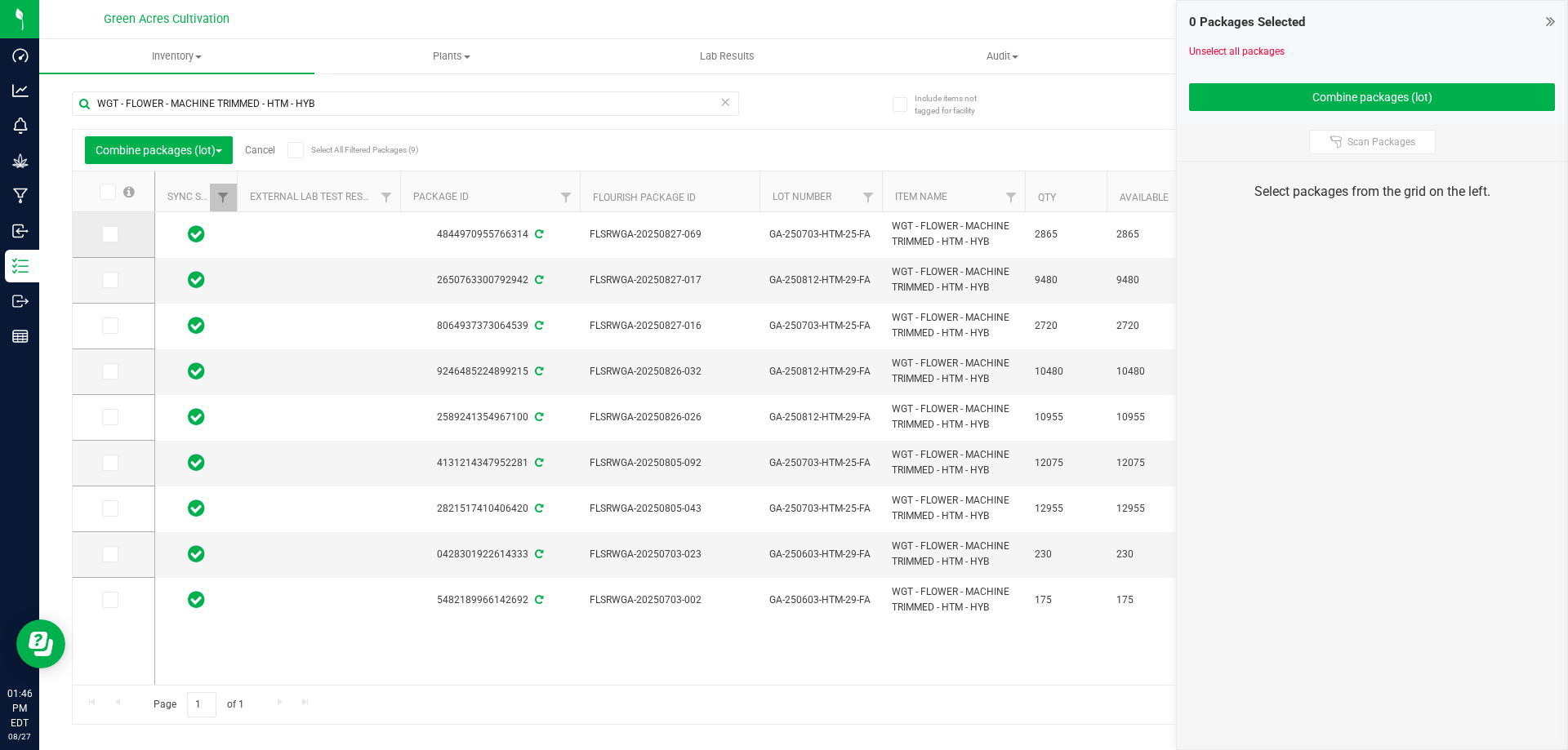
click at [116, 237] on span at bounding box center [110, 234] width 16 height 16
click at [0, 0] on input "checkbox" at bounding box center [0, 0] width 0 height 0
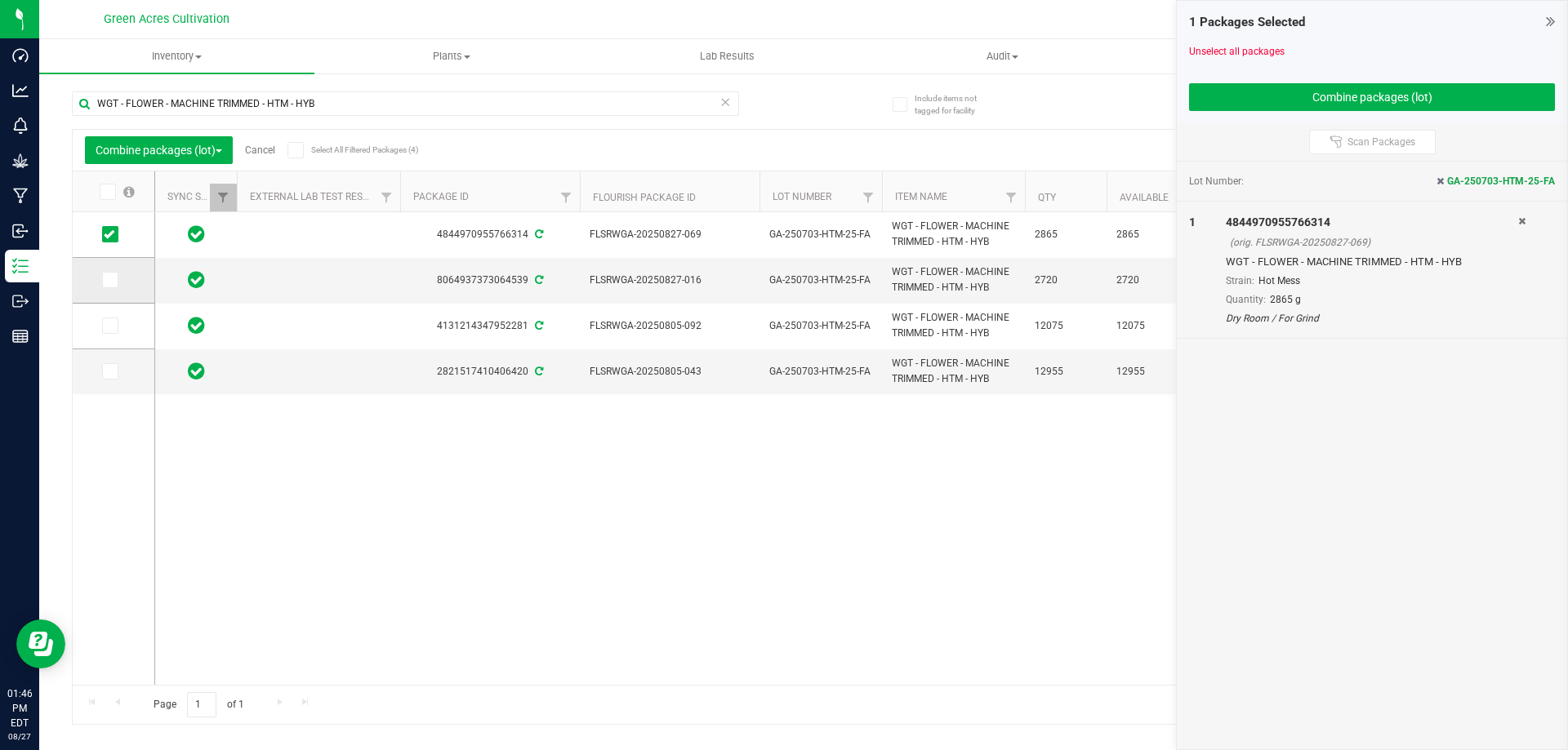
click at [112, 280] on icon at bounding box center [109, 280] width 11 height 0
click at [0, 0] on input "checkbox" at bounding box center [0, 0] width 0 height 0
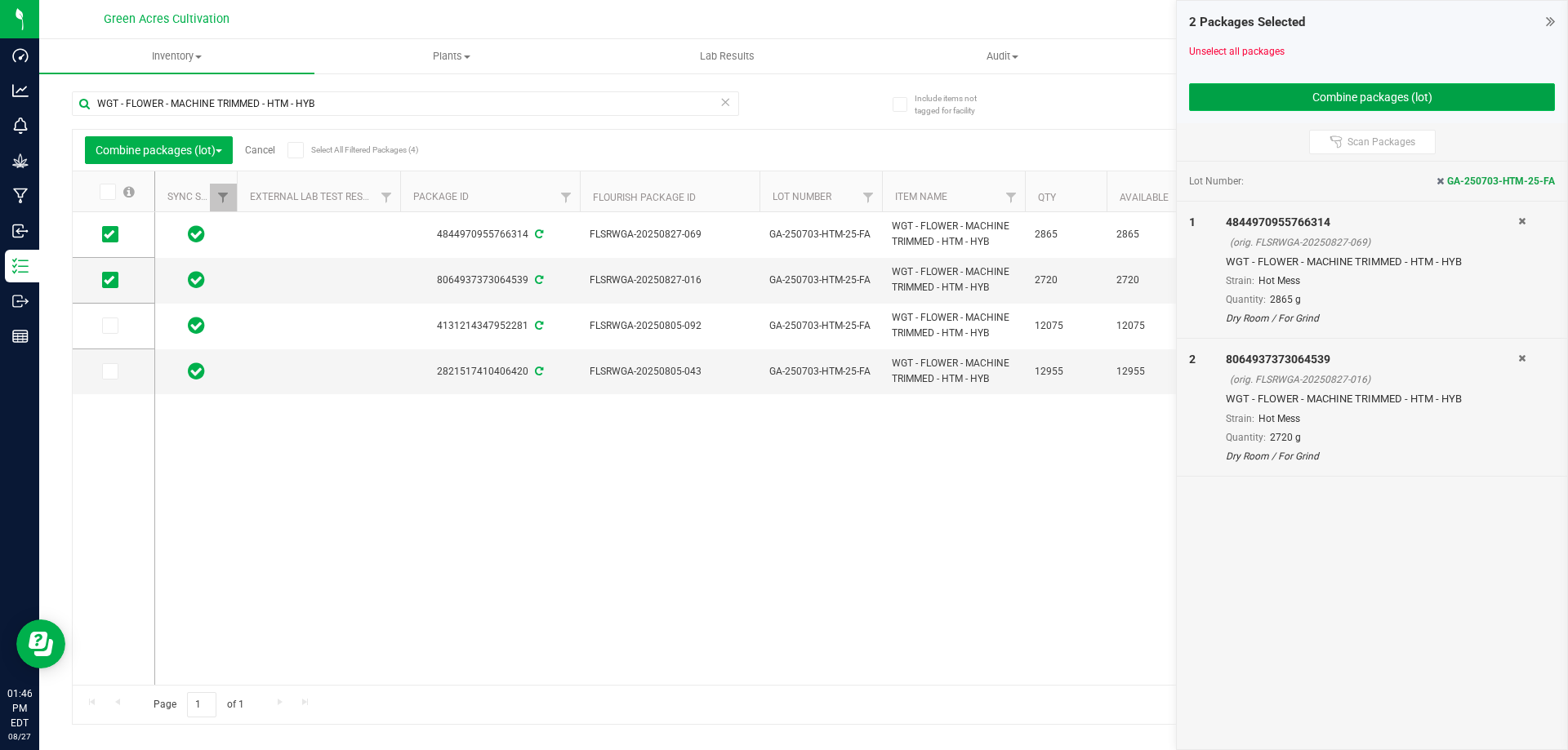
click at [1276, 107] on button "Combine packages (lot)" at bounding box center [1372, 96] width 366 height 28
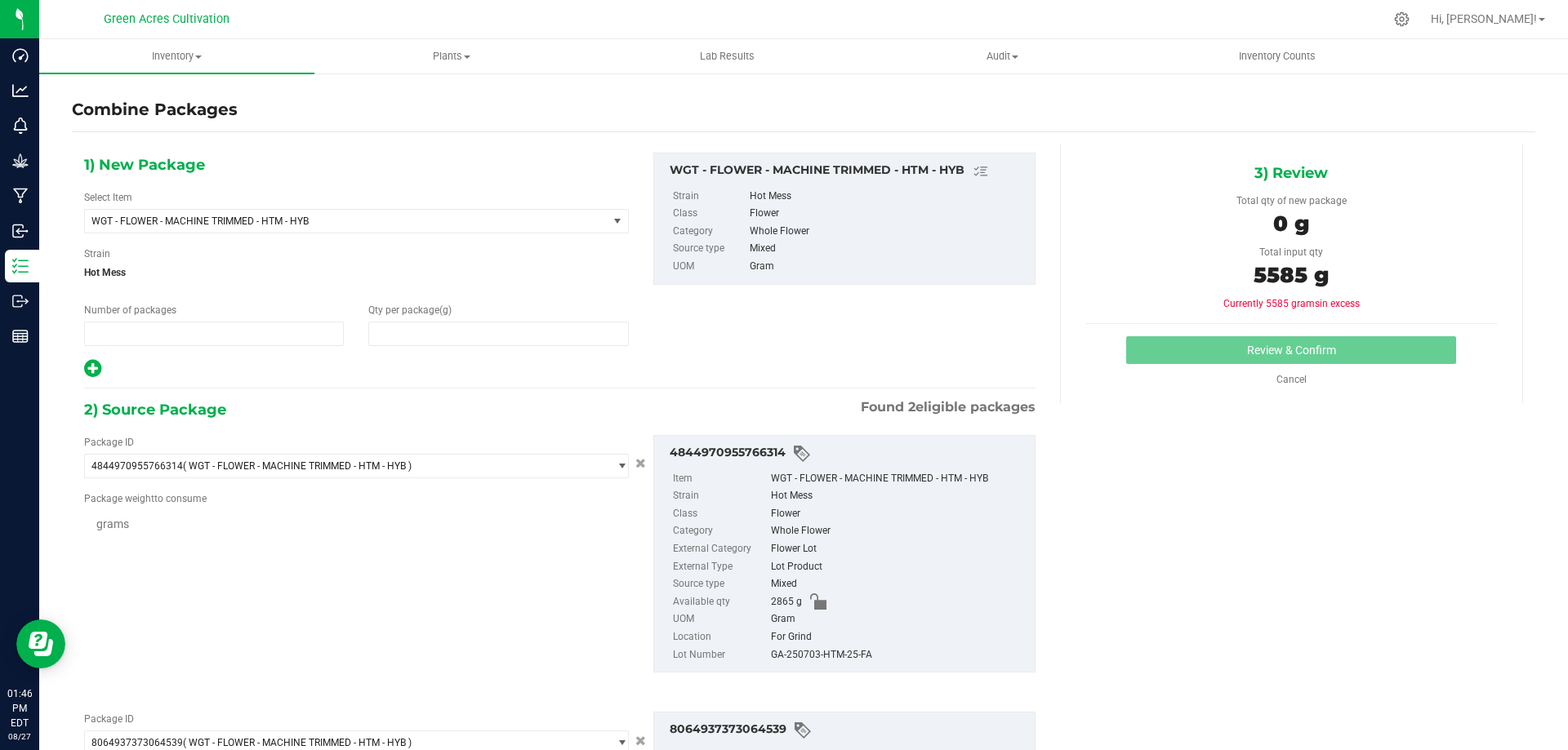
type input "1"
type input "0"
click at [395, 338] on span at bounding box center [498, 333] width 260 height 24
type input "5585"
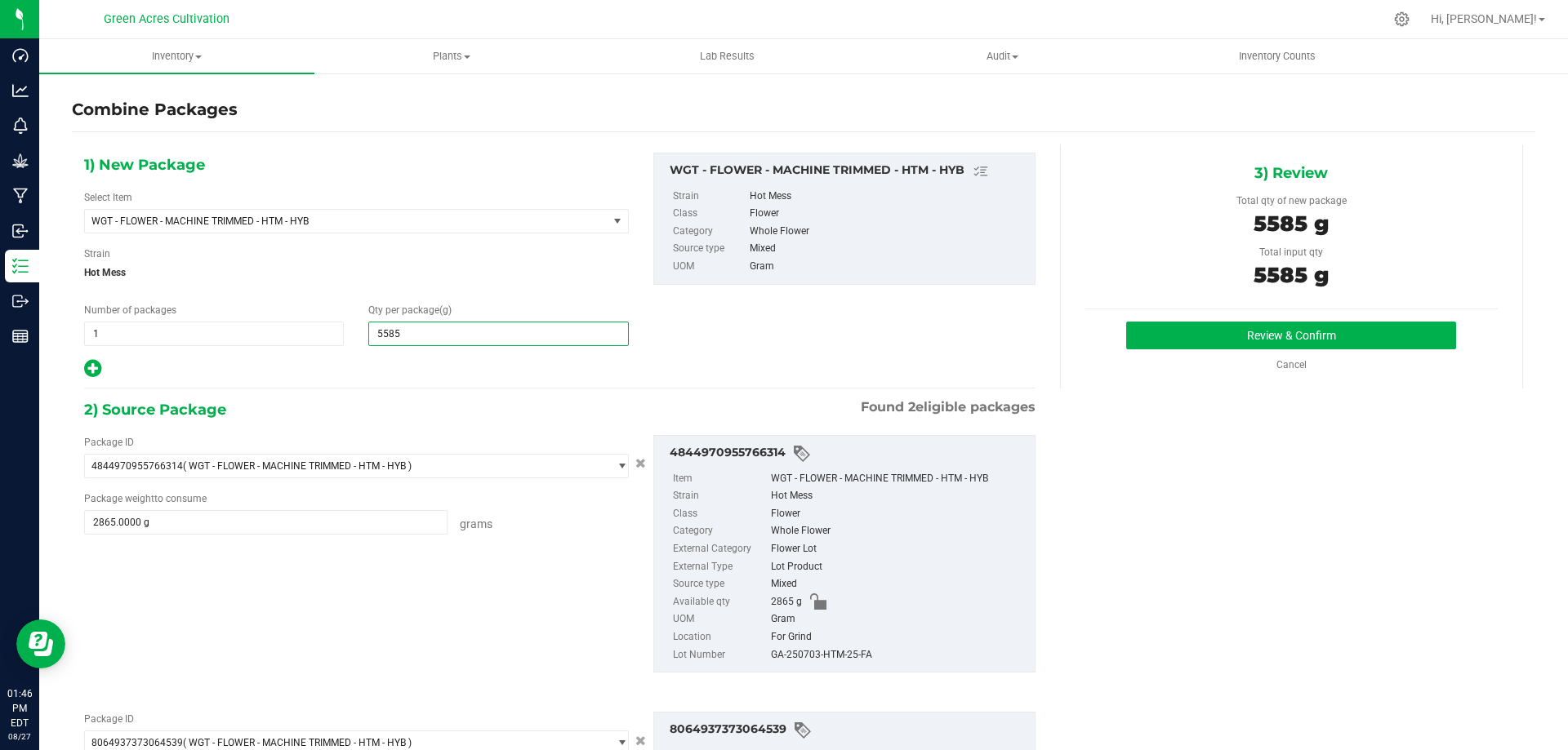
type input "5,585"
click at [826, 658] on div "GA-250703-HTM-25-FA" at bounding box center [899, 656] width 255 height 18
copy div "GA-250703-HTM-25-FA"
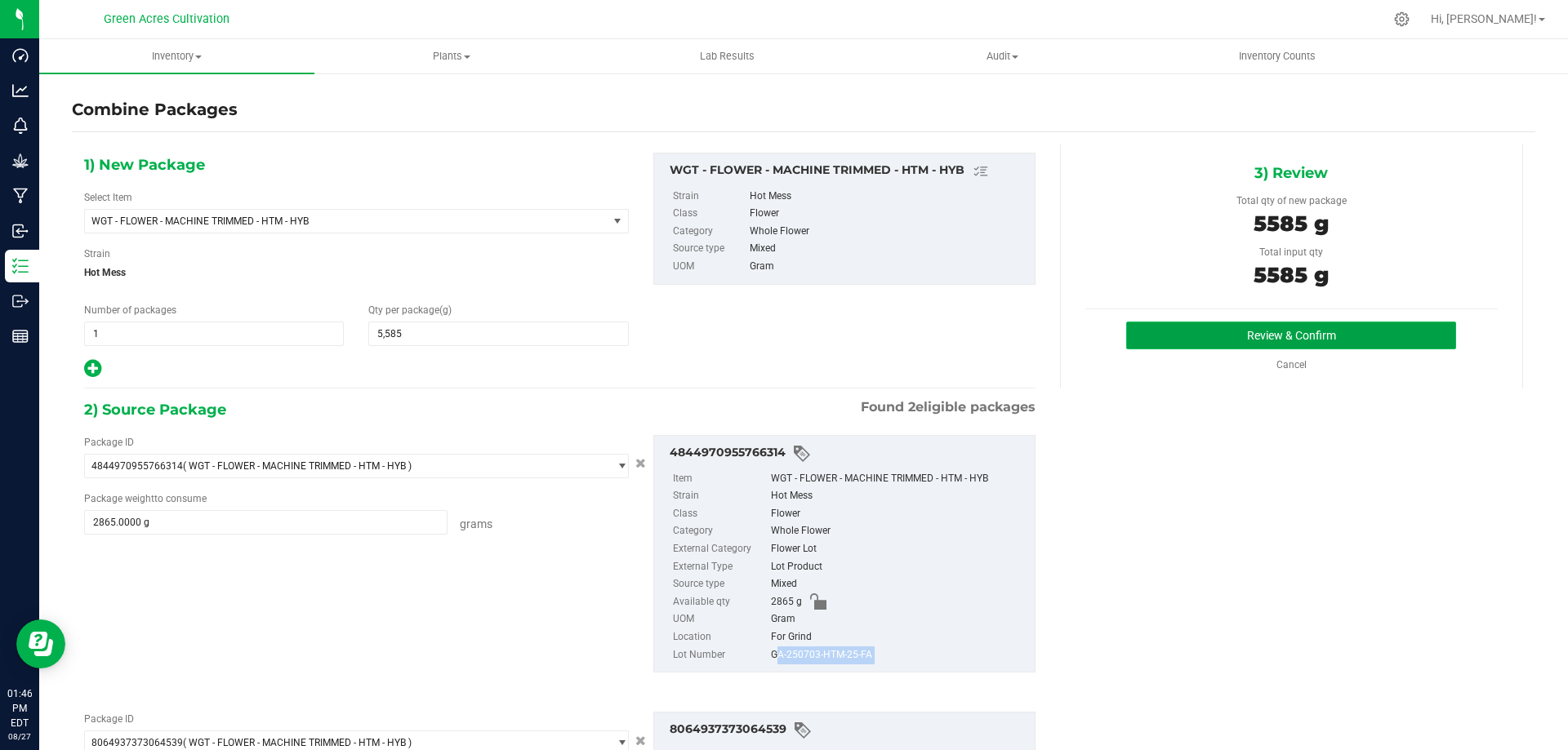
click at [1153, 337] on button "Review & Confirm" at bounding box center [1291, 335] width 330 height 28
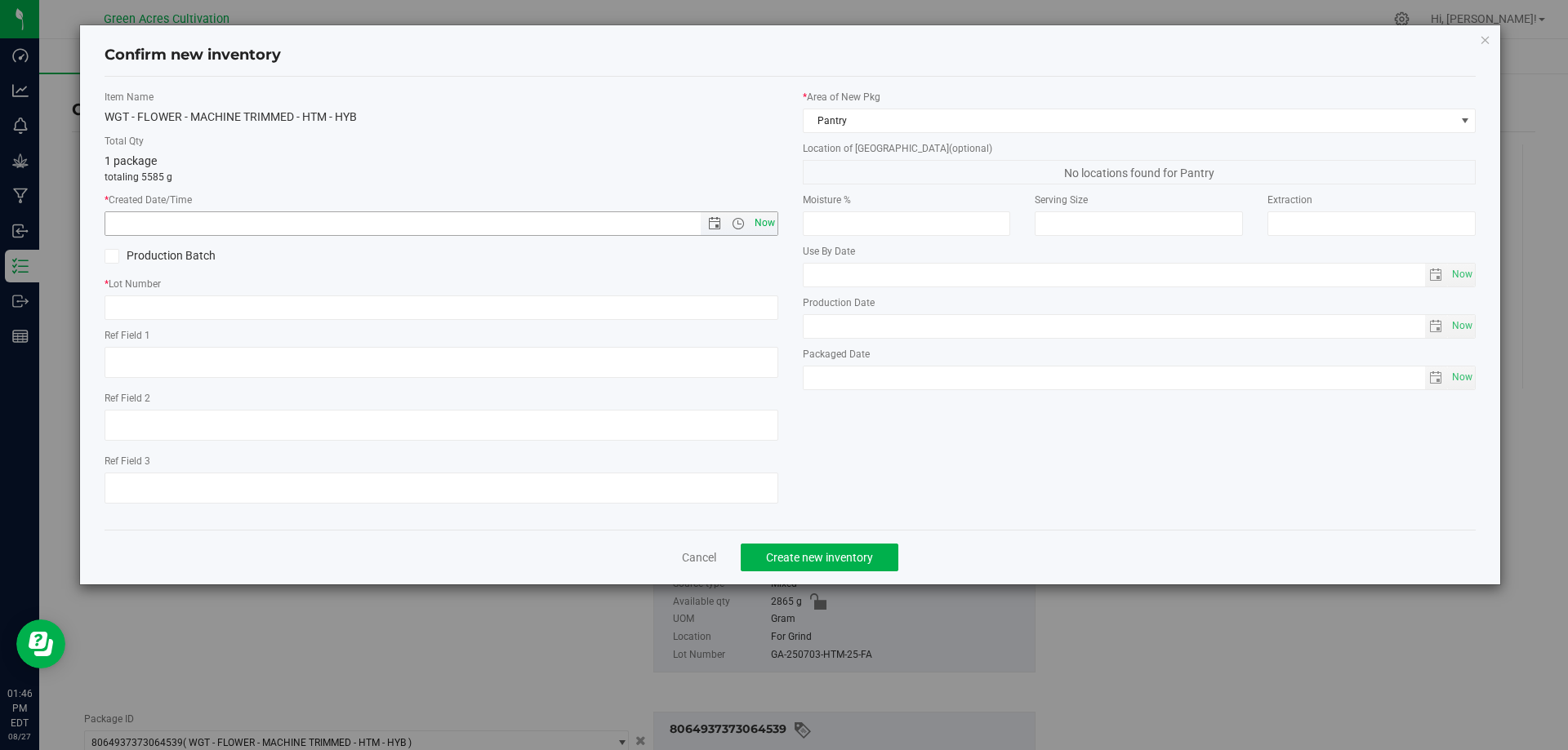
click at [762, 220] on span "Now" at bounding box center [764, 223] width 28 height 24
type input "[DATE] 1:46 PM"
click at [288, 308] on input "text" at bounding box center [442, 307] width 674 height 24
paste input "GA-250703-HTM-25-FA"
type input "GA-250703-HTM-25-FA"
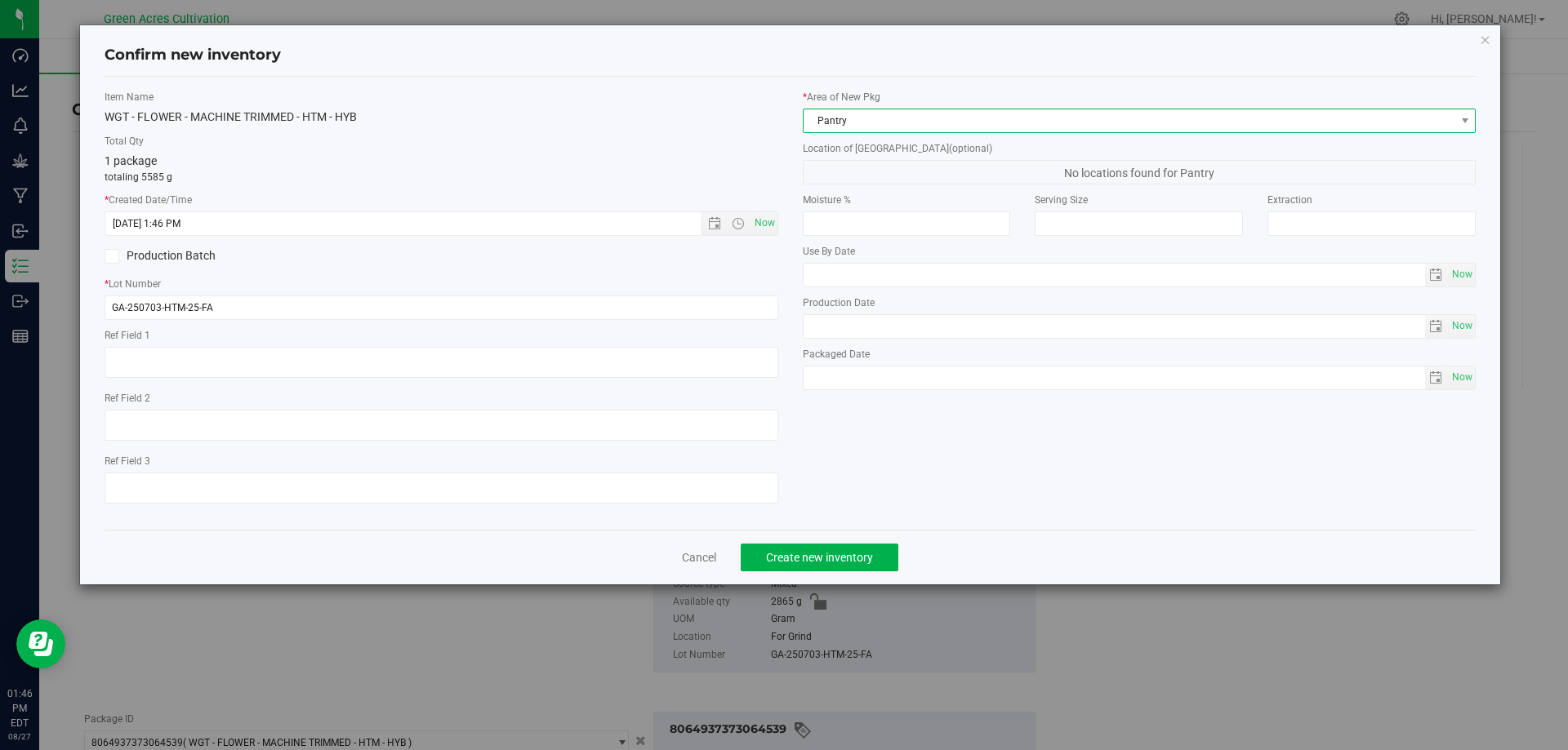
click at [944, 119] on span "Pantry" at bounding box center [1129, 121] width 652 height 23
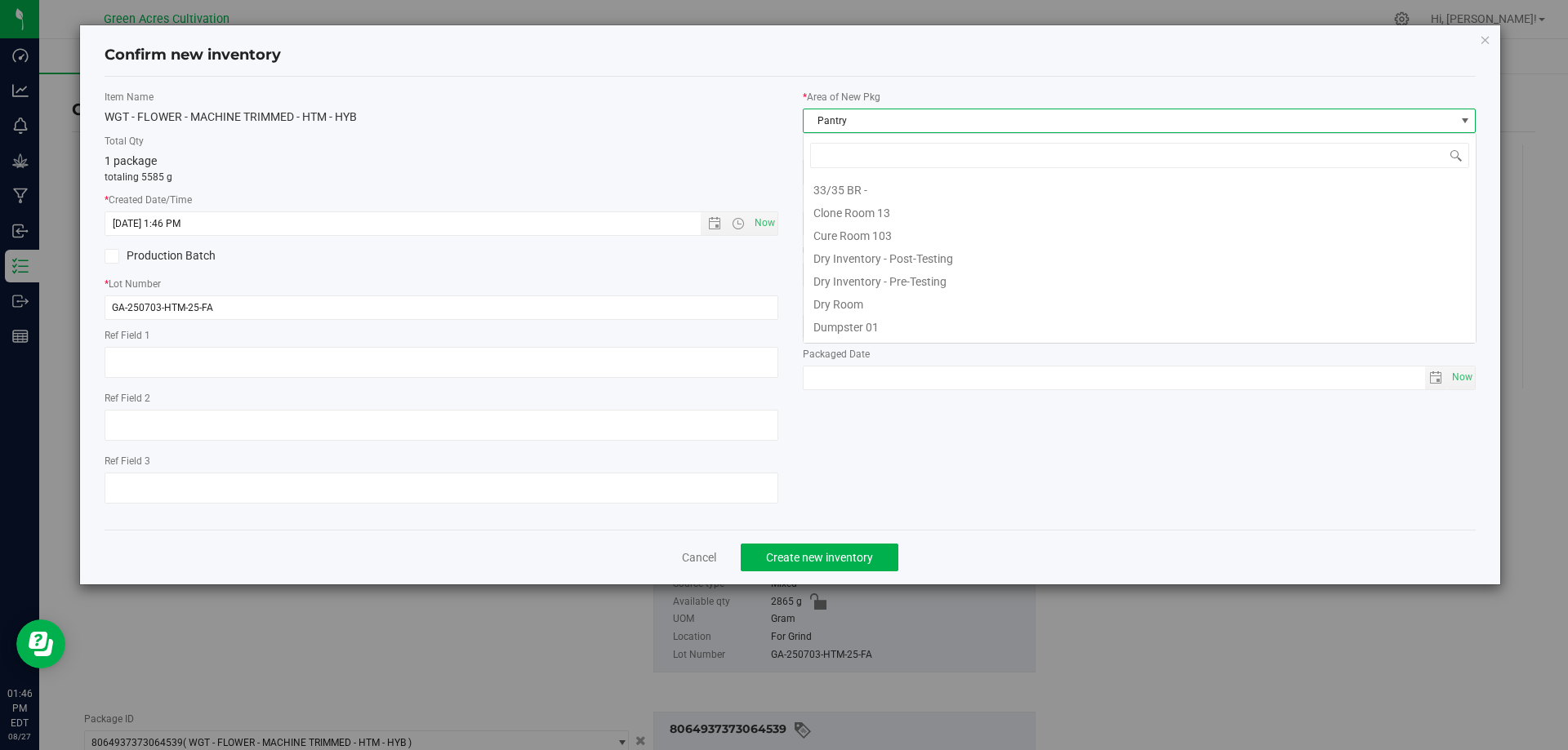
scroll to position [134, 0]
type input "DRY"
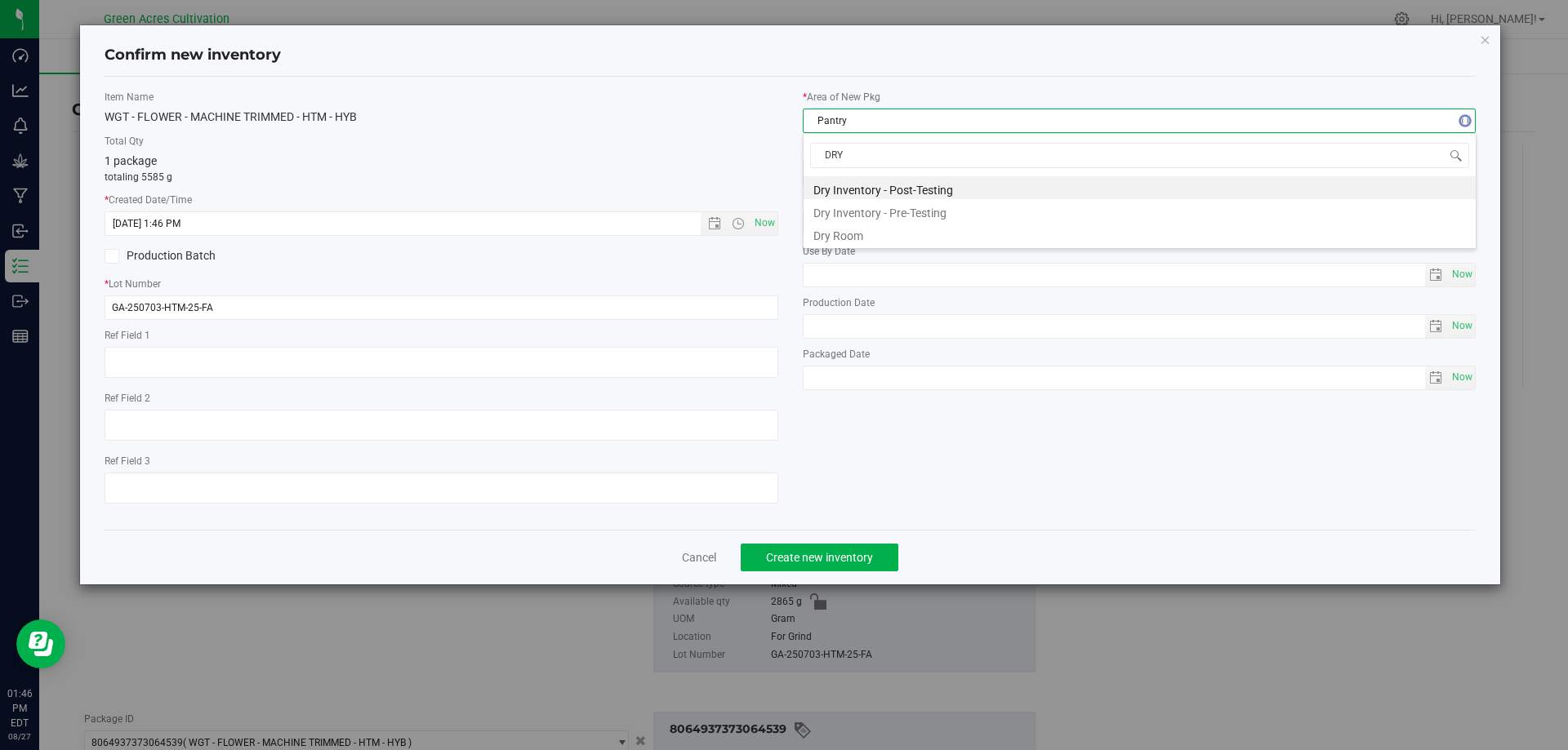
scroll to position [0, 0]
click at [847, 230] on li "Dry Room" at bounding box center [1139, 234] width 672 height 23
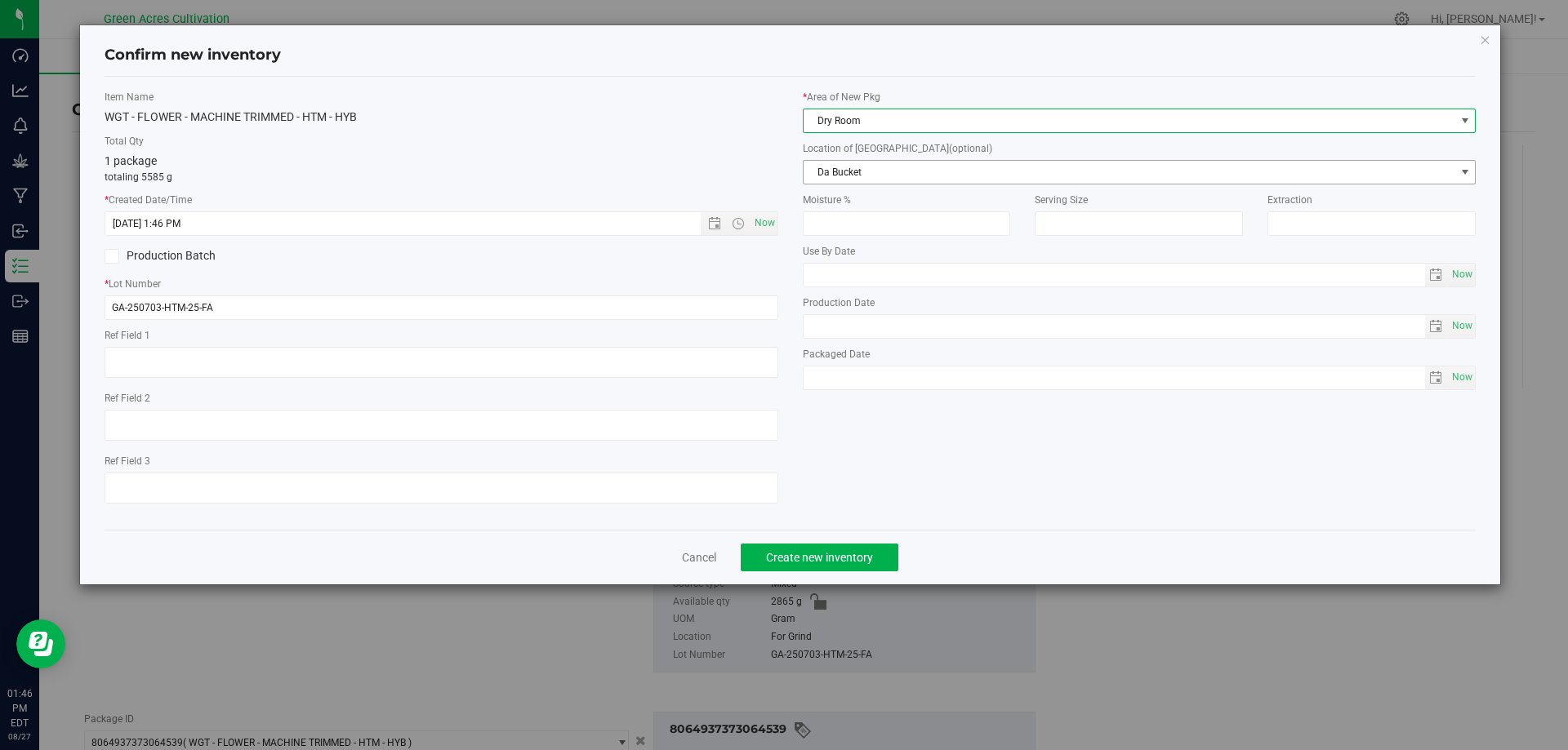
click at [849, 161] on span "Da Bucket" at bounding box center [1129, 172] width 652 height 23
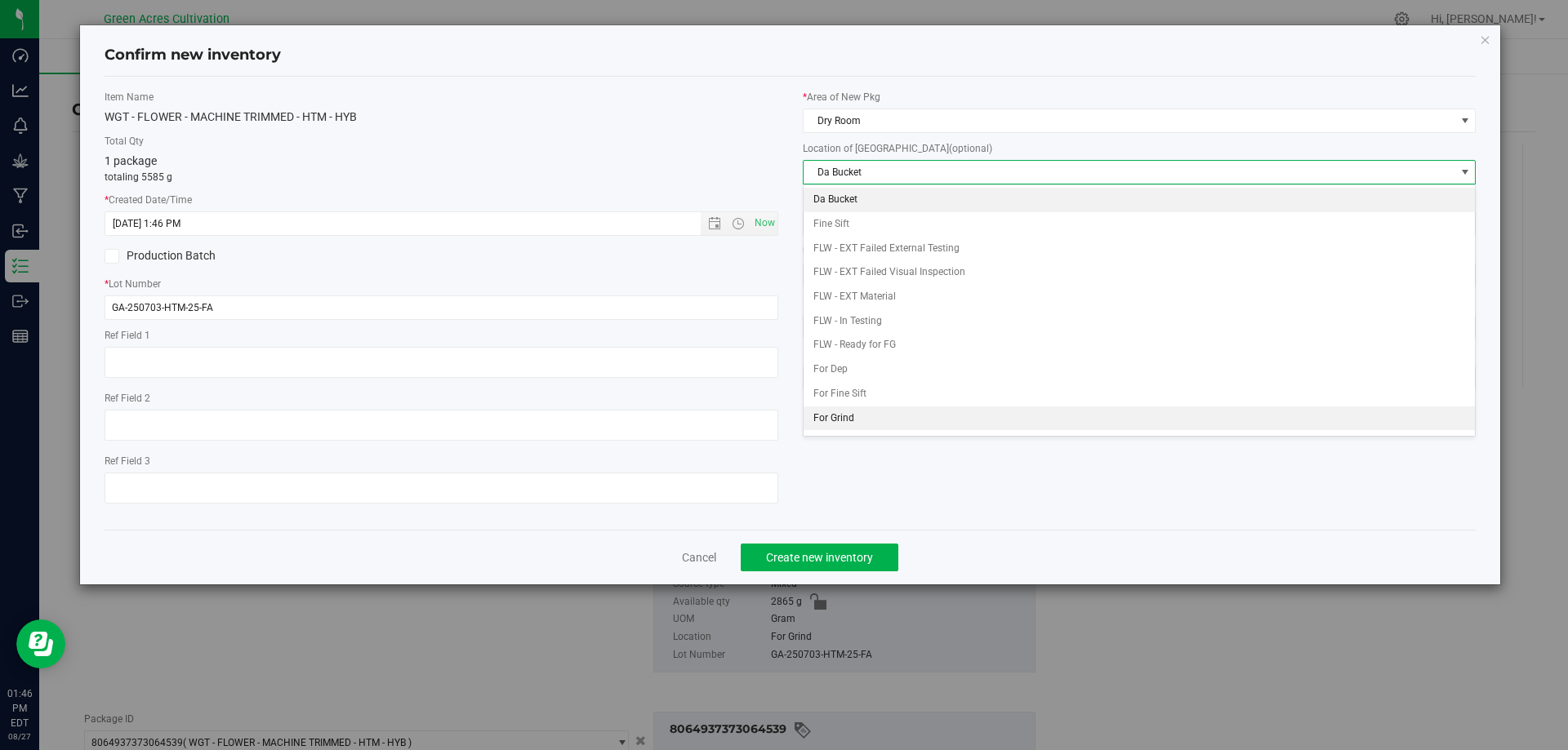
click at [849, 427] on li "For Grind" at bounding box center [1139, 418] width 672 height 24
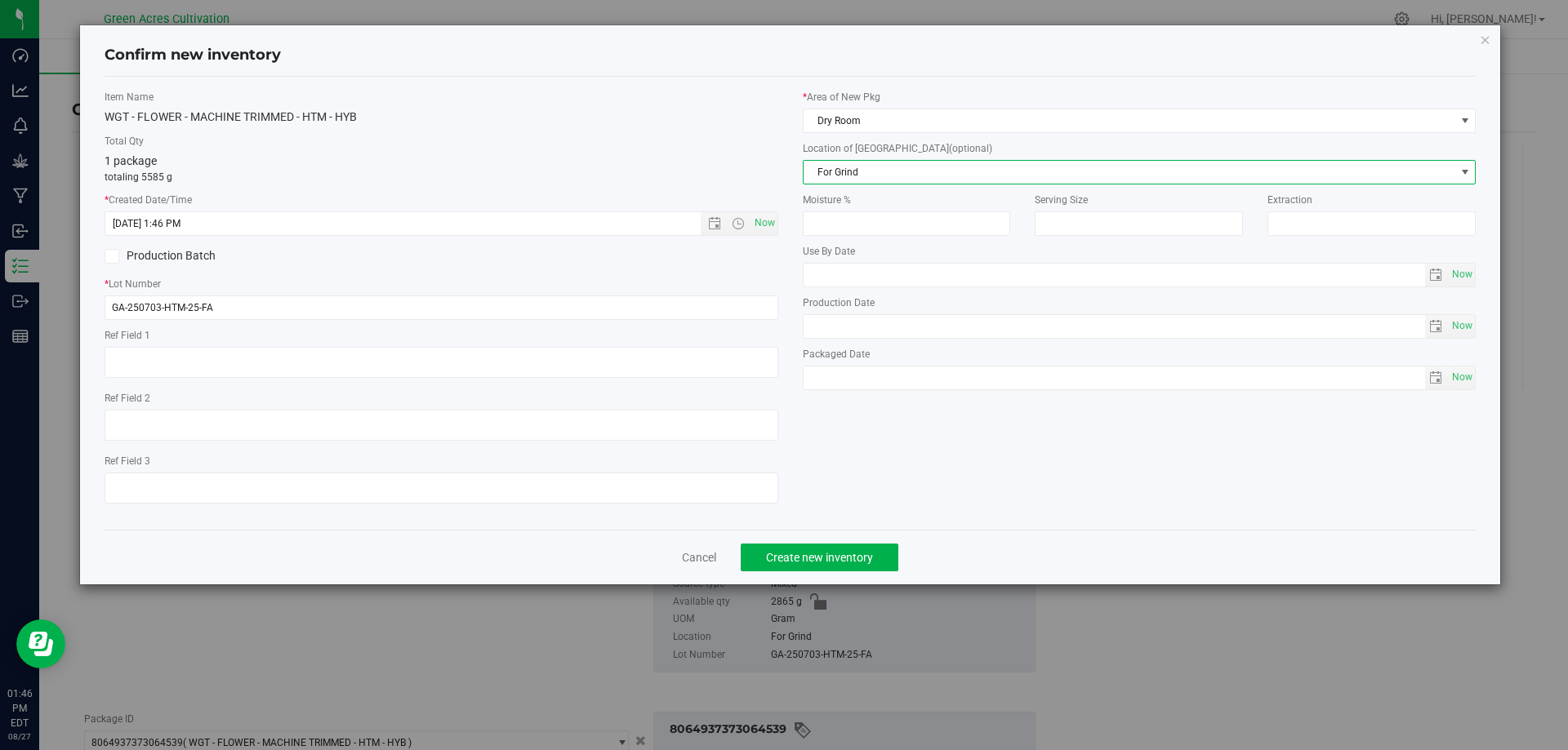
click at [873, 438] on div "Item Name WGT - FLOWER - MACHINE TRIMMED - HTM - HYB Total Qty 1 package totali…" at bounding box center [791, 303] width 1397 height 427
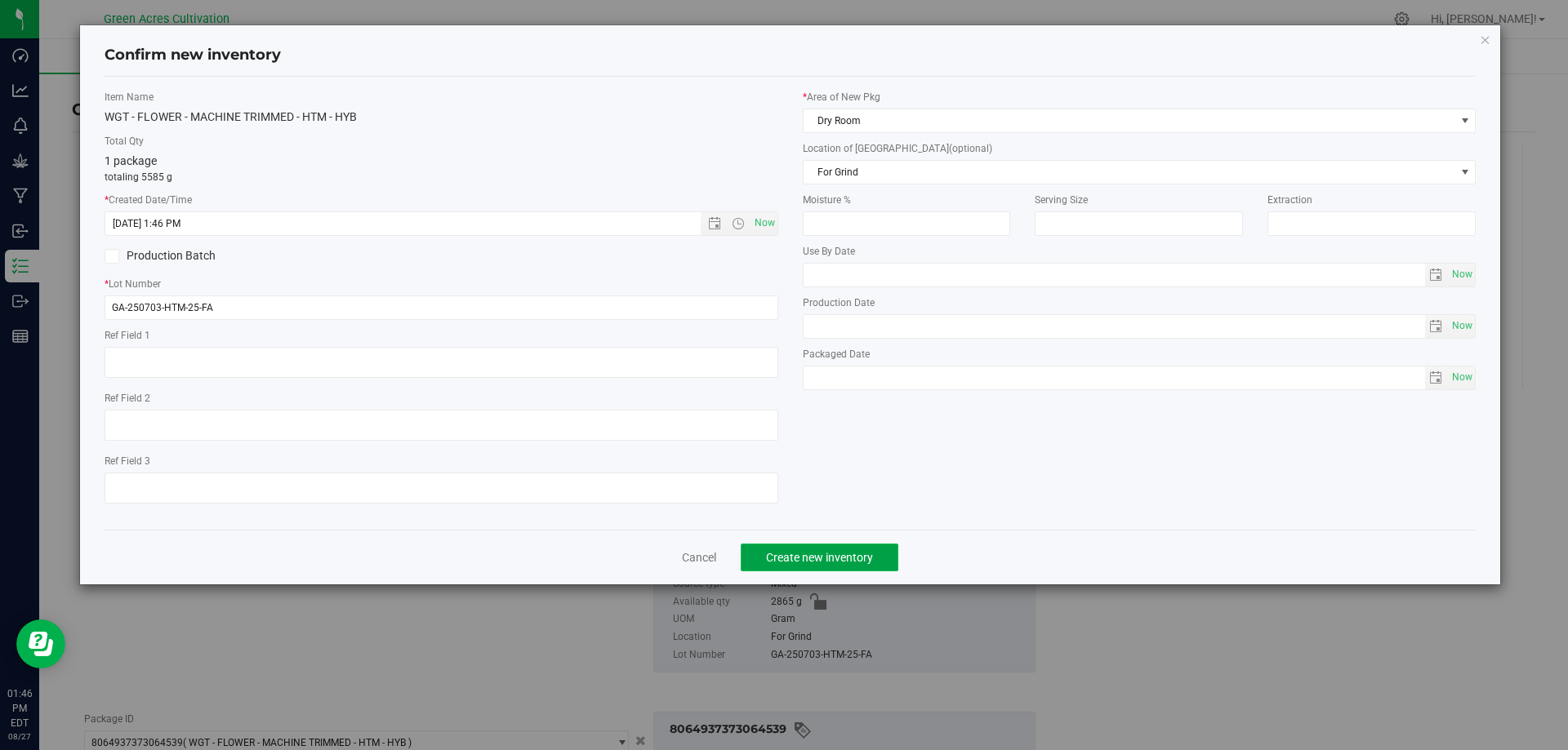
click at [797, 556] on span "Create new inventory" at bounding box center [819, 557] width 107 height 13
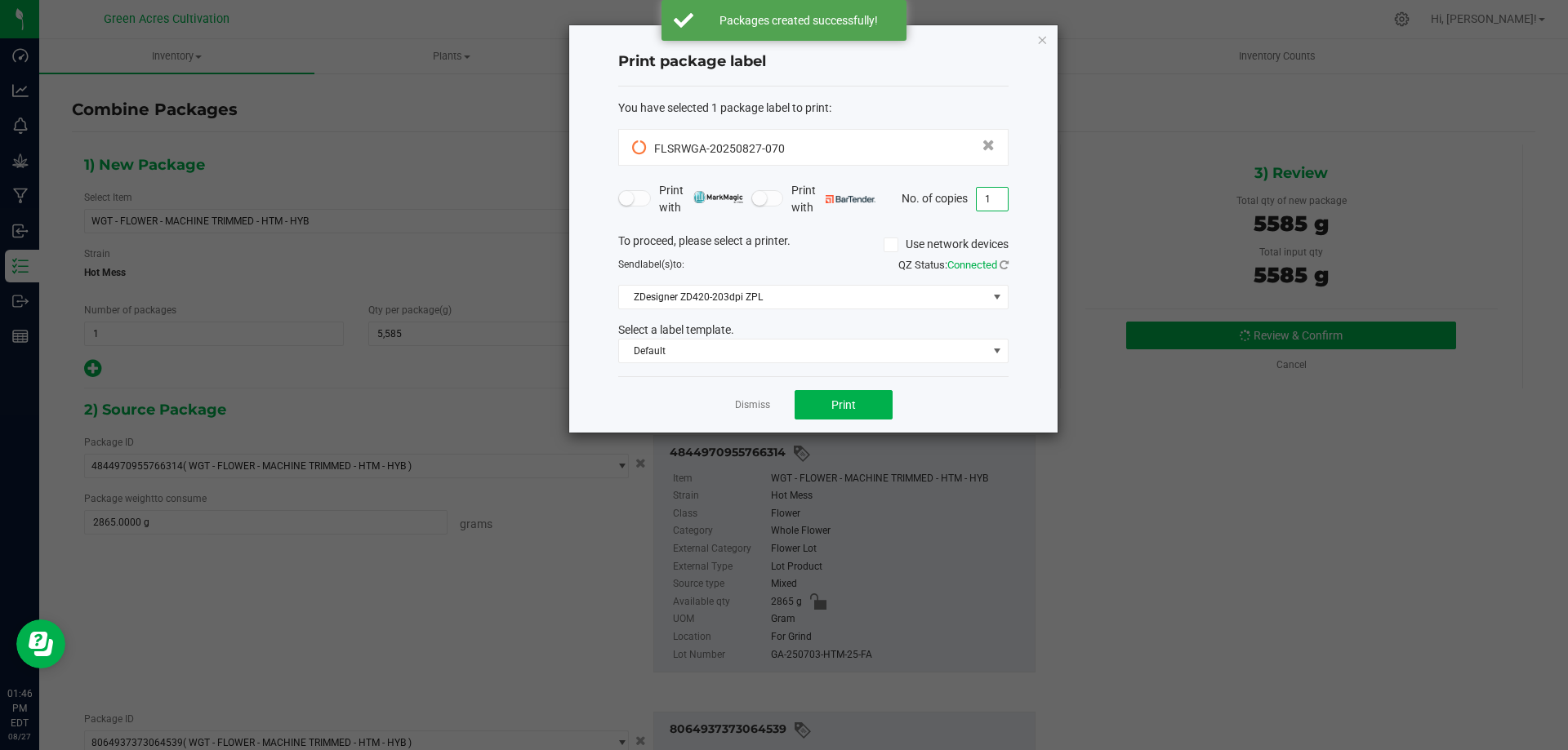
click at [992, 207] on input "1" at bounding box center [992, 199] width 31 height 23
type input "2"
click at [965, 382] on div "Dismiss Print" at bounding box center [813, 404] width 390 height 57
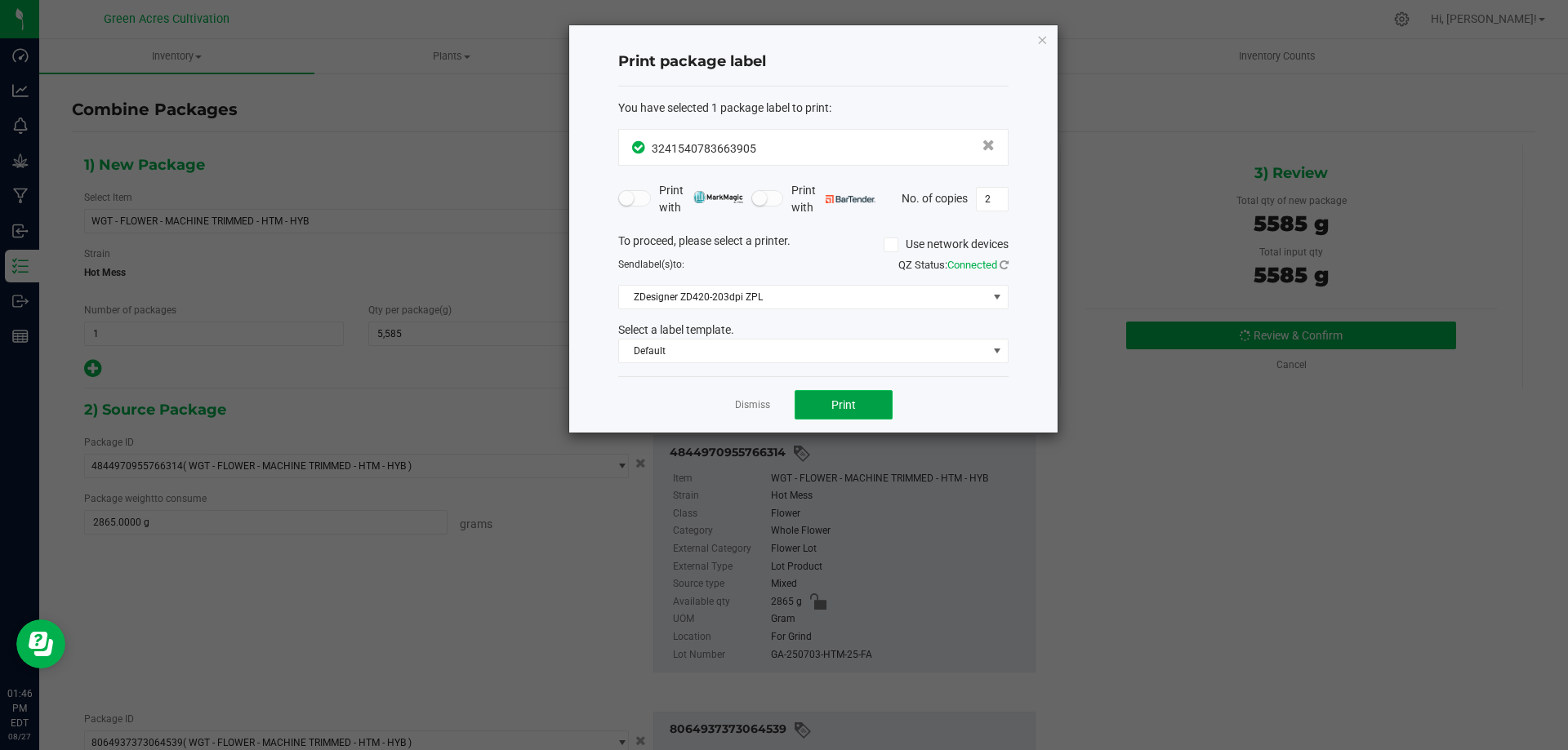
click at [870, 414] on button "Print" at bounding box center [844, 404] width 98 height 30
click at [755, 401] on link "Dismiss" at bounding box center [752, 405] width 35 height 13
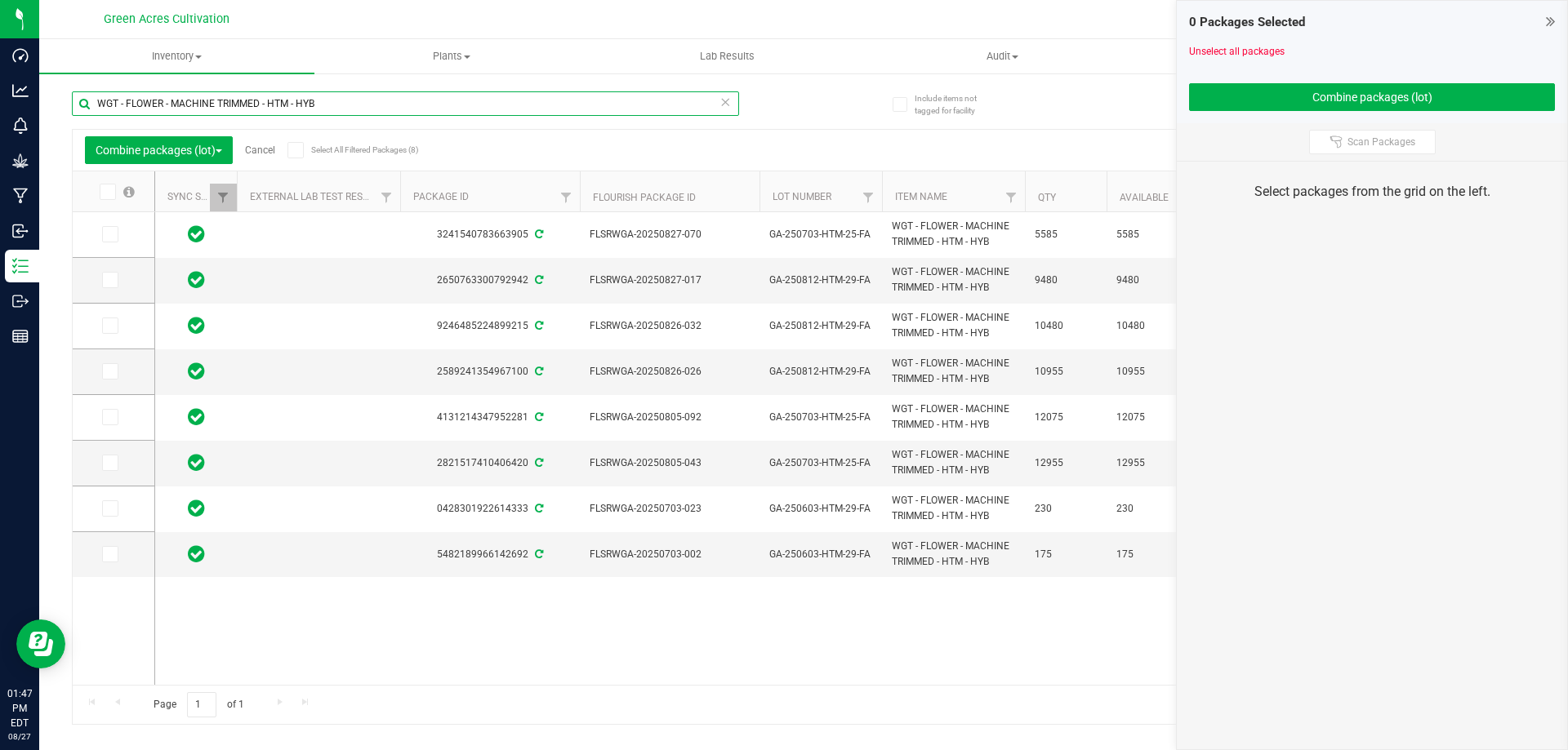
click at [316, 111] on input "WGT - FLOWER - MACHINE TRIMMED - HTM - HYB" at bounding box center [405, 103] width 667 height 24
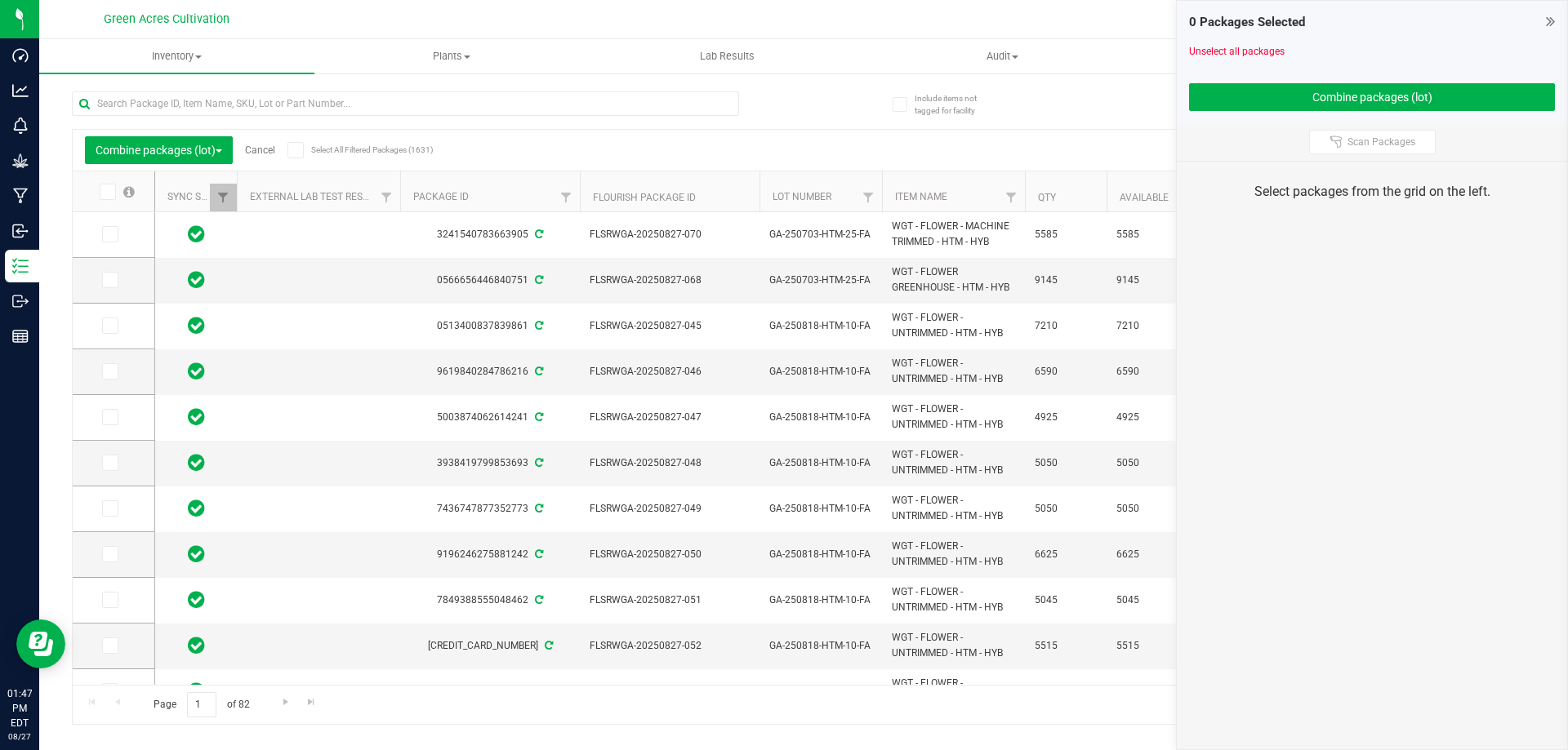
click at [258, 151] on link "Cancel" at bounding box center [259, 150] width 30 height 12
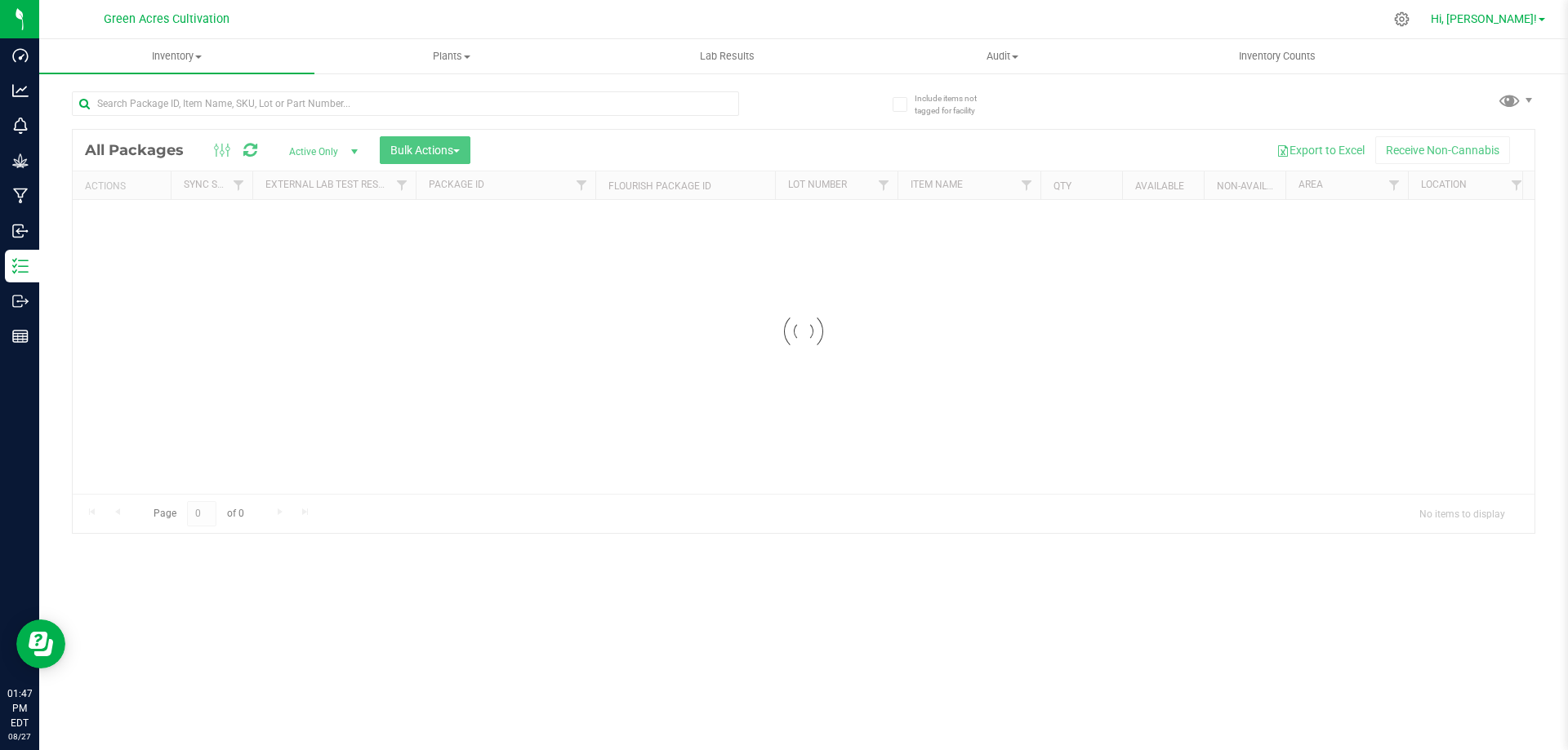
click at [1513, 13] on span "Hi, [PERSON_NAME]!" at bounding box center [1484, 19] width 106 height 13
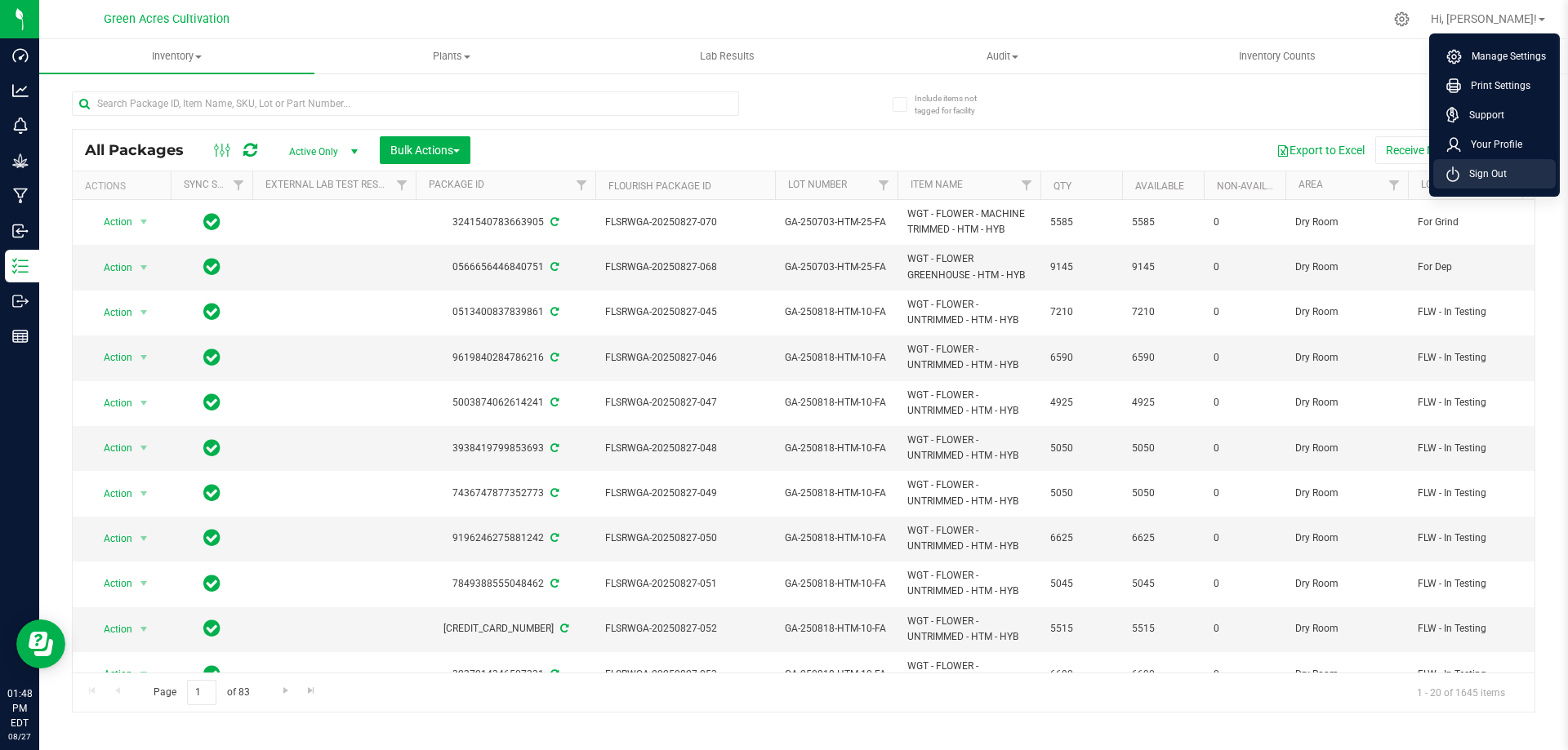
click at [1490, 170] on span "Sign Out" at bounding box center [1482, 173] width 47 height 16
